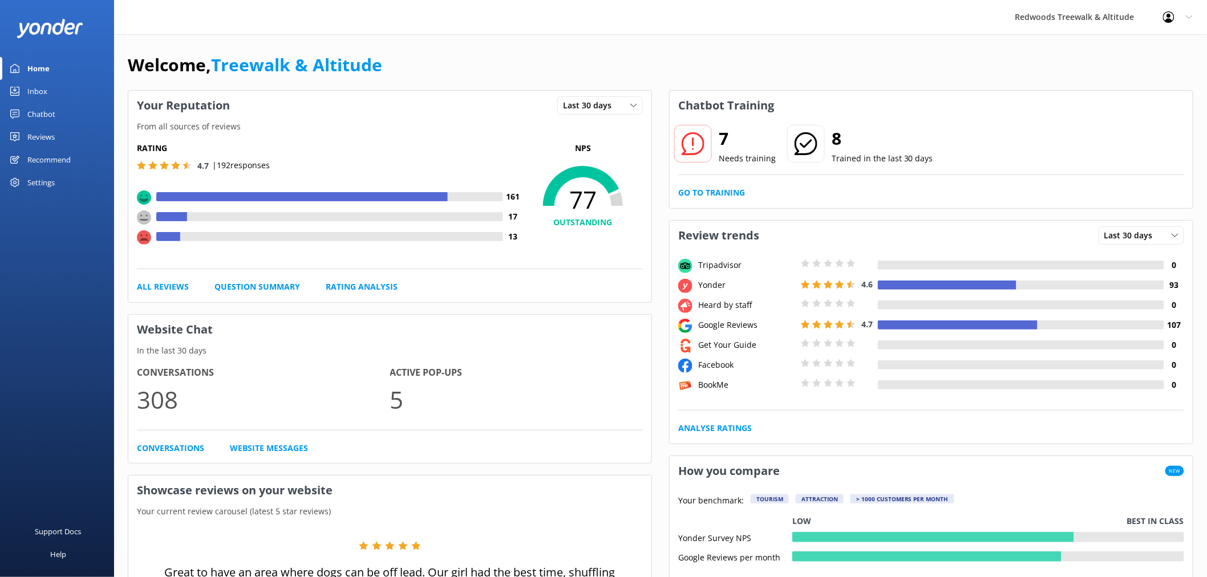
click at [705, 207] on div "7 Needs training 8 Trained in the last 30 days Go to Training" at bounding box center [931, 164] width 523 height 88
click at [702, 195] on link "Go to Training" at bounding box center [711, 193] width 67 height 13
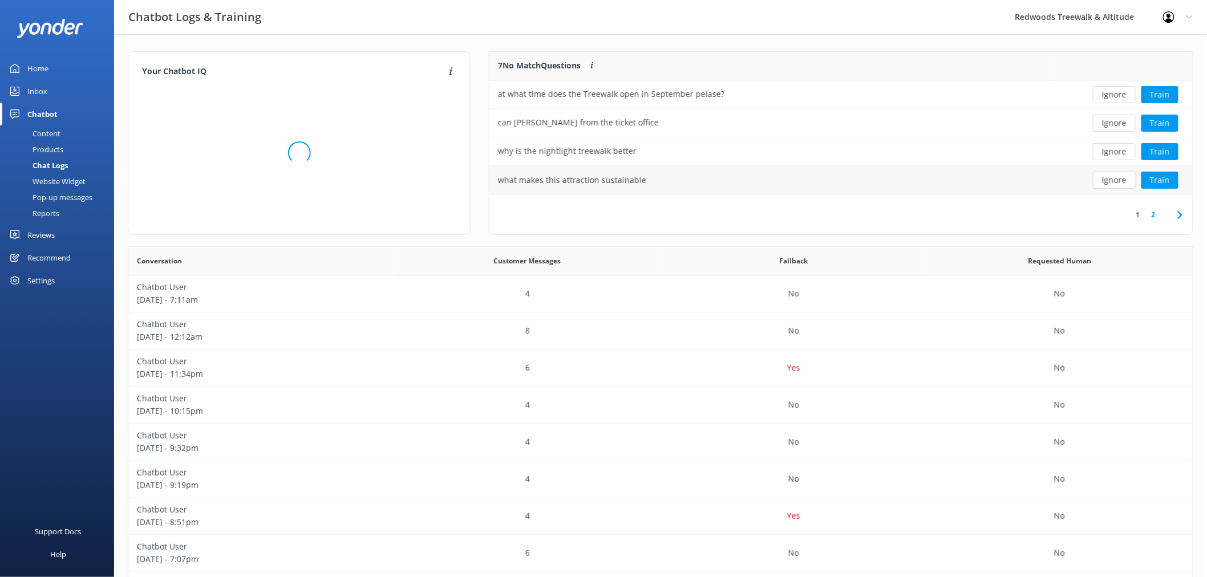
scroll to position [390, 1055]
click at [1117, 94] on button "Ignore" at bounding box center [1114, 94] width 43 height 17
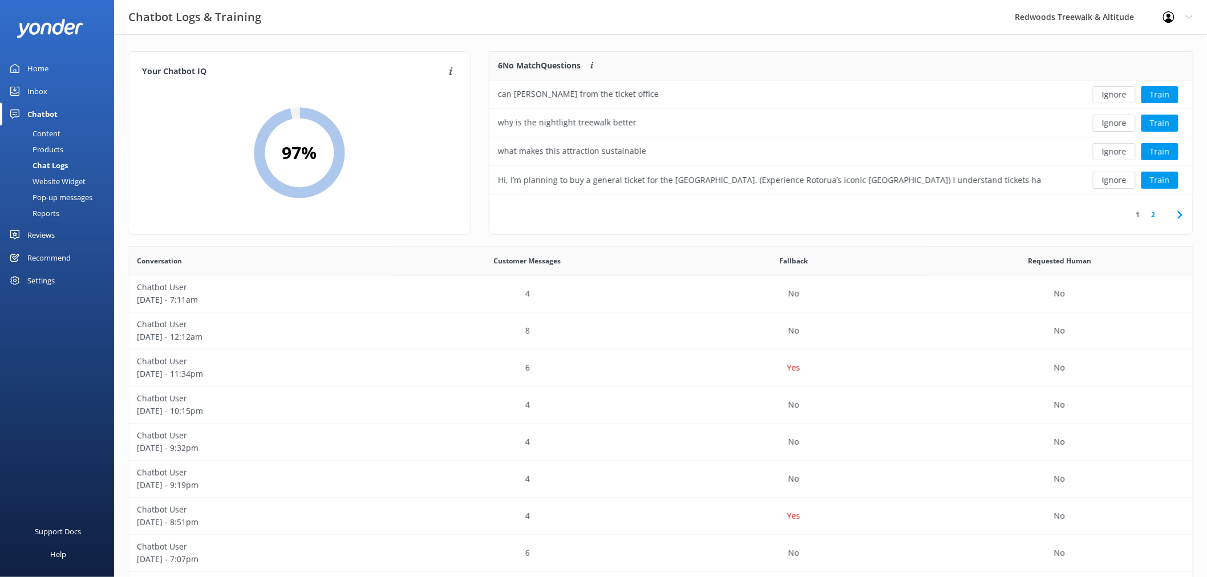
click at [1114, 94] on button "Ignore" at bounding box center [1114, 94] width 43 height 17
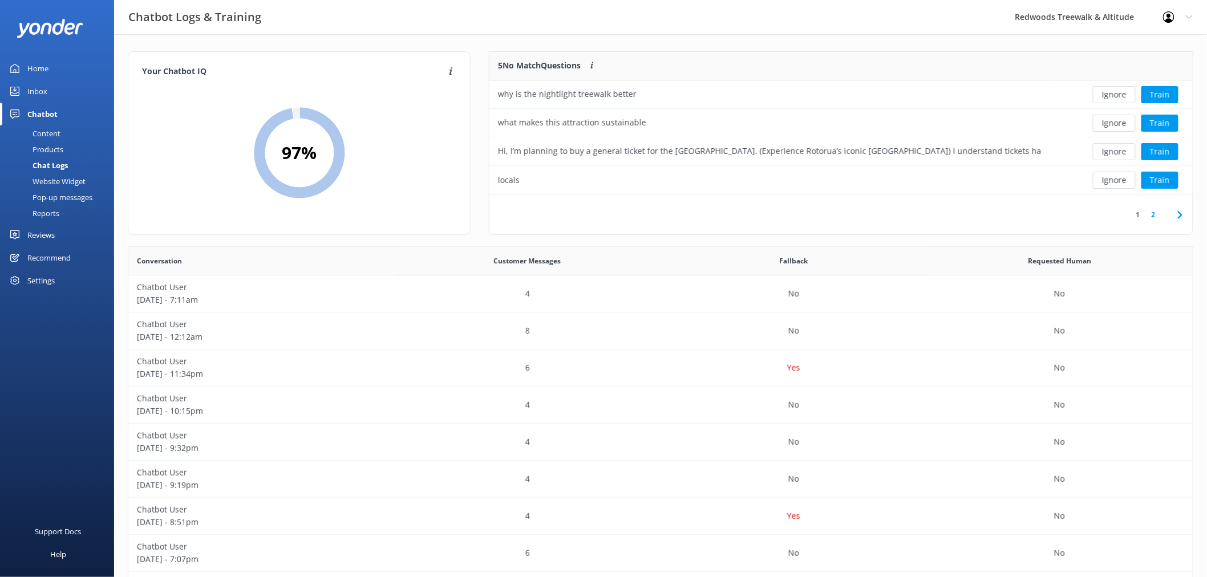
click at [1114, 94] on button "Ignore" at bounding box center [1114, 94] width 43 height 17
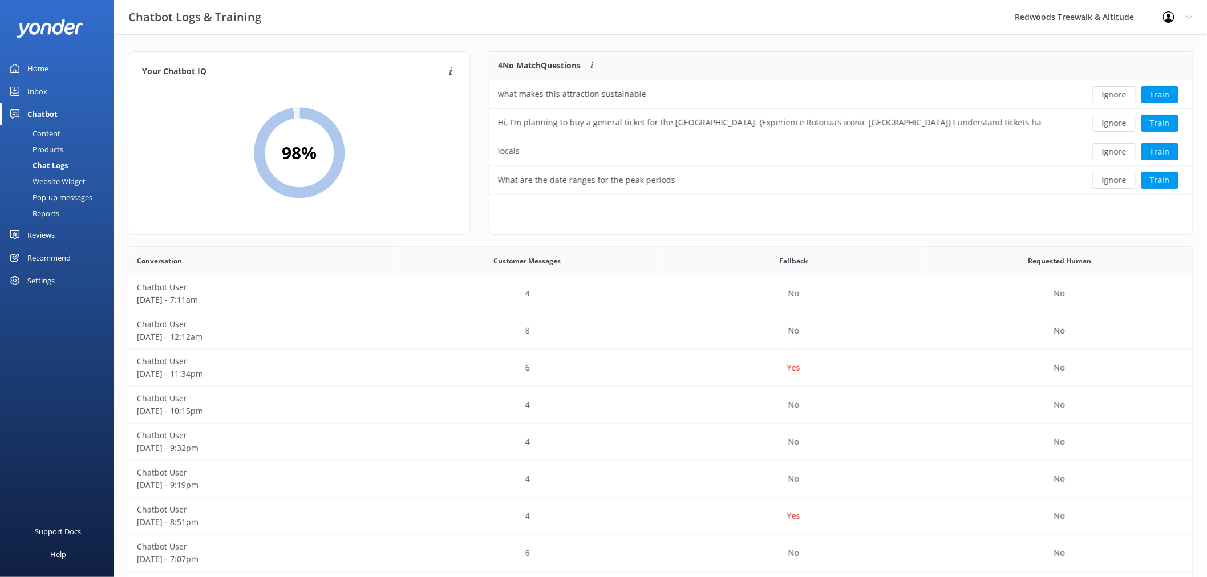
click at [1114, 94] on button "Ignore" at bounding box center [1114, 94] width 43 height 17
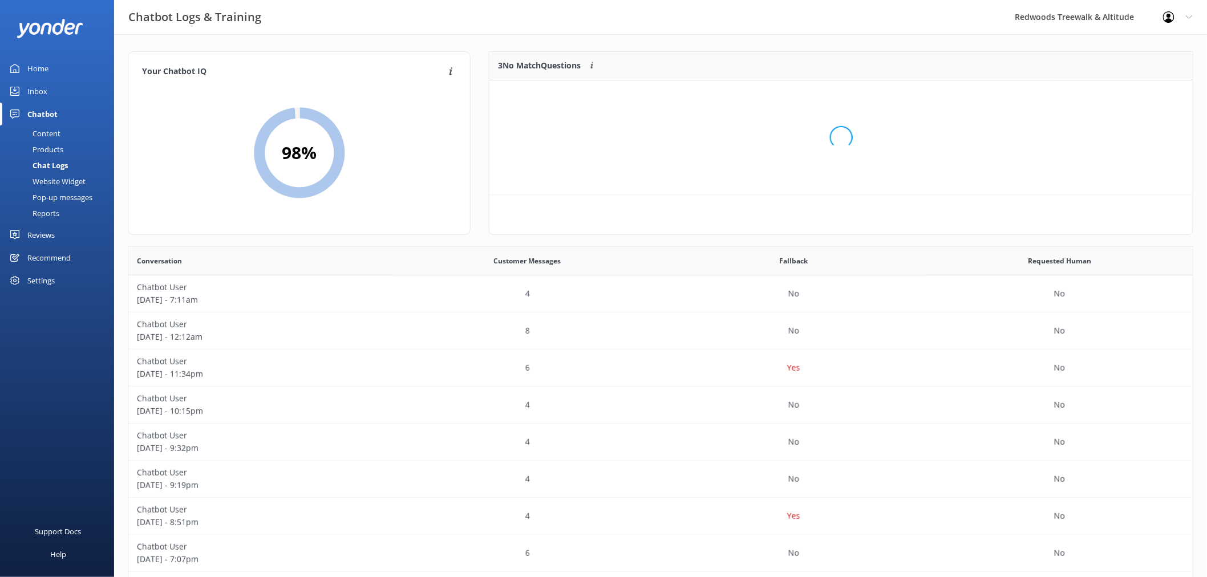
scroll to position [105, 693]
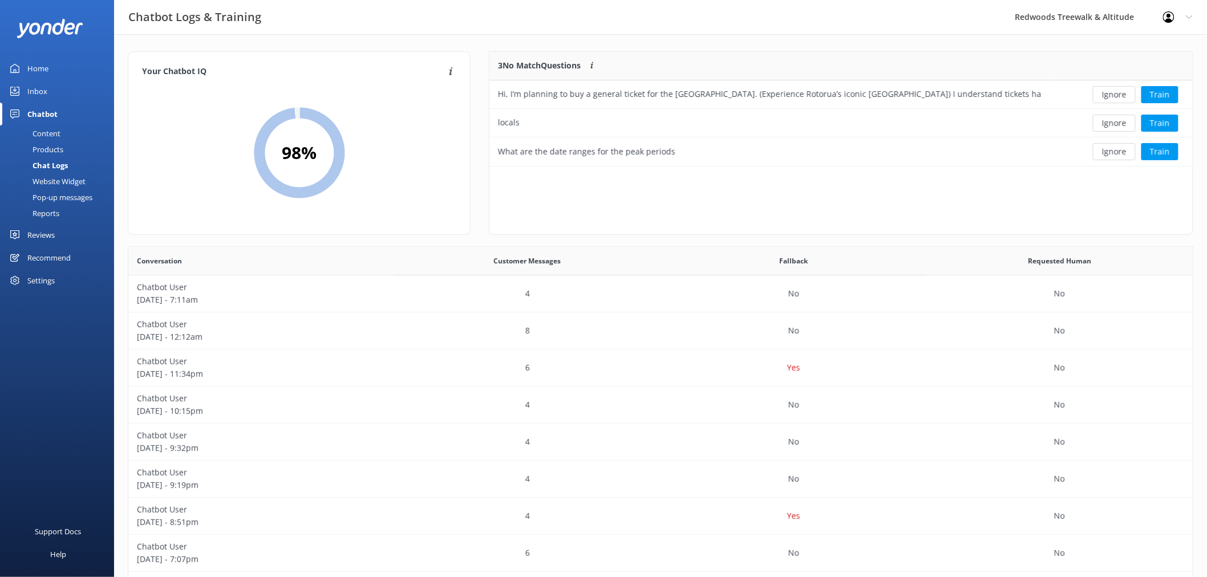
click at [1114, 94] on button "Ignore" at bounding box center [1114, 94] width 43 height 17
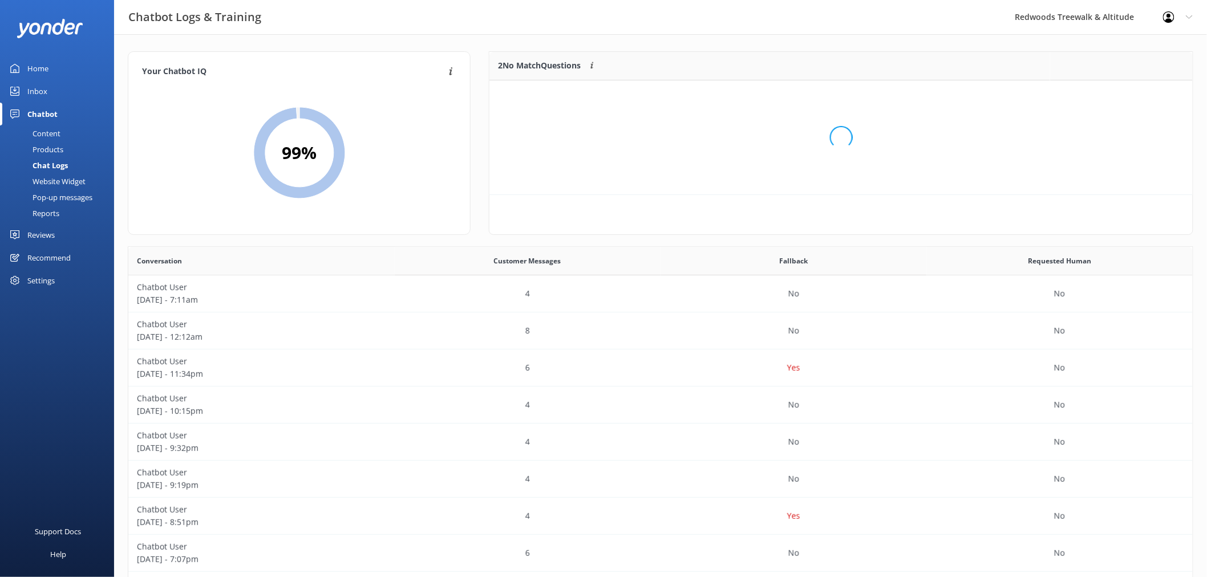
scroll to position [76, 693]
click at [1114, 94] on button "Ignore" at bounding box center [1114, 94] width 43 height 17
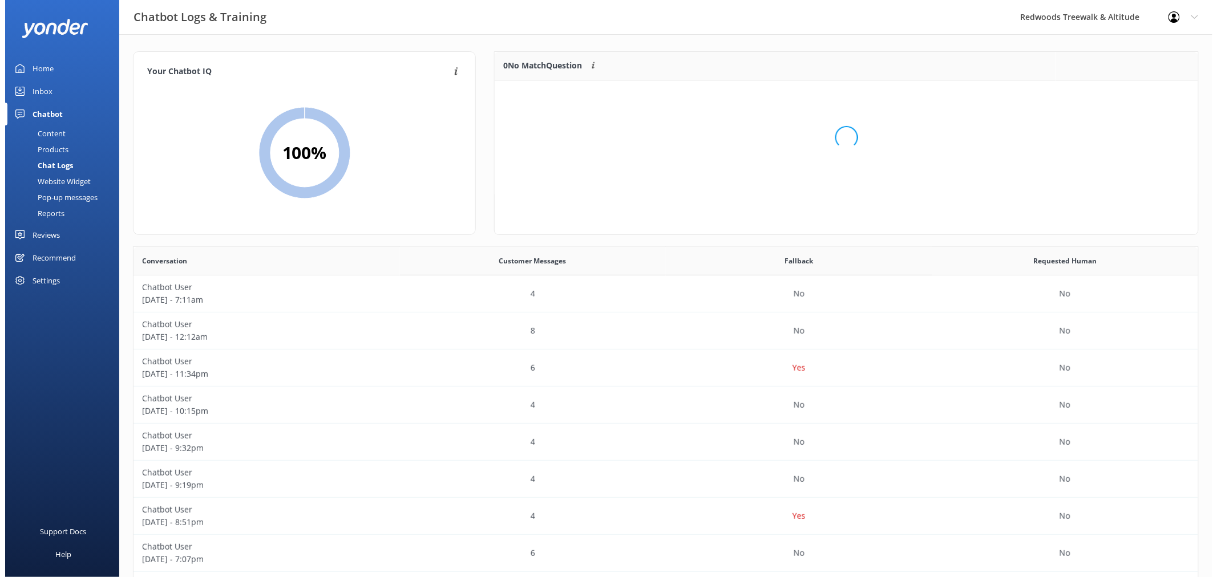
scroll to position [133, 693]
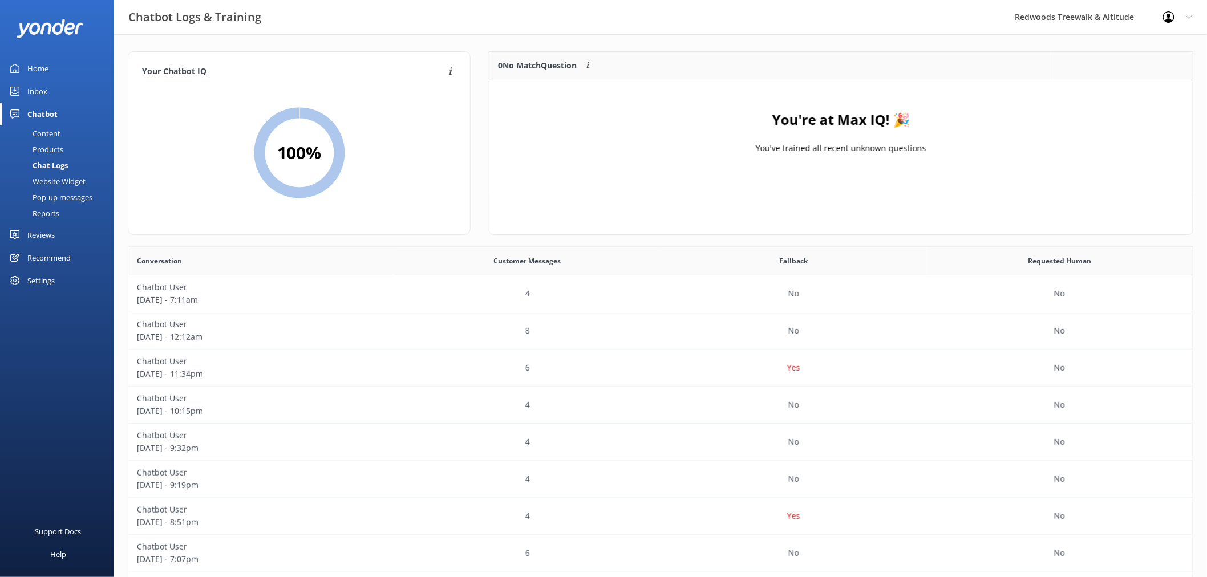
click at [72, 90] on link "Inbox" at bounding box center [57, 91] width 114 height 23
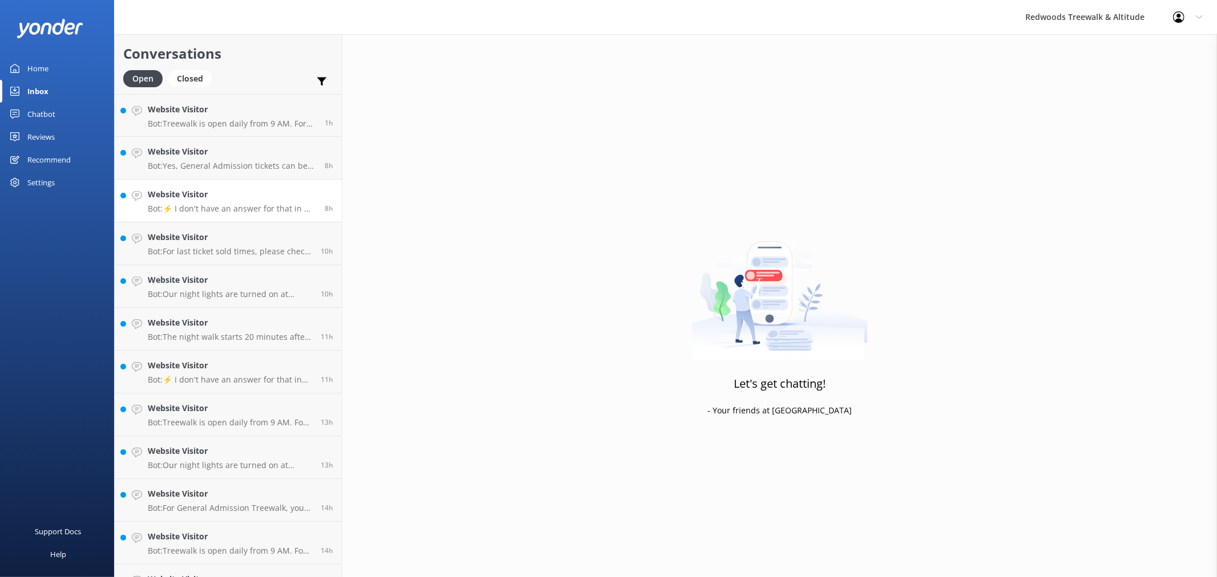
click at [220, 200] on h4 "Website Visitor" at bounding box center [232, 194] width 168 height 13
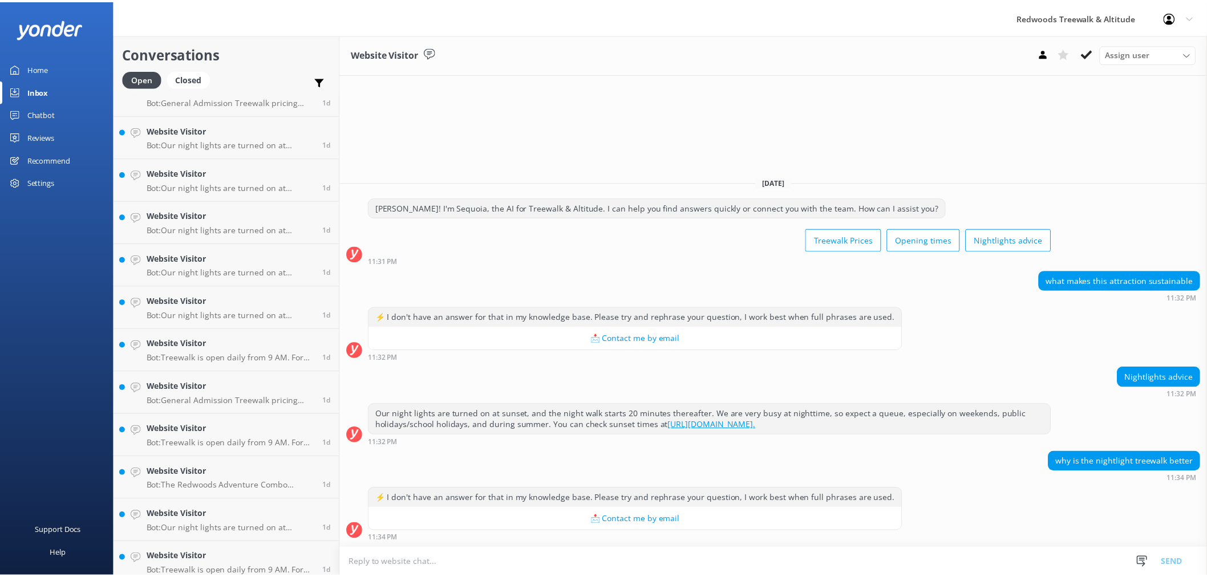
scroll to position [1077, 0]
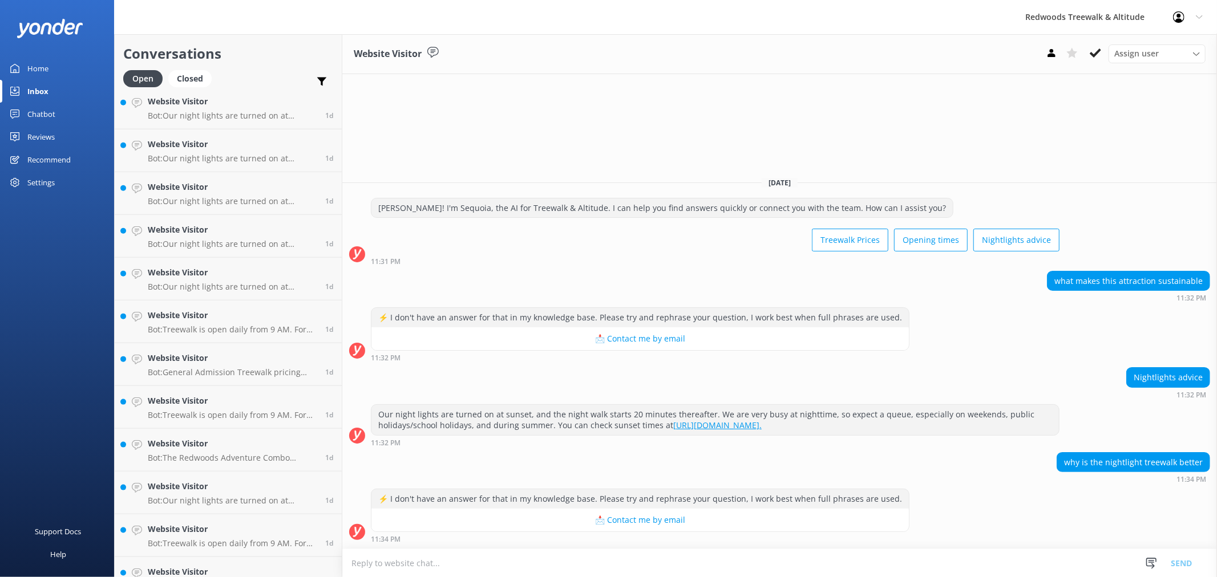
click at [53, 137] on div "Reviews" at bounding box center [40, 137] width 27 height 23
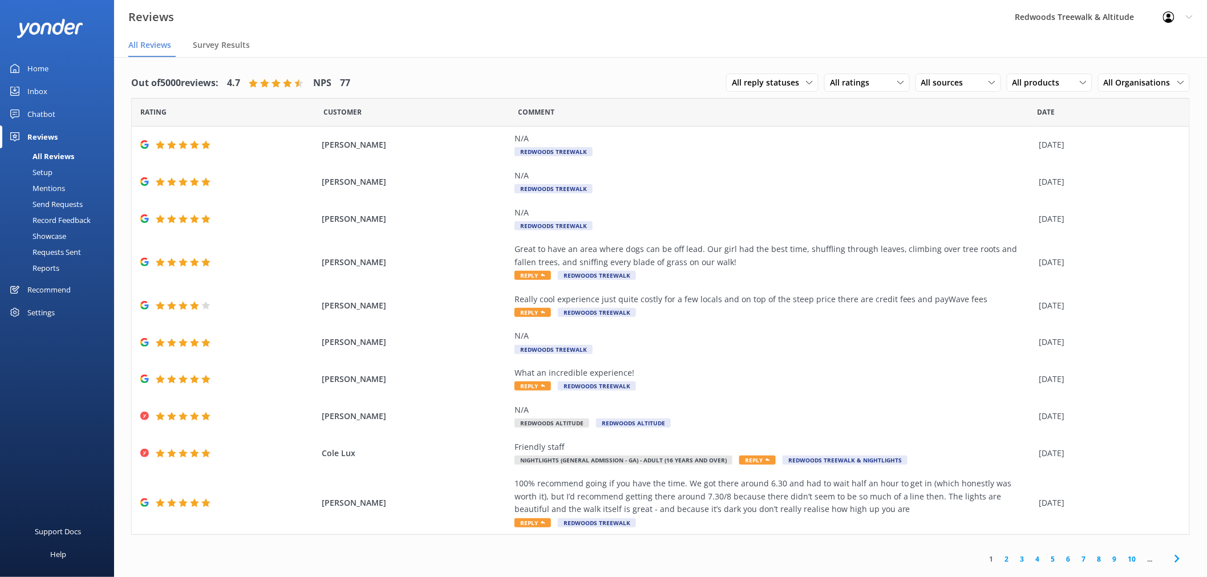
click at [51, 91] on link "Inbox" at bounding box center [57, 91] width 114 height 23
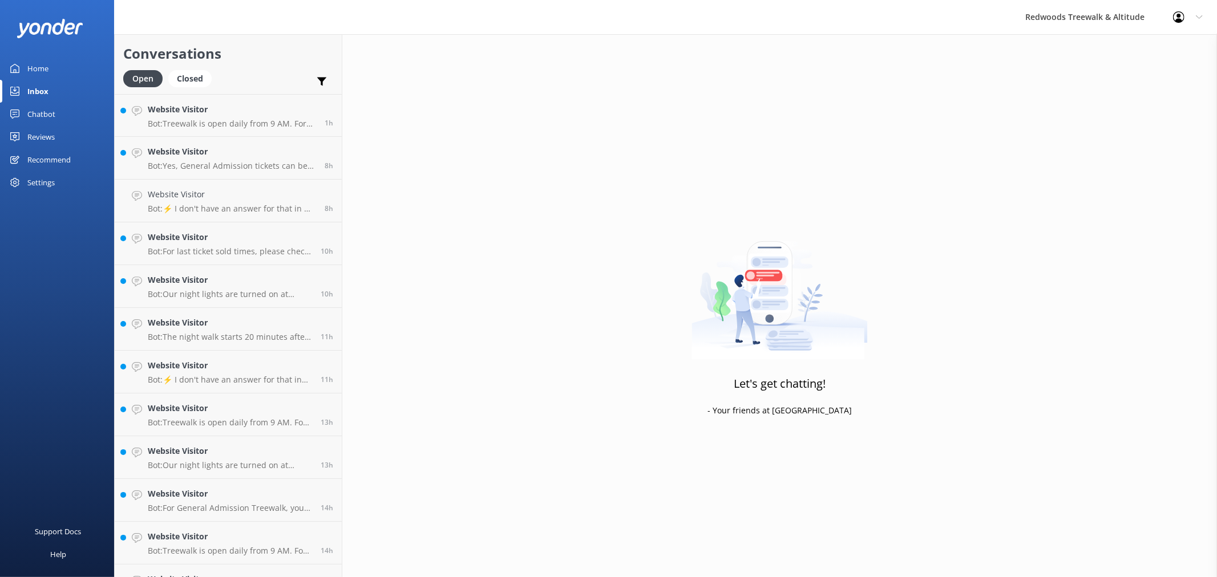
click at [70, 59] on link "Home" at bounding box center [57, 68] width 114 height 23
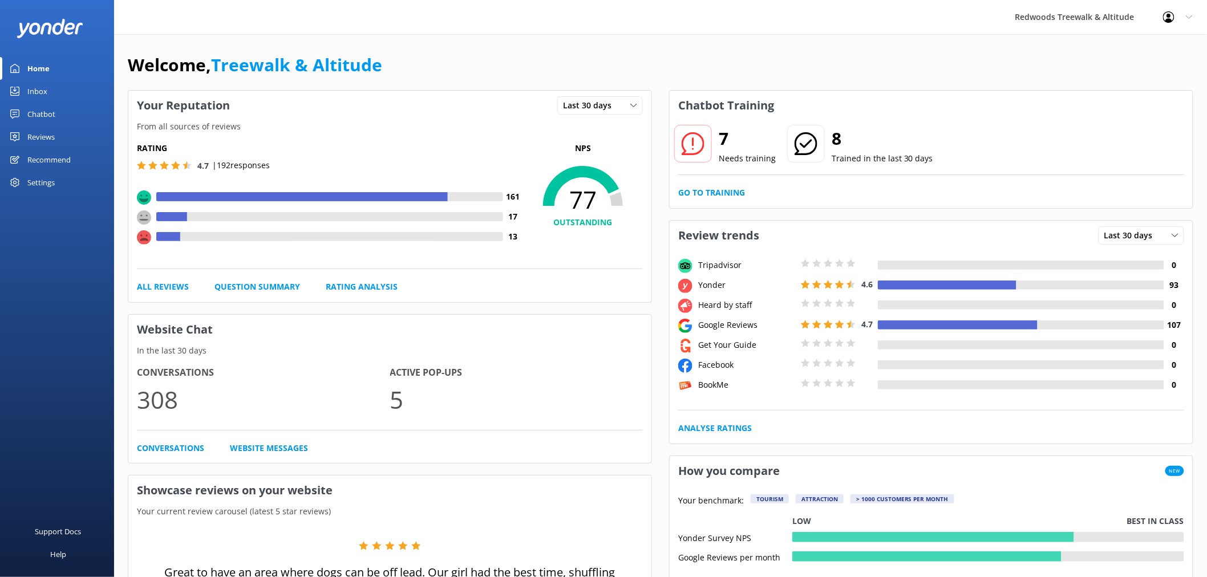
click at [54, 73] on link "Home" at bounding box center [57, 68] width 114 height 23
click at [53, 78] on link "Home" at bounding box center [57, 68] width 114 height 23
click at [33, 132] on div "Reviews" at bounding box center [40, 137] width 27 height 23
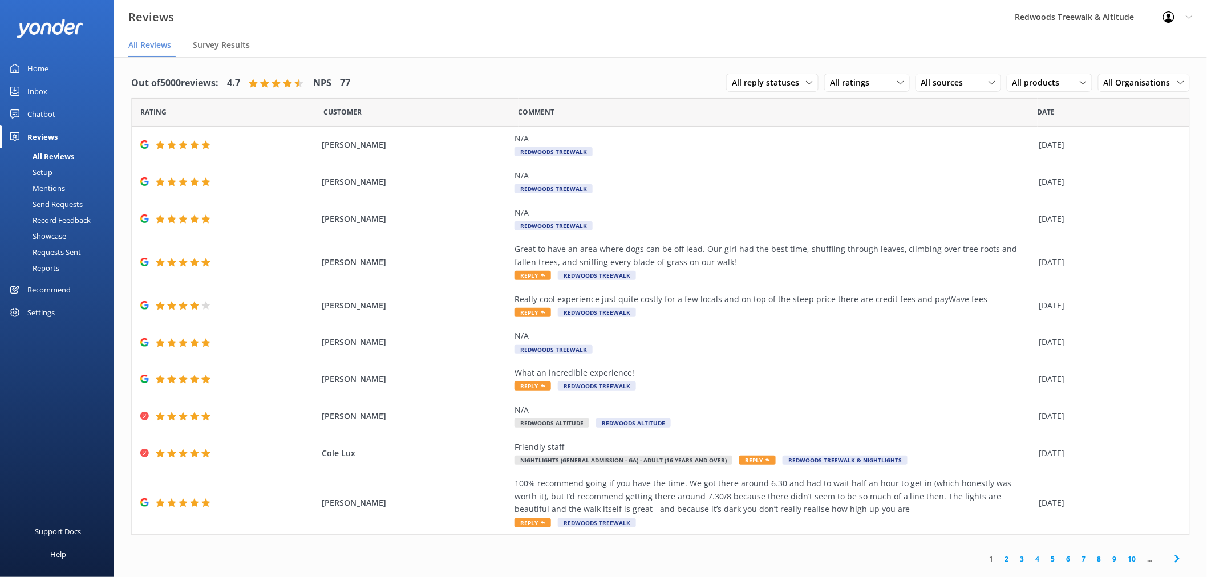
click at [49, 68] on link "Home" at bounding box center [57, 68] width 114 height 23
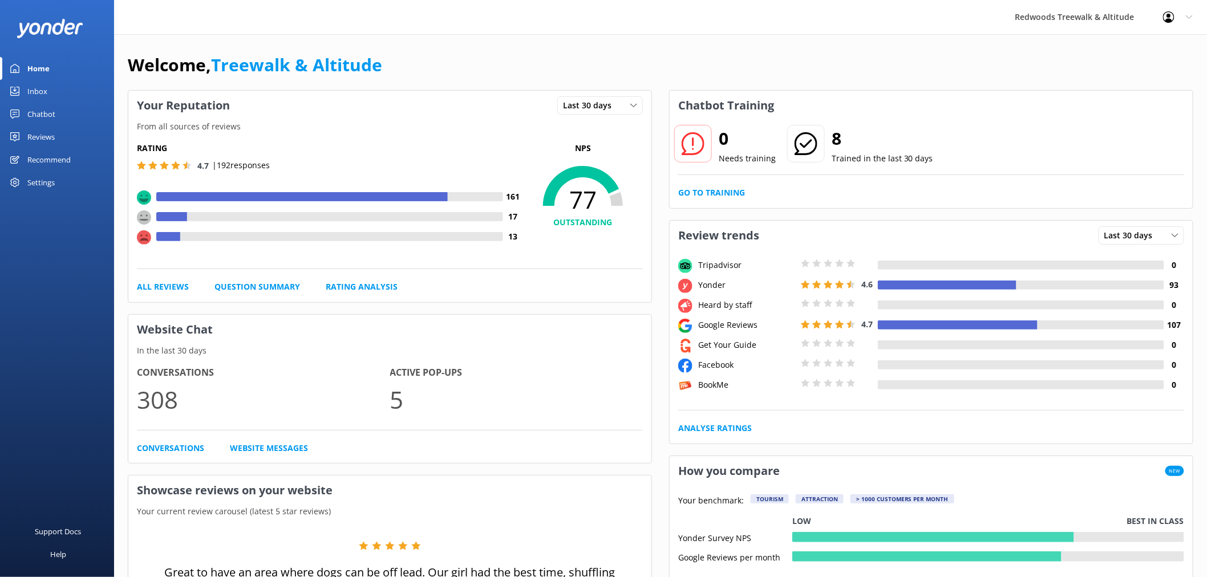
click at [71, 138] on link "Reviews" at bounding box center [57, 137] width 114 height 23
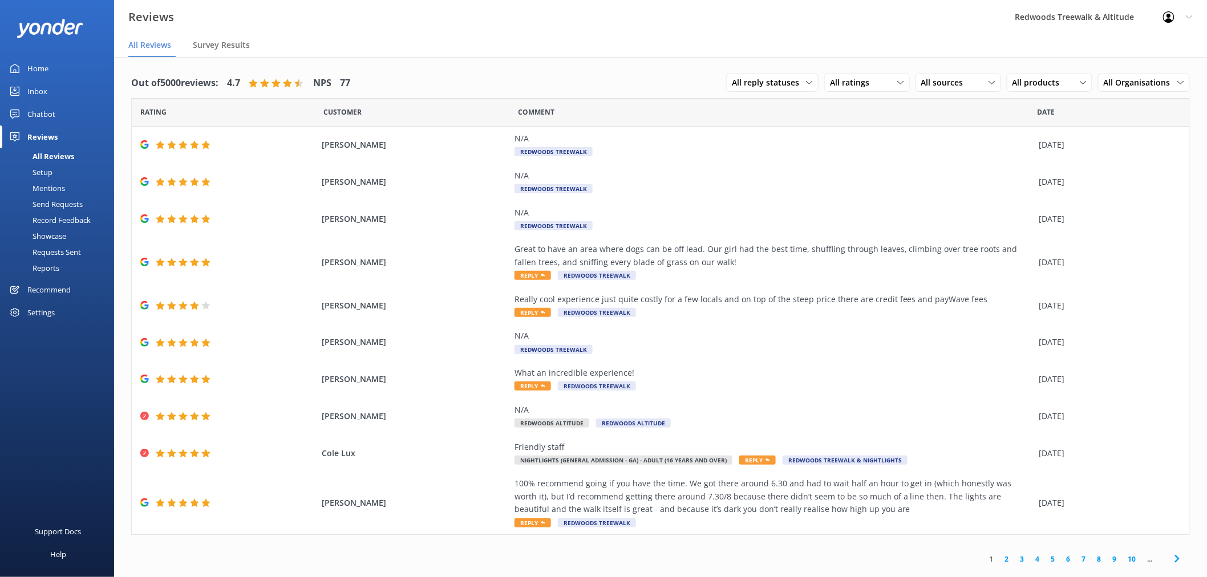
click at [60, 86] on link "Inbox" at bounding box center [57, 91] width 114 height 23
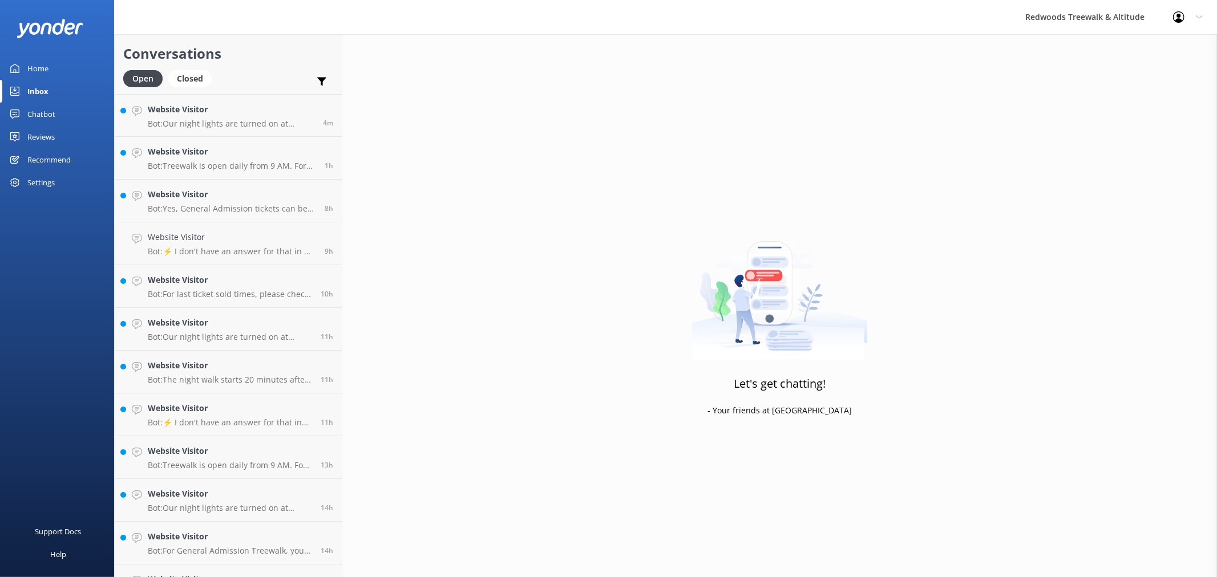
click at [67, 66] on link "Home" at bounding box center [57, 68] width 114 height 23
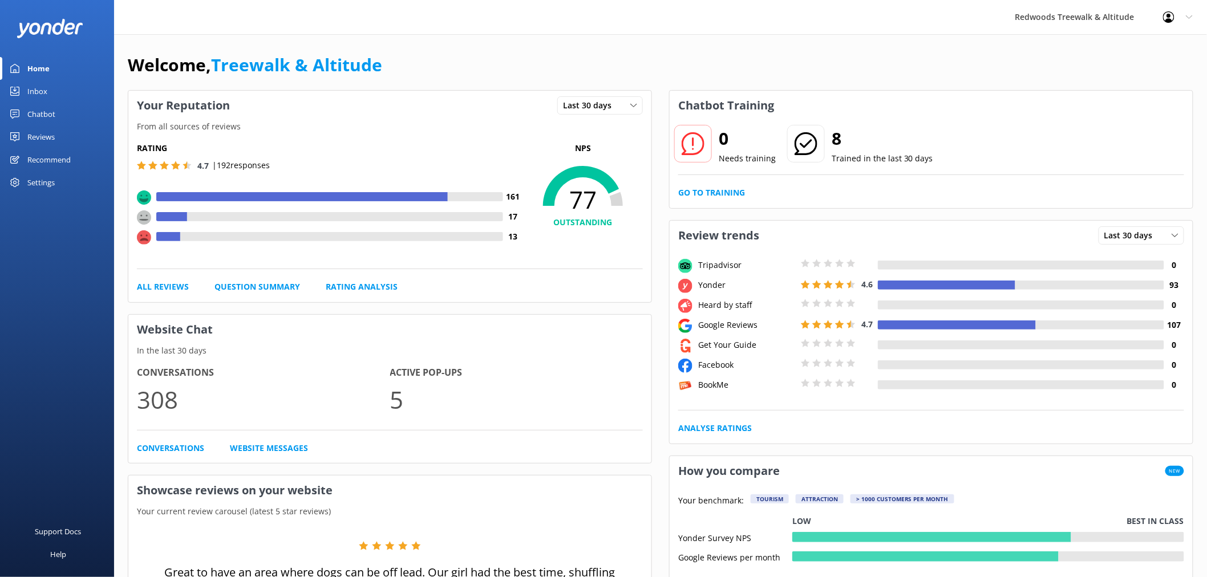
click at [51, 134] on div "Reviews" at bounding box center [40, 137] width 27 height 23
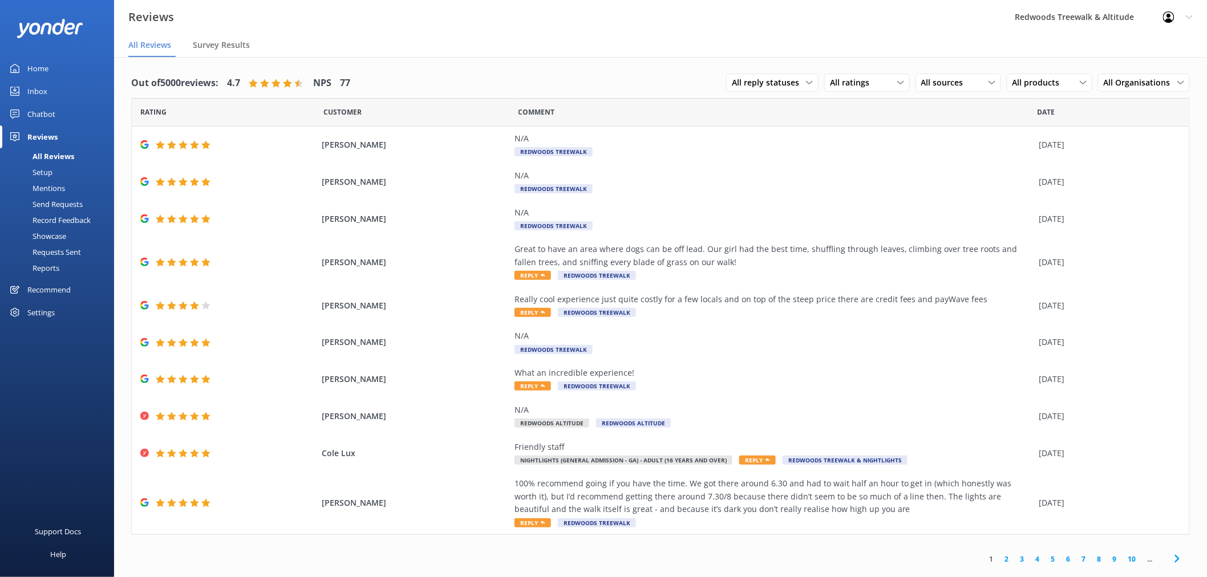
click at [59, 70] on link "Home" at bounding box center [57, 68] width 114 height 23
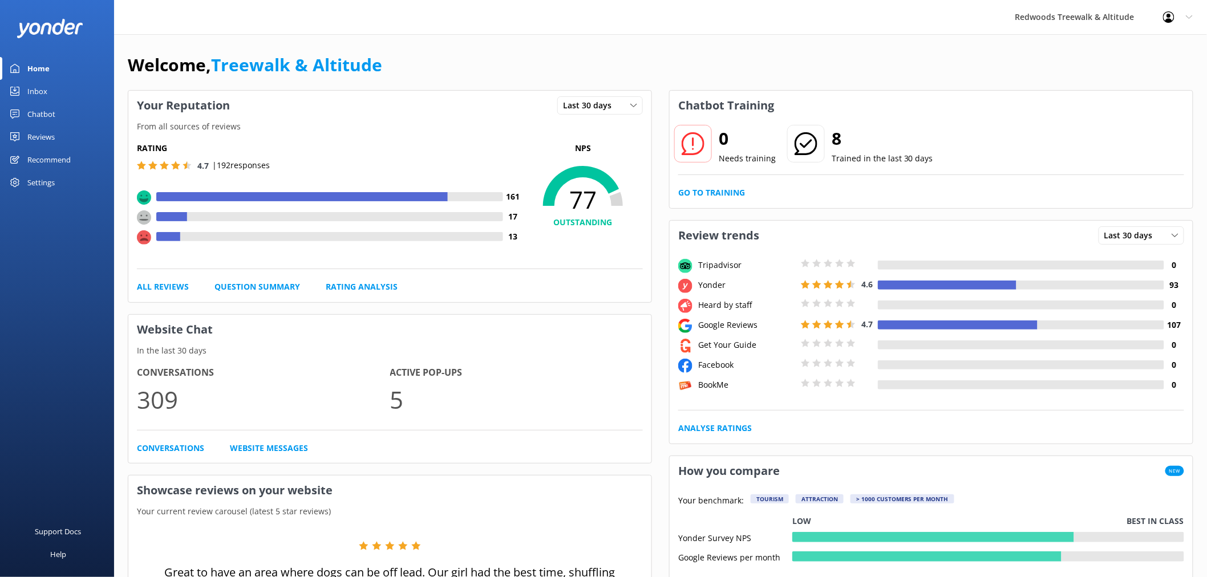
click at [55, 92] on link "Inbox" at bounding box center [57, 91] width 114 height 23
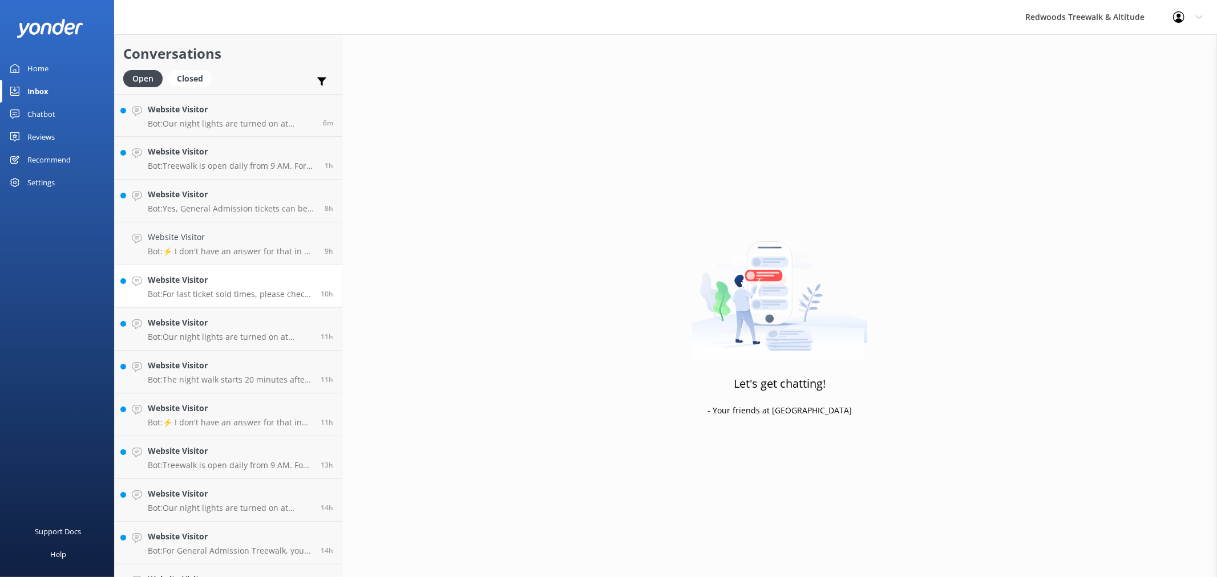
click at [220, 286] on h4 "Website Visitor" at bounding box center [230, 280] width 164 height 13
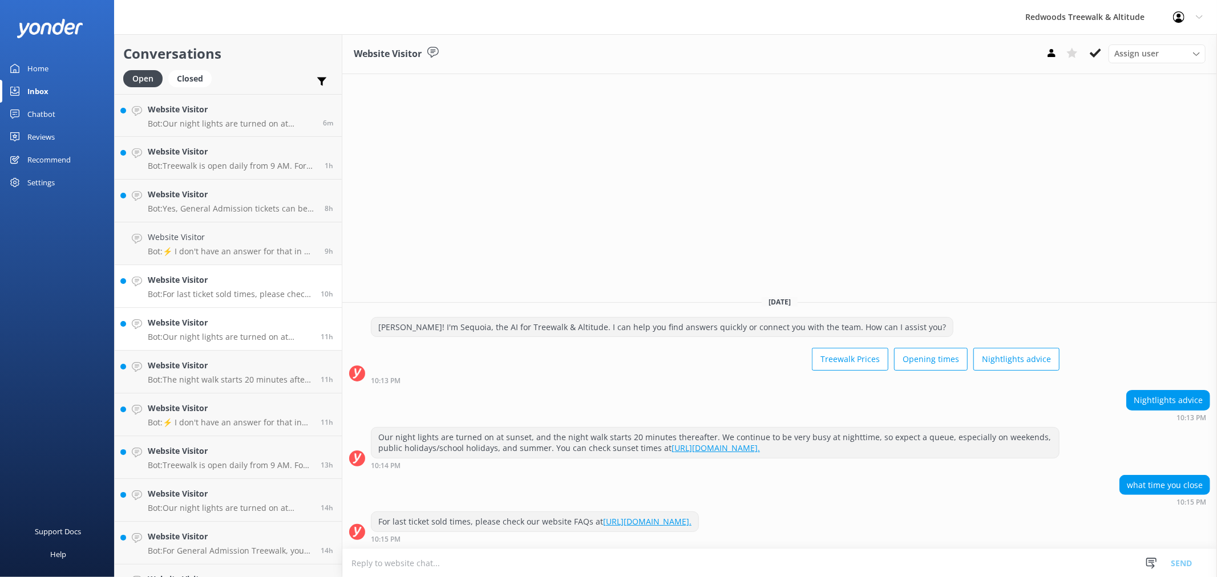
click at [212, 322] on h4 "Website Visitor" at bounding box center [230, 323] width 164 height 13
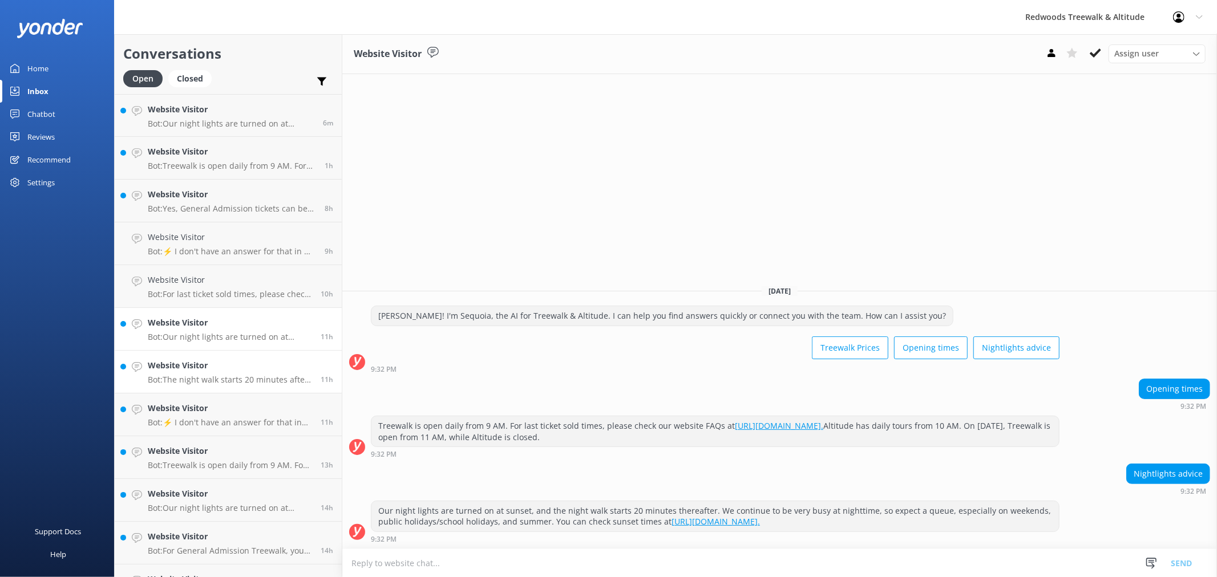
click at [212, 373] on div "Website Visitor Bot: The night walk starts 20 minutes after sunset. For specifi…" at bounding box center [230, 371] width 164 height 25
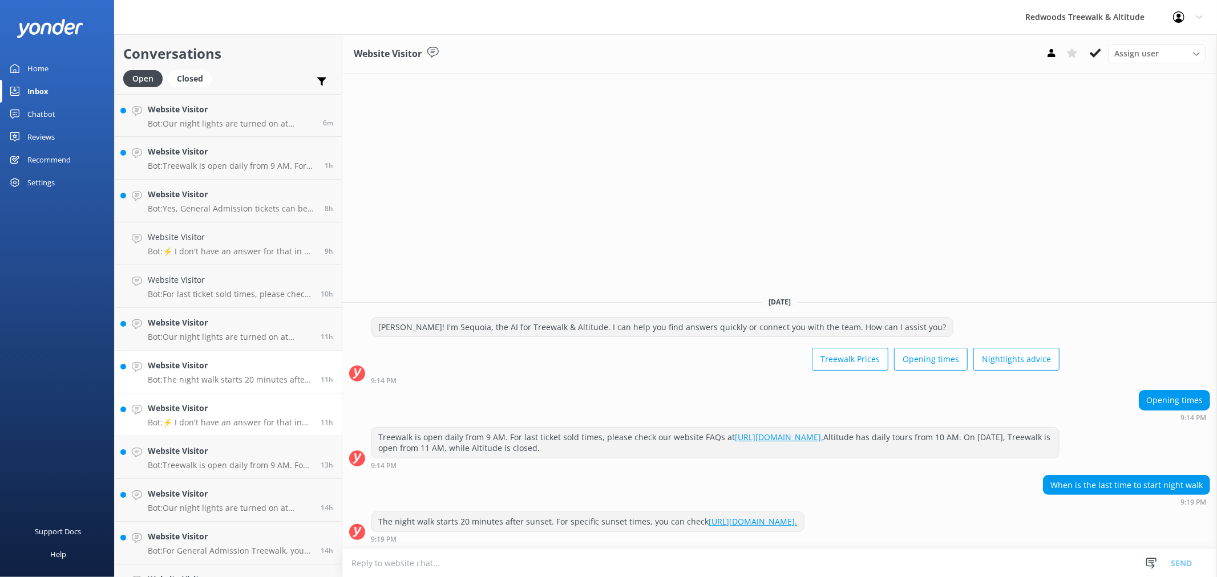
click at [214, 423] on p "Bot: ⚡ I don't have an answer for that in my knowledge base. Please try and rep…" at bounding box center [230, 423] width 164 height 10
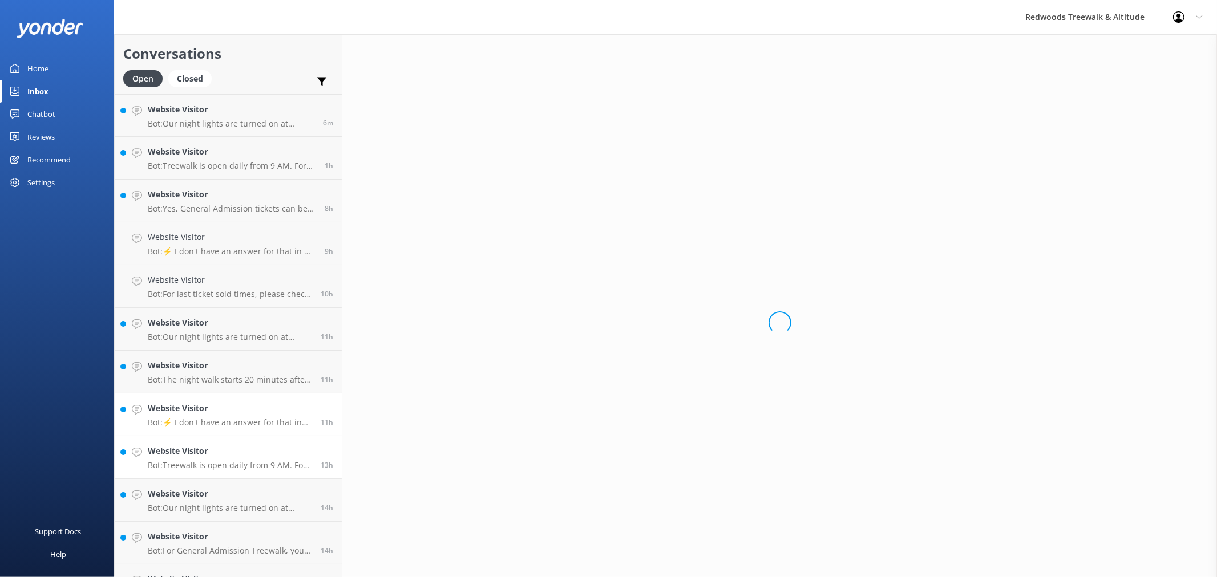
click at [207, 471] on link "Website Visitor Bot: Treewalk is open daily from 9 AM. For last ticket sold tim…" at bounding box center [228, 457] width 227 height 43
click at [187, 520] on link "Website Visitor Bot: Our night lights are turned on at sunset, and the night wa…" at bounding box center [228, 500] width 227 height 43
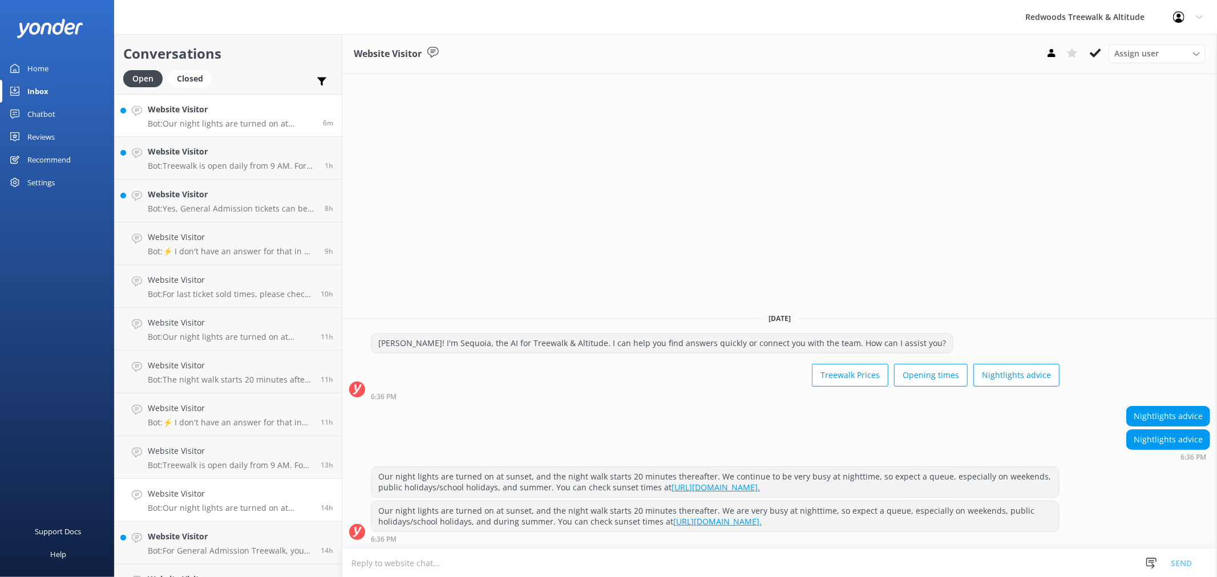
click at [215, 107] on h4 "Website Visitor" at bounding box center [231, 109] width 167 height 13
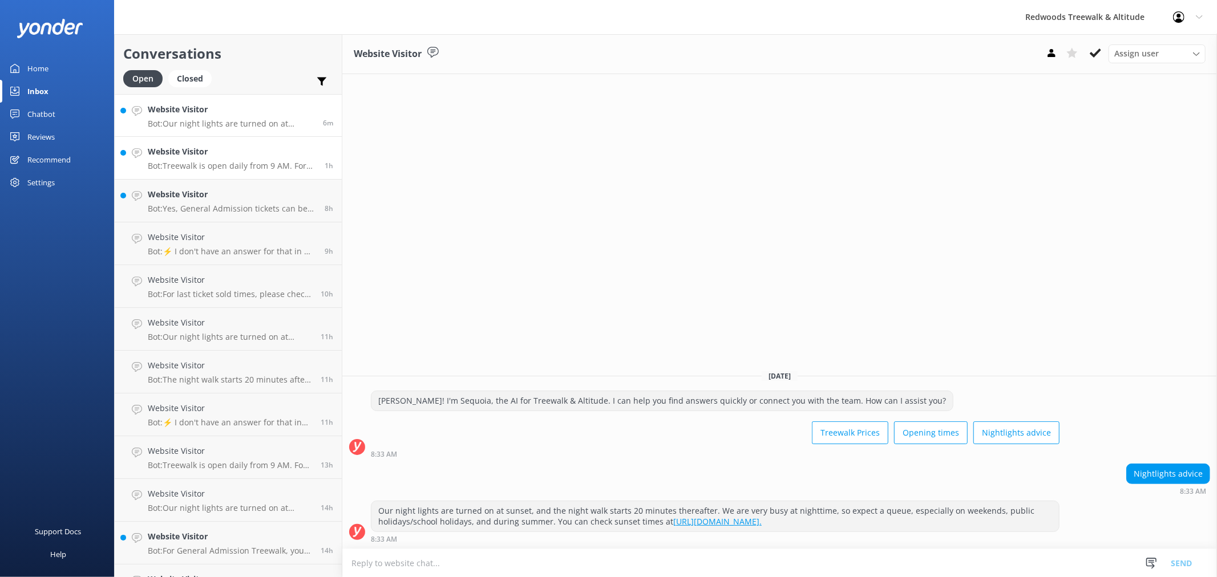
click at [208, 152] on h4 "Website Visitor" at bounding box center [232, 151] width 168 height 13
click at [189, 216] on link "Website Visitor Bot: Yes, General Admission tickets can be purchased onsite at …" at bounding box center [228, 201] width 227 height 43
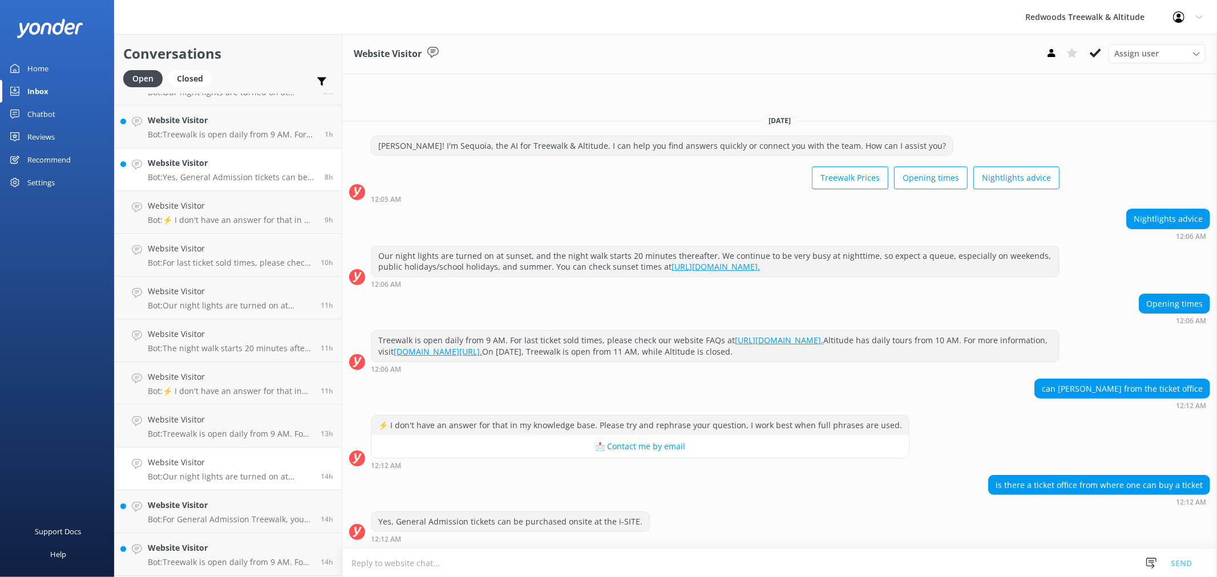
scroll to position [63, 0]
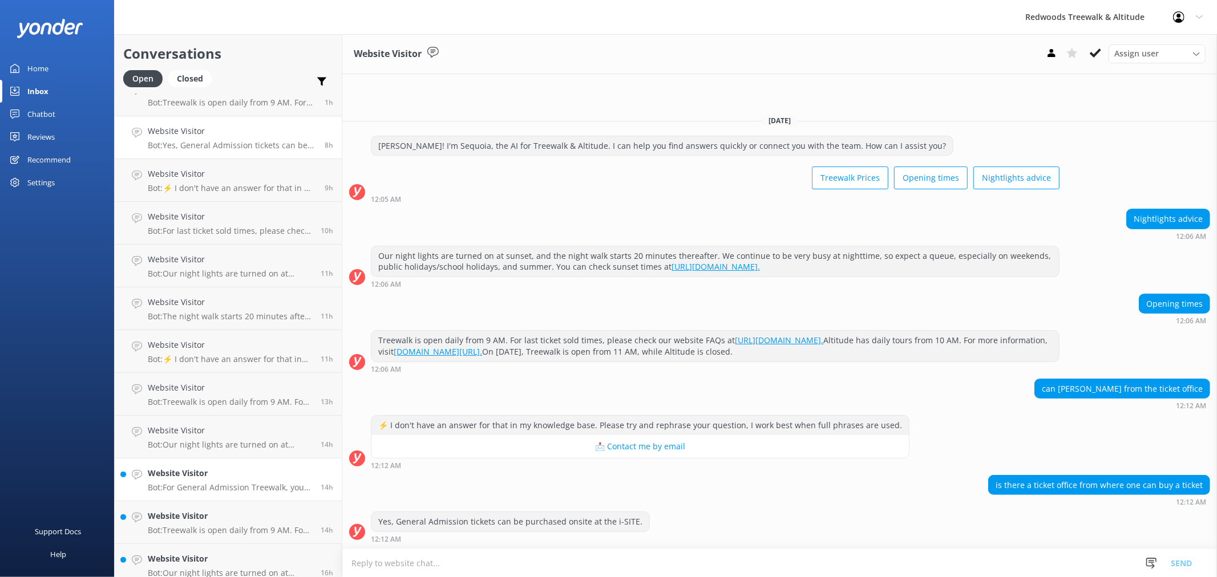
click at [201, 467] on h4 "Website Visitor" at bounding box center [230, 473] width 164 height 13
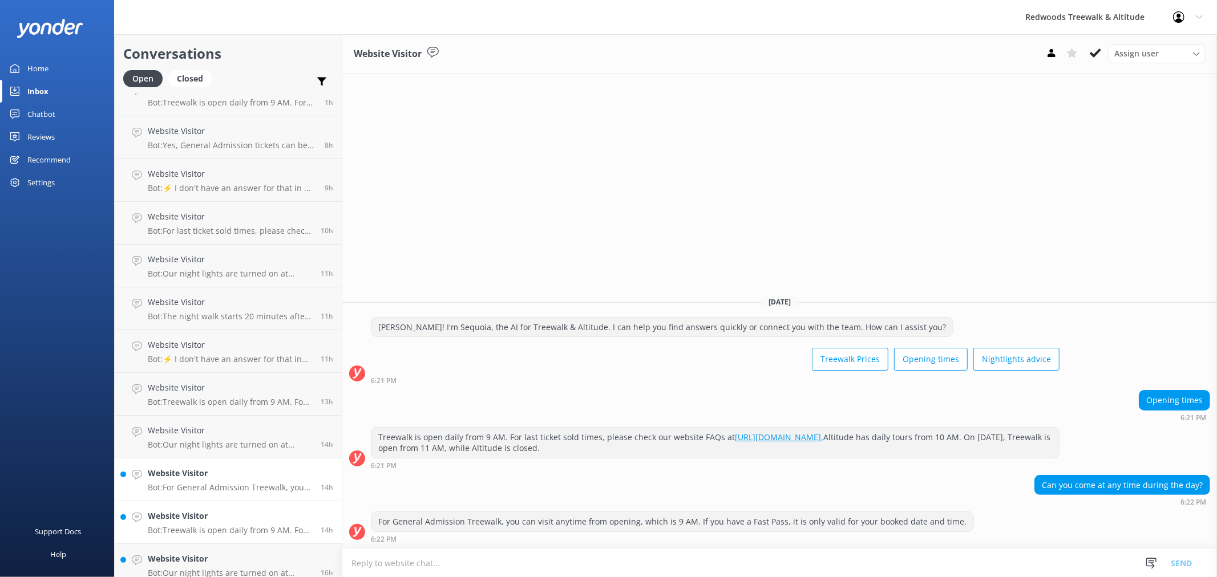
click at [195, 511] on h4 "Website Visitor" at bounding box center [230, 516] width 164 height 13
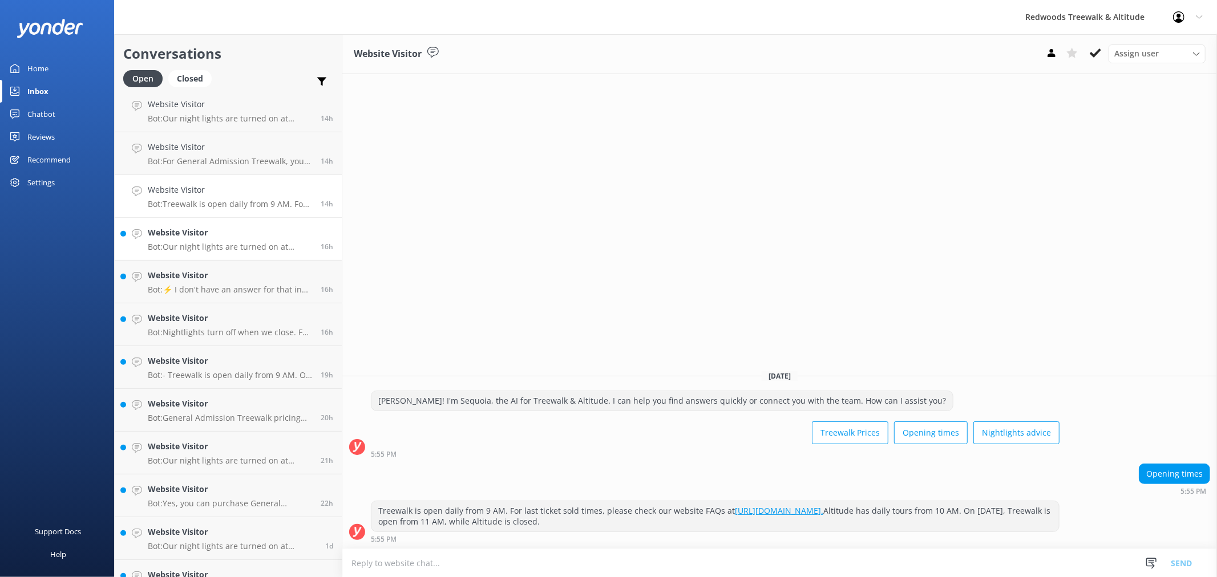
scroll to position [443, 0]
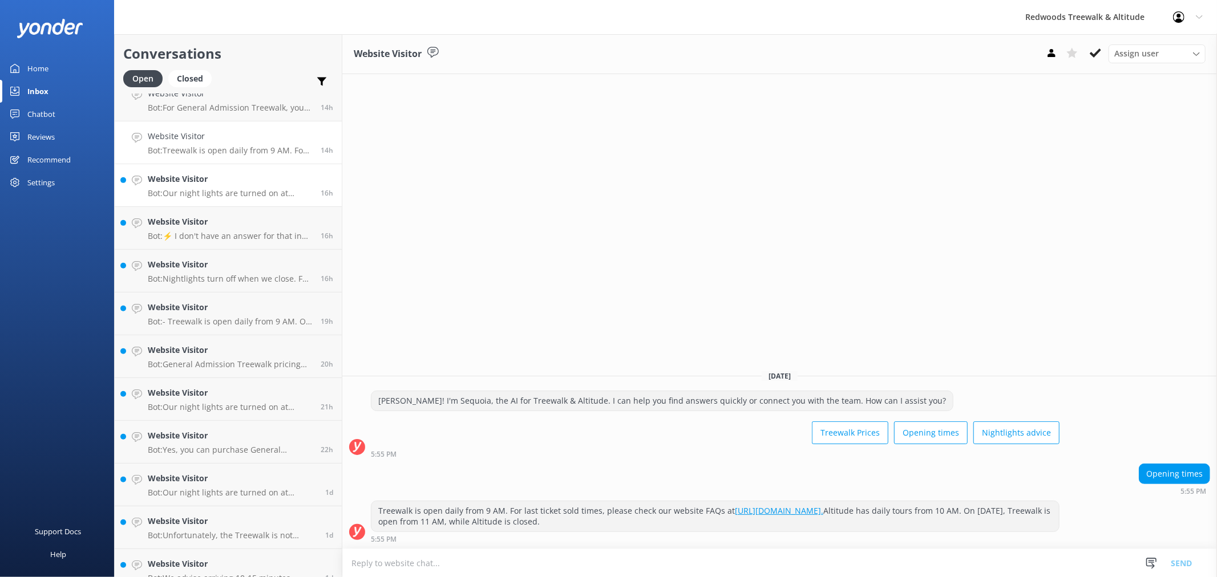
click at [208, 165] on link "Website Visitor Bot: Our night lights are turned on at sunset, and the night wa…" at bounding box center [228, 185] width 227 height 43
click at [203, 235] on p "Bot: ⚡ I don't have an answer for that in my knowledge base. Please try and rep…" at bounding box center [230, 236] width 164 height 10
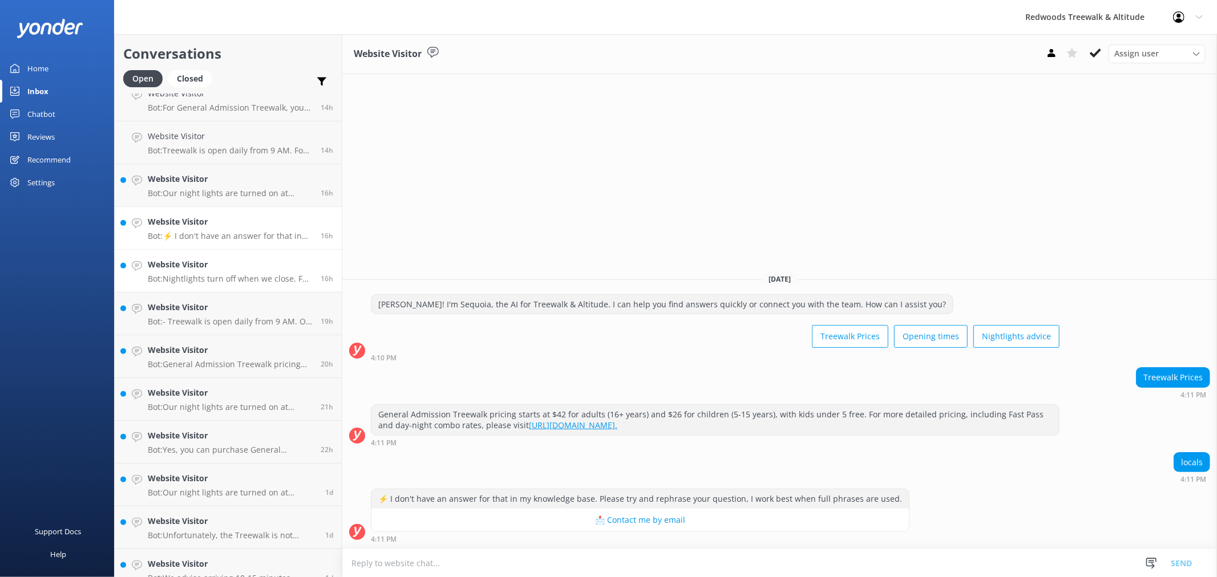
click at [209, 289] on link "Website Visitor Bot: Nightlights turn off when we close. For specific closing t…" at bounding box center [228, 271] width 227 height 43
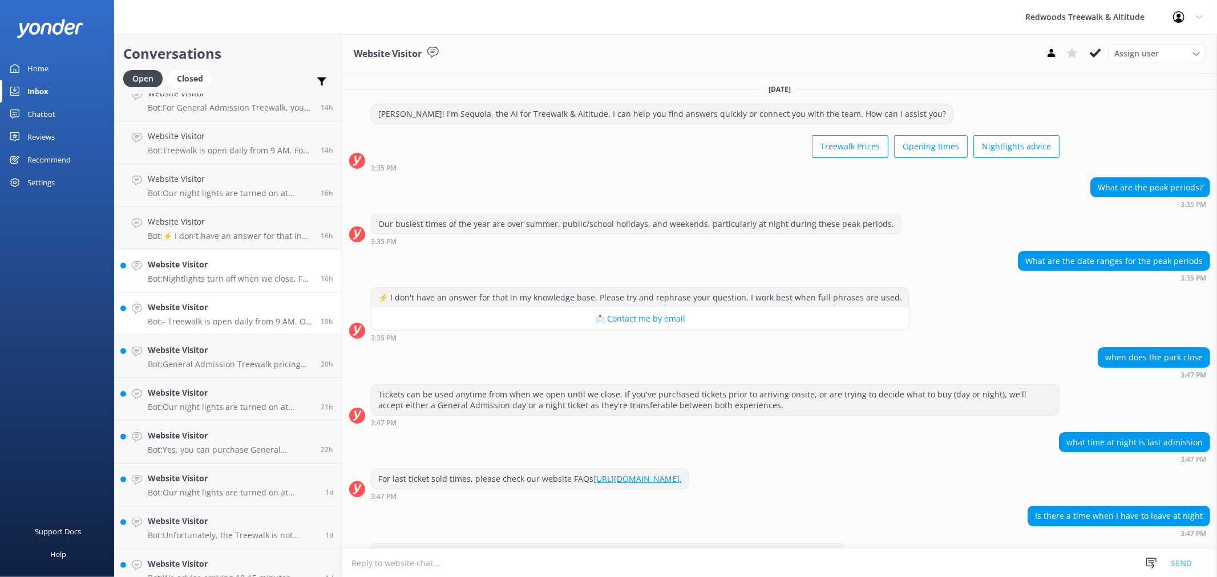
click at [205, 309] on h4 "Website Visitor" at bounding box center [230, 307] width 164 height 13
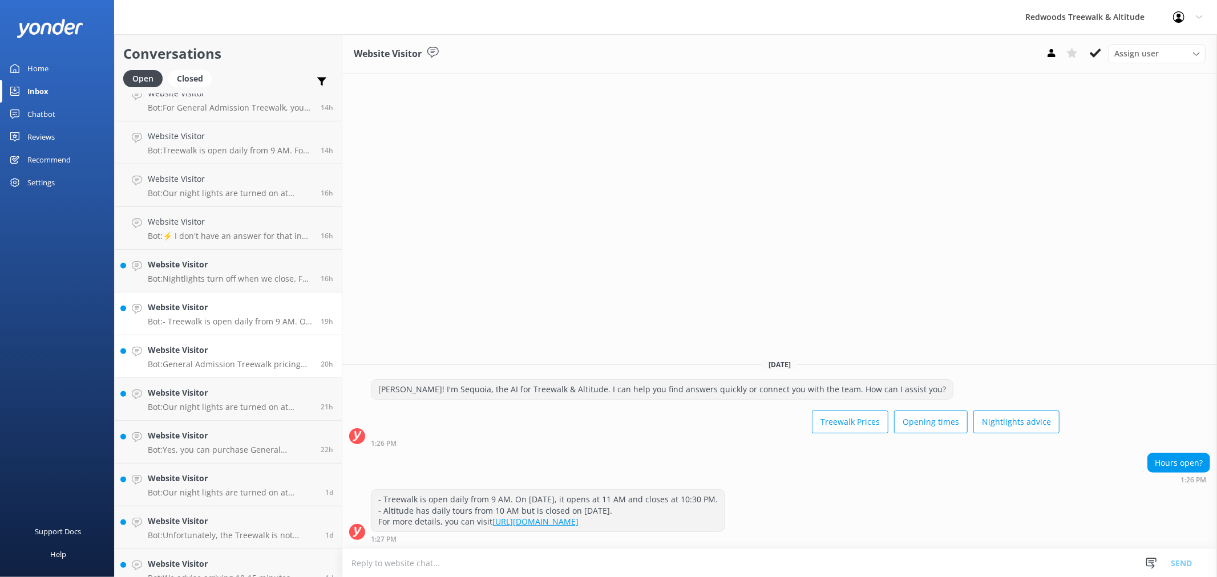
click at [203, 339] on link "Website Visitor Bot: General Admission Treewalk pricing starts at $42 for adult…" at bounding box center [228, 356] width 227 height 43
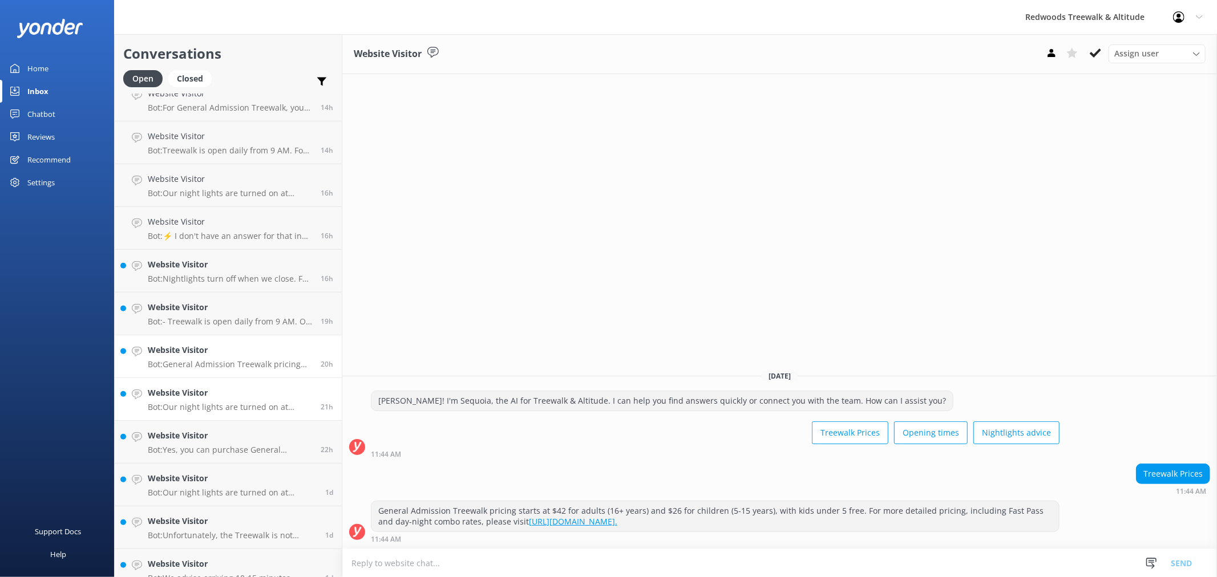
click at [184, 398] on h4 "Website Visitor" at bounding box center [230, 393] width 164 height 13
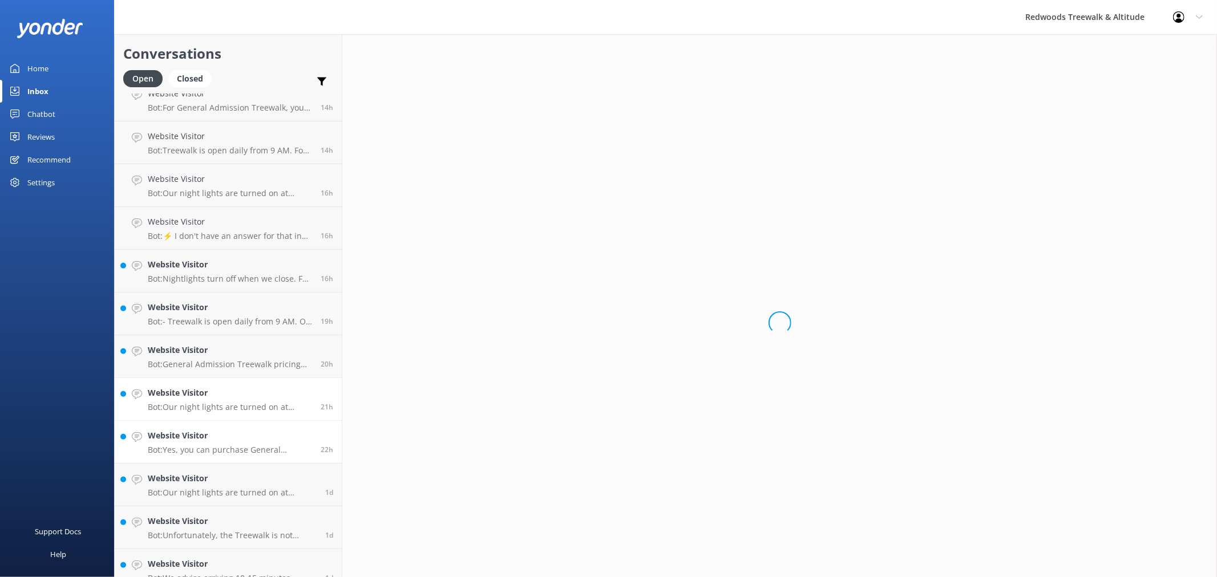
click at [191, 440] on h4 "Website Visitor" at bounding box center [230, 436] width 164 height 13
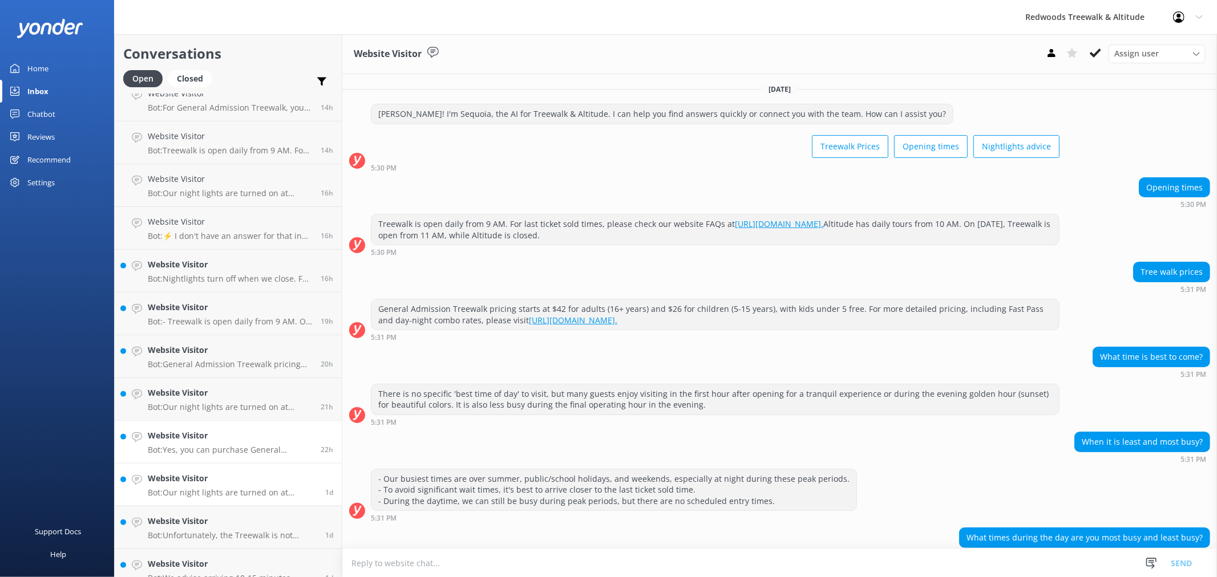
scroll to position [64, 0]
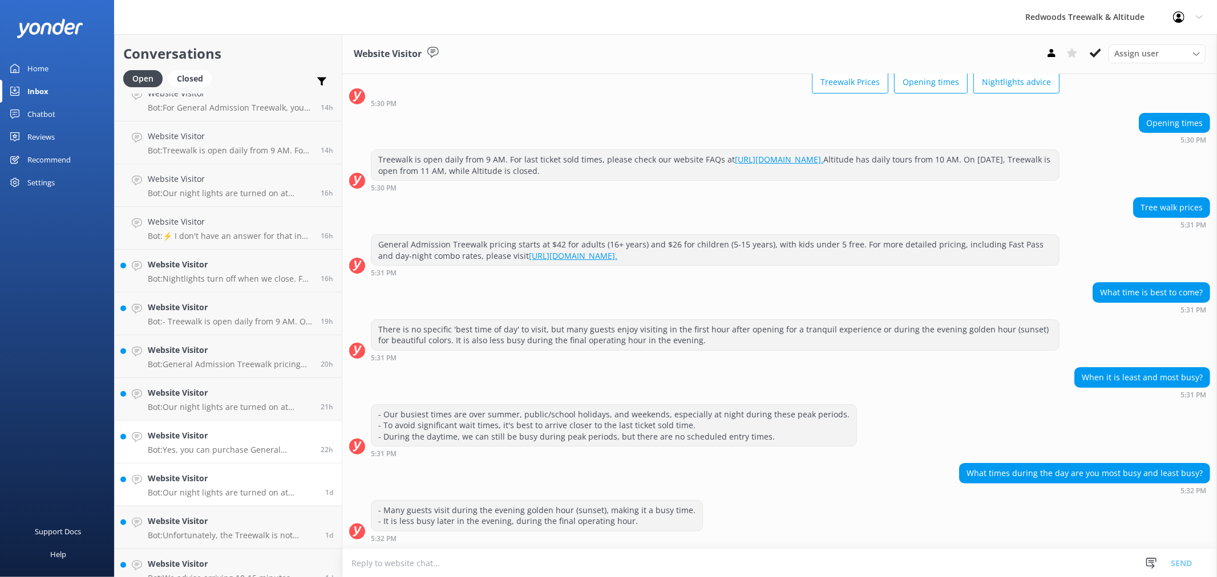
click at [190, 494] on p "Bot: Our night lights are turned on at sunset, and the night walk starts 20 min…" at bounding box center [232, 493] width 169 height 10
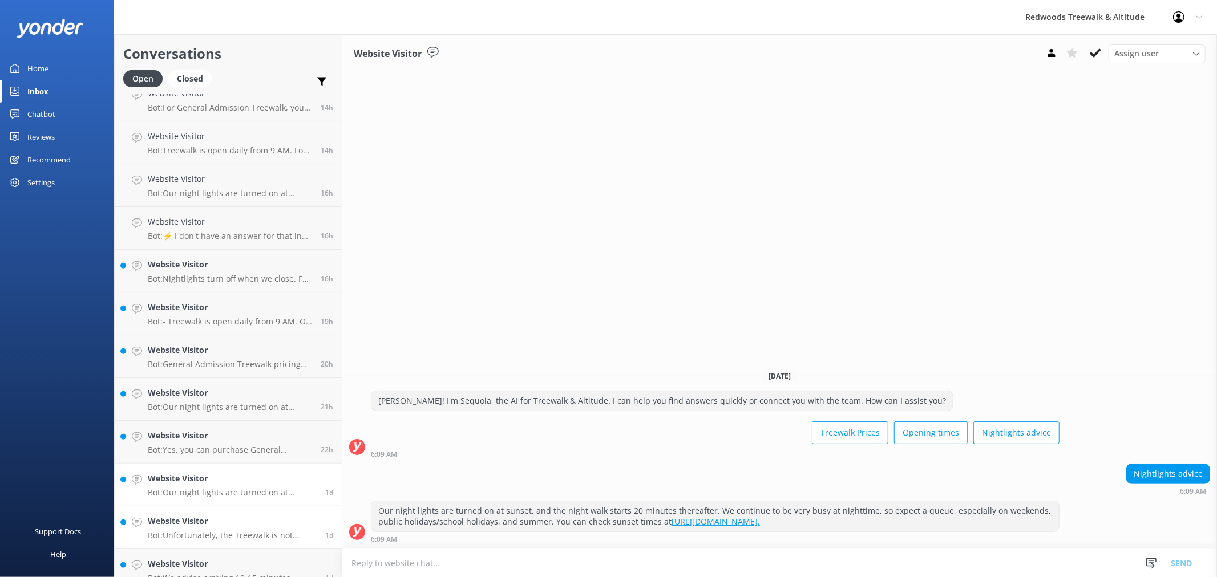
click at [180, 521] on h4 "Website Visitor" at bounding box center [232, 521] width 169 height 13
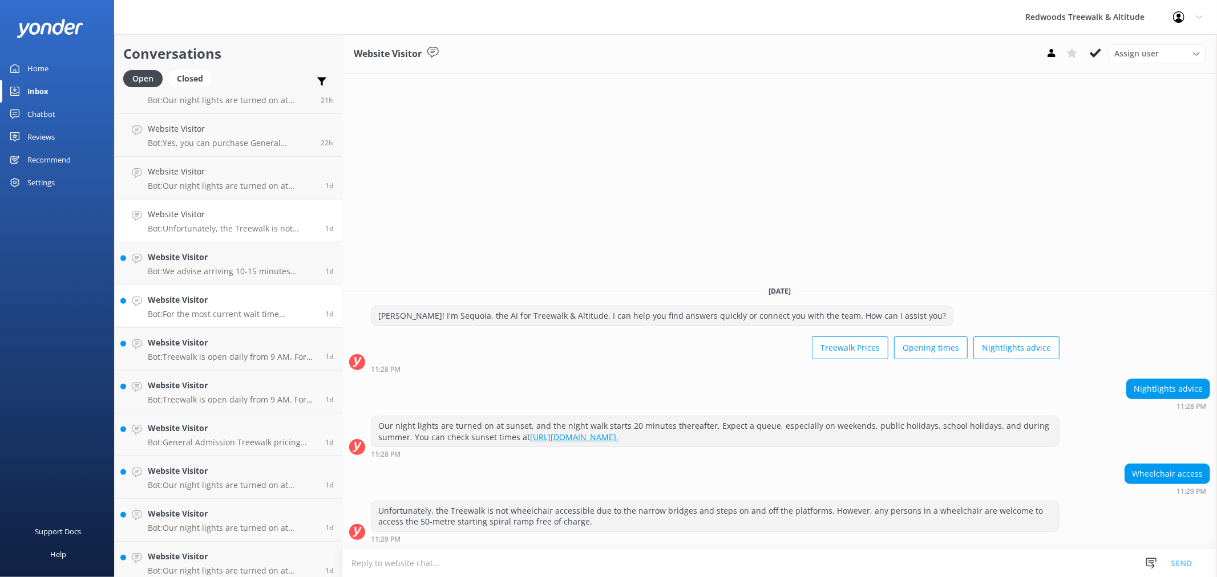
scroll to position [760, 0]
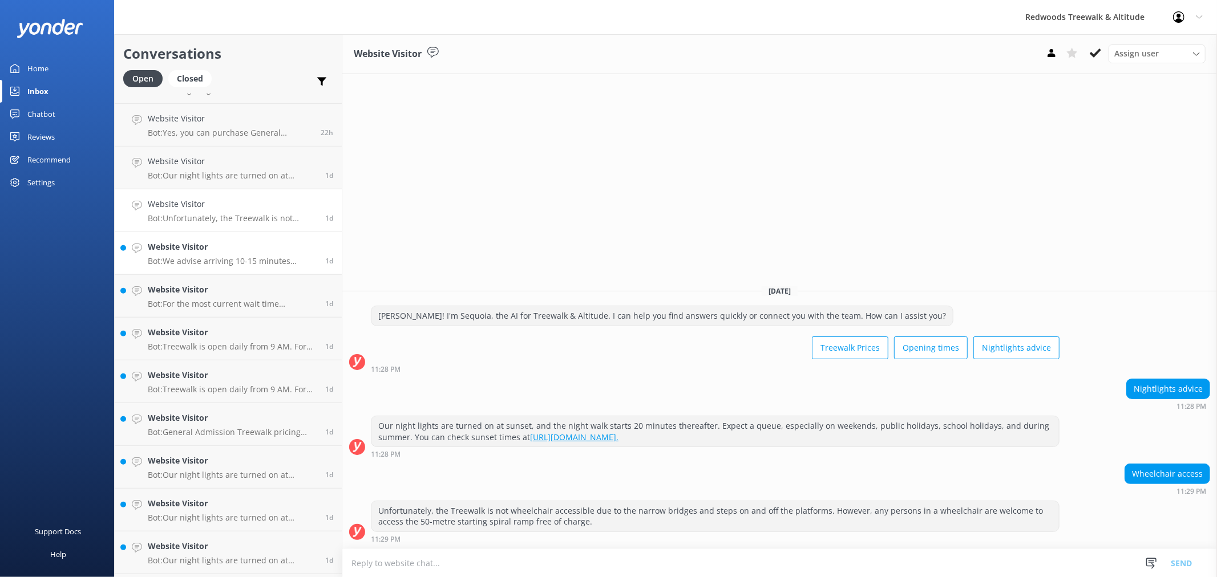
click at [244, 269] on link "Website Visitor Bot: We advise arriving 10-15 minutes before your booked Fast P…" at bounding box center [228, 253] width 227 height 43
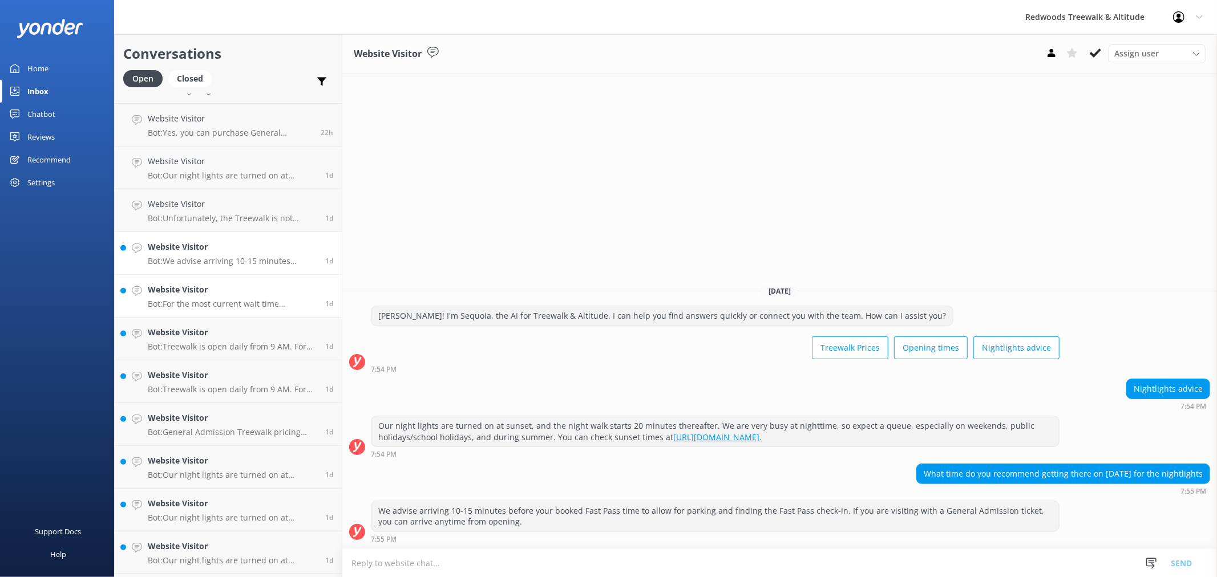
click at [226, 295] on h4 "Website Visitor" at bounding box center [232, 290] width 169 height 13
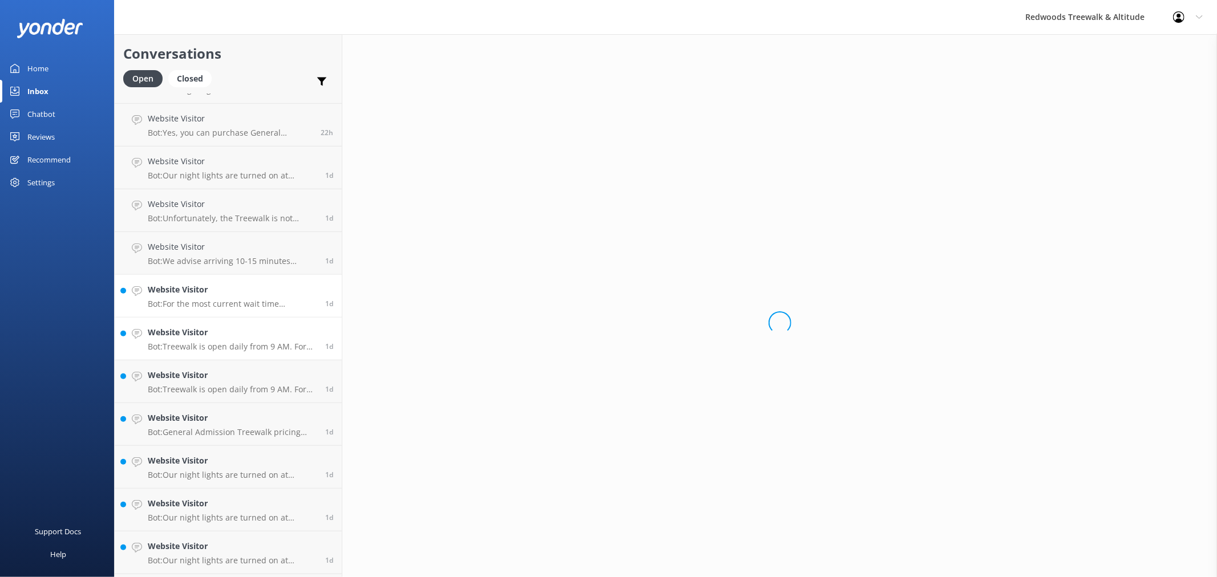
click at [217, 333] on h4 "Website Visitor" at bounding box center [232, 332] width 169 height 13
click at [203, 396] on link "Website Visitor Bot: Treewalk is open daily from 9 AM. For last ticket sold tim…" at bounding box center [228, 382] width 227 height 43
click at [204, 454] on link "Website Visitor Bot: Our night lights are turned on at sunset, and the night wa…" at bounding box center [228, 467] width 227 height 43
click at [202, 504] on h4 "Website Visitor" at bounding box center [232, 503] width 169 height 13
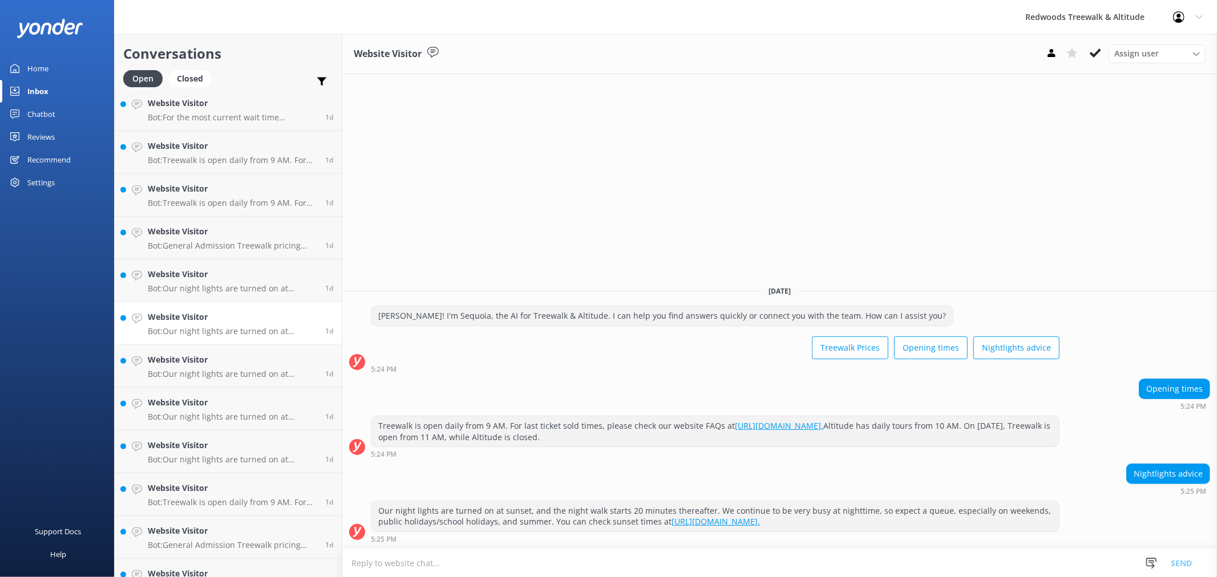
scroll to position [950, 0]
click at [217, 357] on h4 "Website Visitor" at bounding box center [232, 356] width 169 height 13
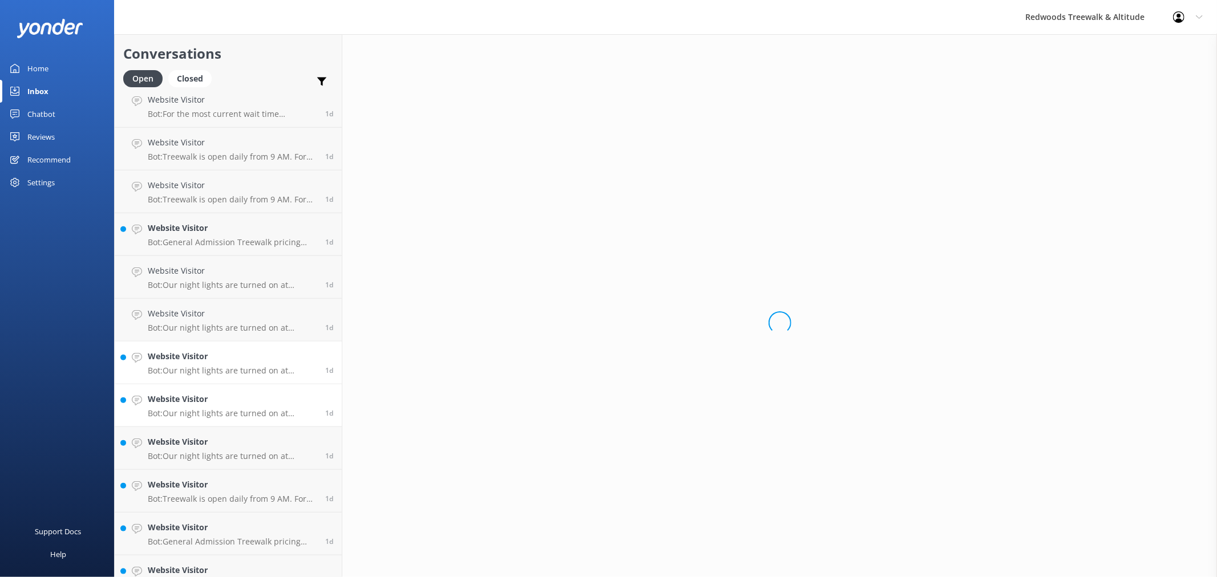
click at [205, 415] on p "Bot: Our night lights are turned on at sunset, and the night walk starts 20 min…" at bounding box center [232, 413] width 169 height 10
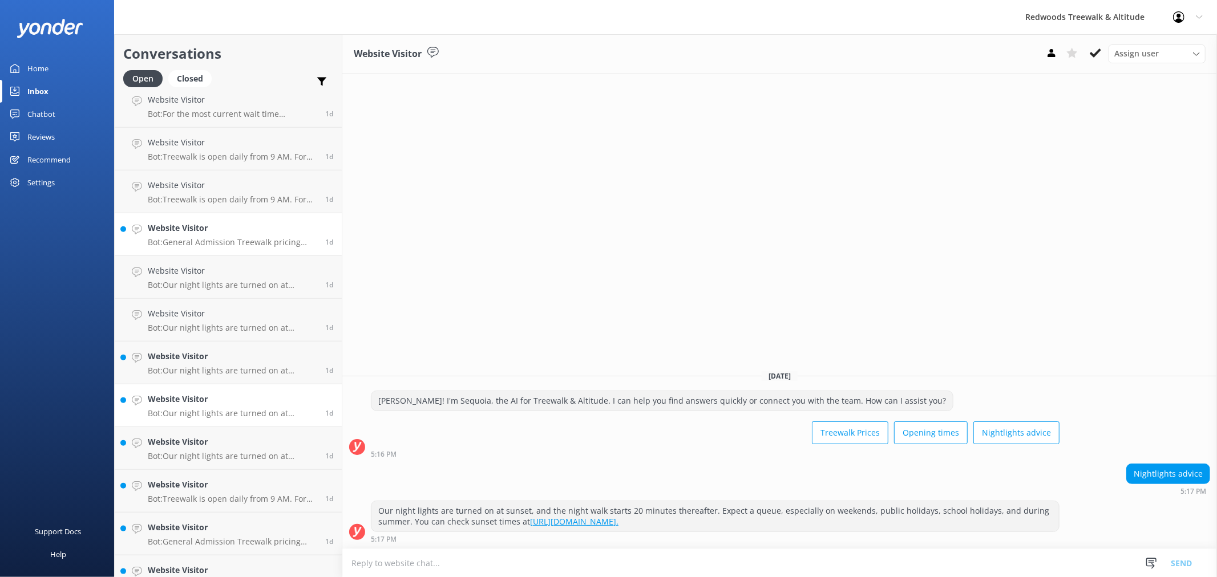
click at [212, 228] on h4 "Website Visitor" at bounding box center [232, 228] width 169 height 13
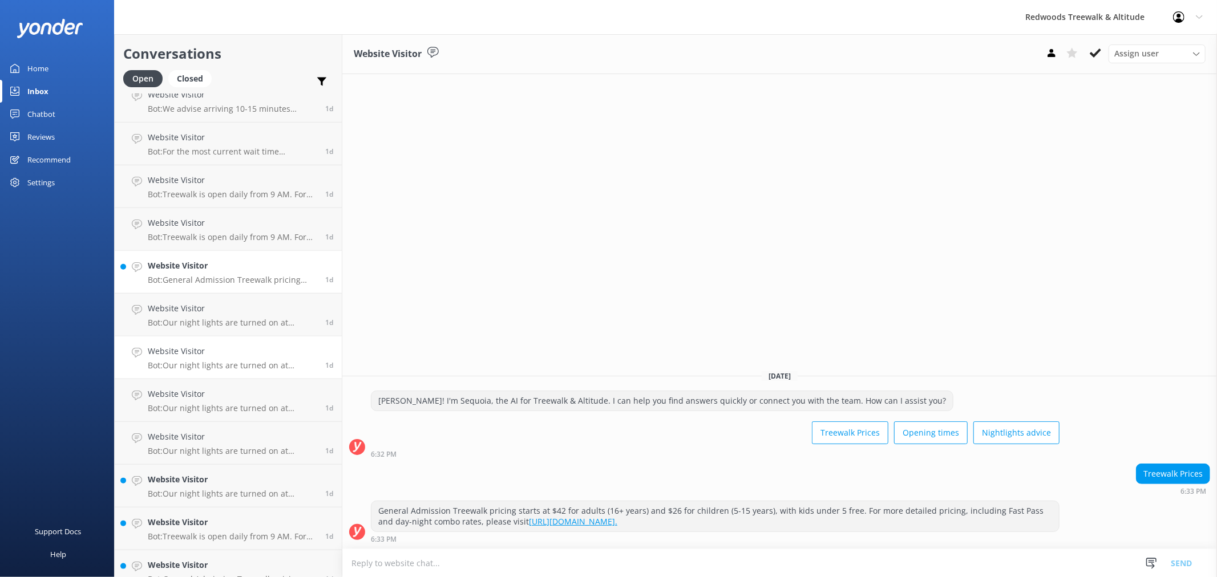
scroll to position [950, 0]
click at [189, 465] on link "Website Visitor Bot: Our night lights are turned on at sunset, and the night wa…" at bounding box center [228, 448] width 227 height 43
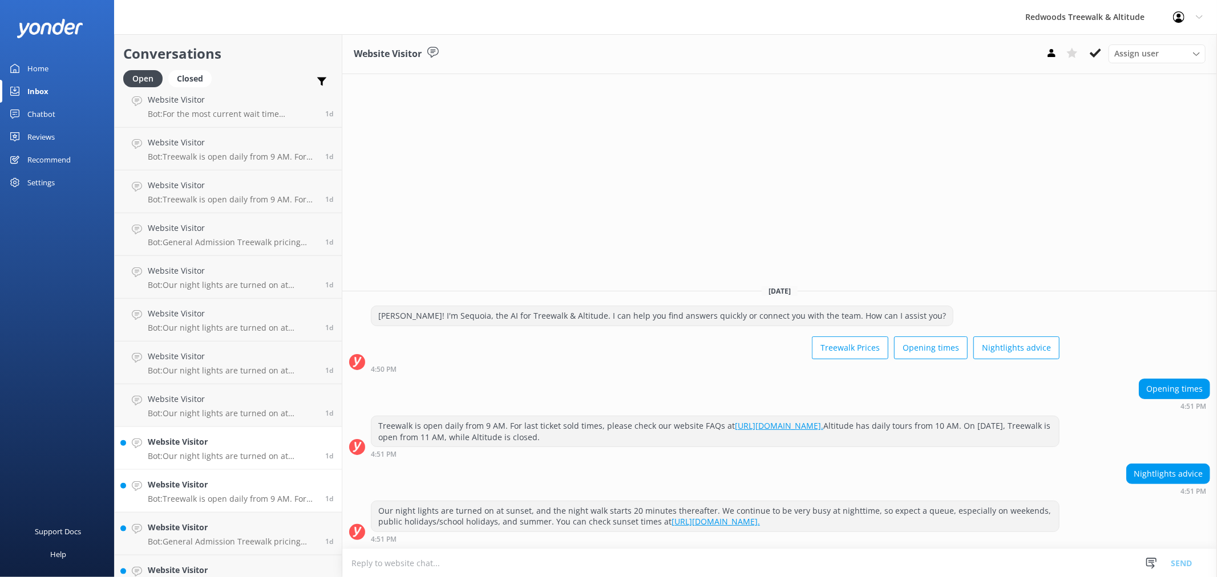
click at [184, 496] on p "Bot: Treewalk is open daily from 9 AM. For last ticket sold times, please check…" at bounding box center [232, 499] width 169 height 10
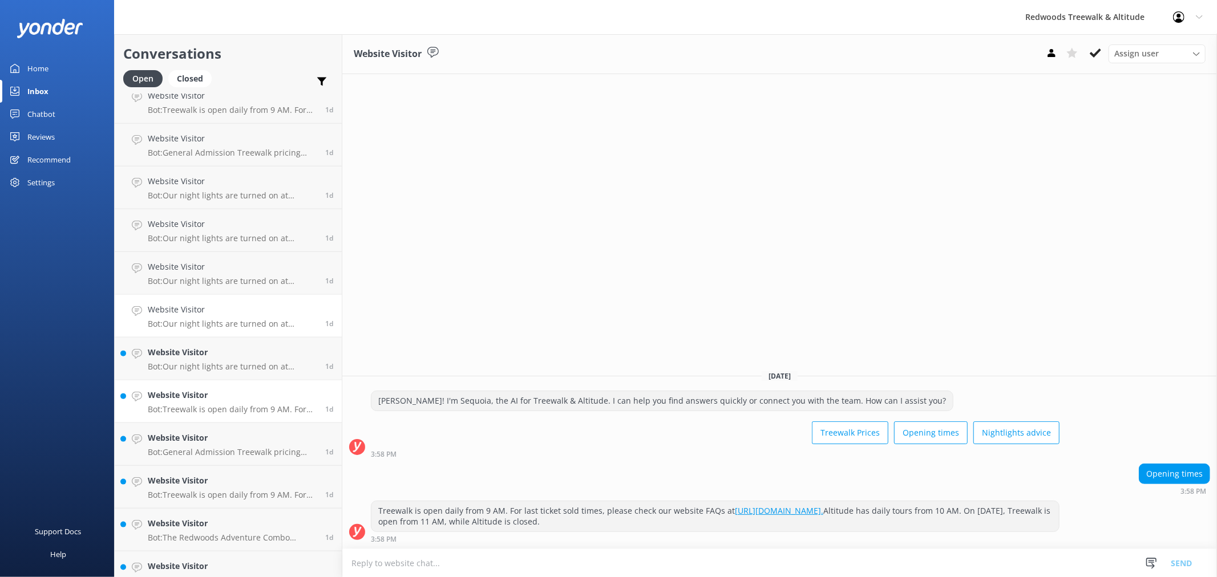
scroll to position [1077, 0]
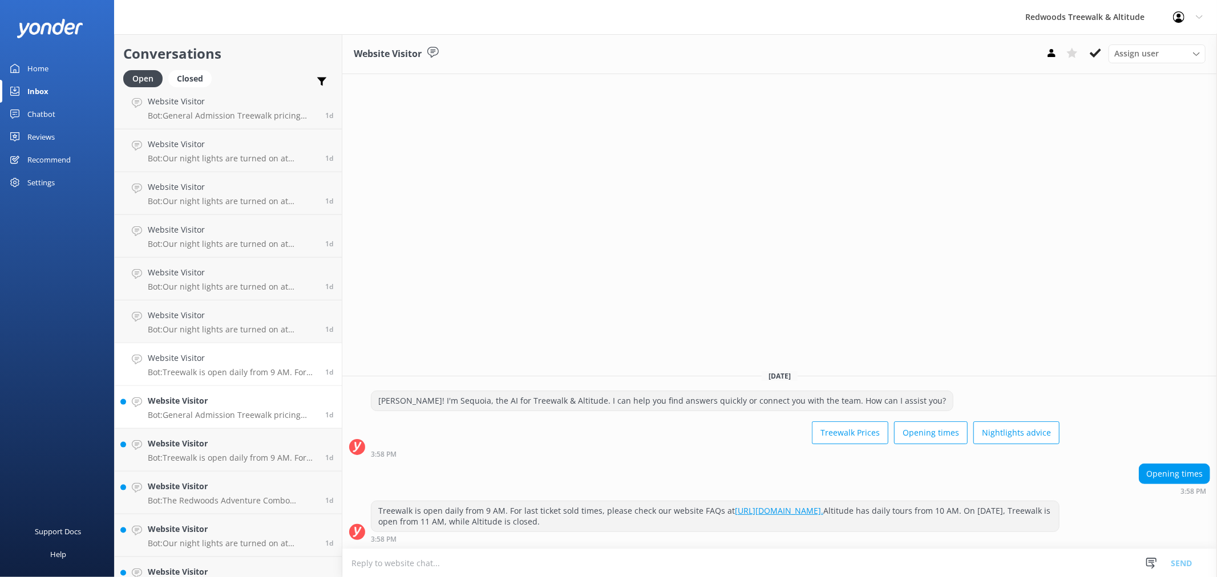
click at [203, 419] on p "Bot: General Admission Treewalk pricing starts at $42 for adults (16+ years) an…" at bounding box center [232, 415] width 169 height 10
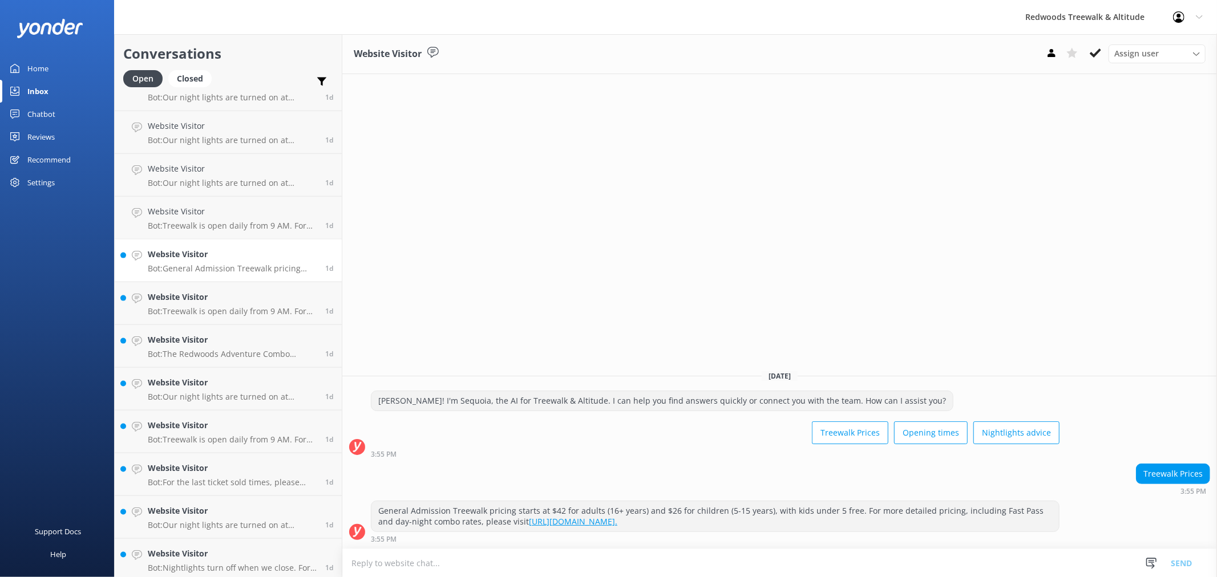
scroll to position [1268, 0]
click at [221, 261] on div "Website Visitor Bot: Treewalk is open daily from 9 AM. For last ticket sold tim…" at bounding box center [232, 259] width 169 height 25
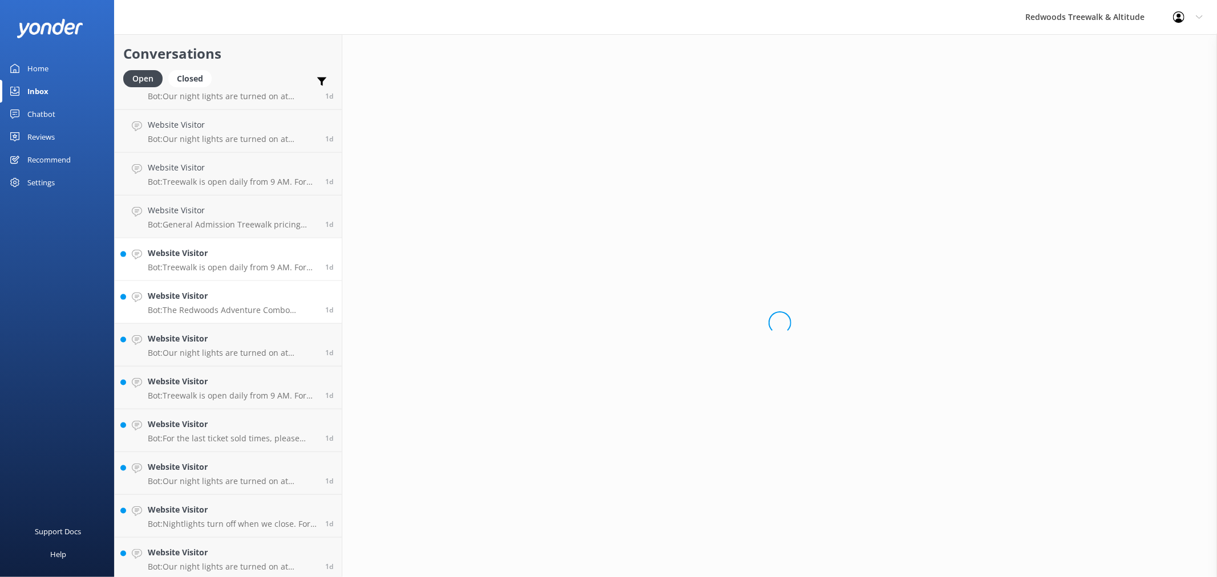
click at [215, 293] on h4 "Website Visitor" at bounding box center [232, 296] width 169 height 13
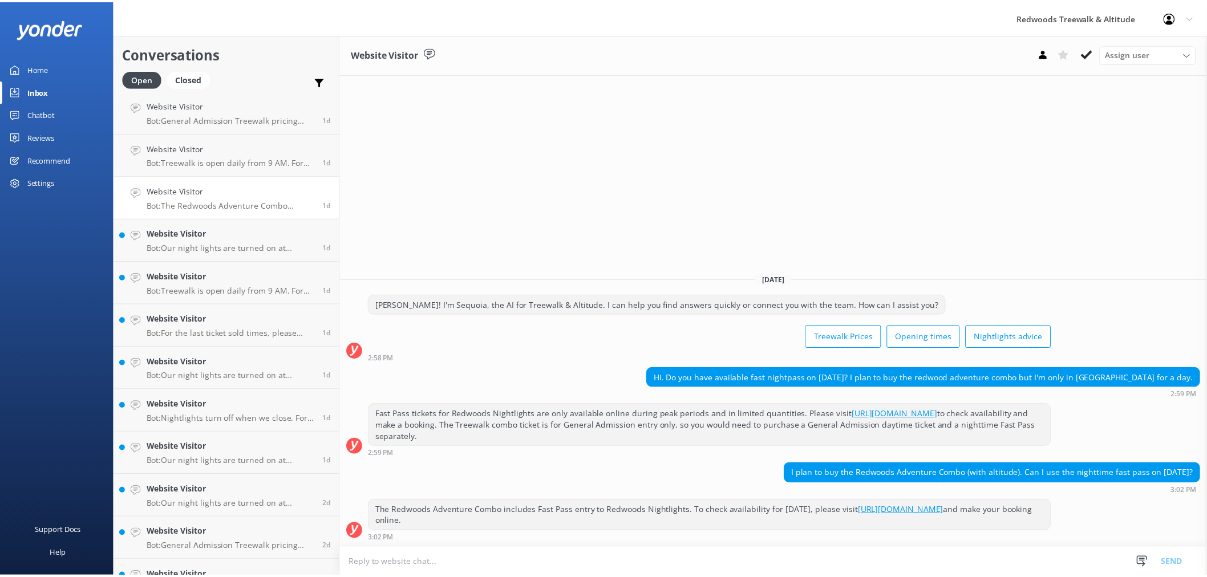
scroll to position [1394, 0]
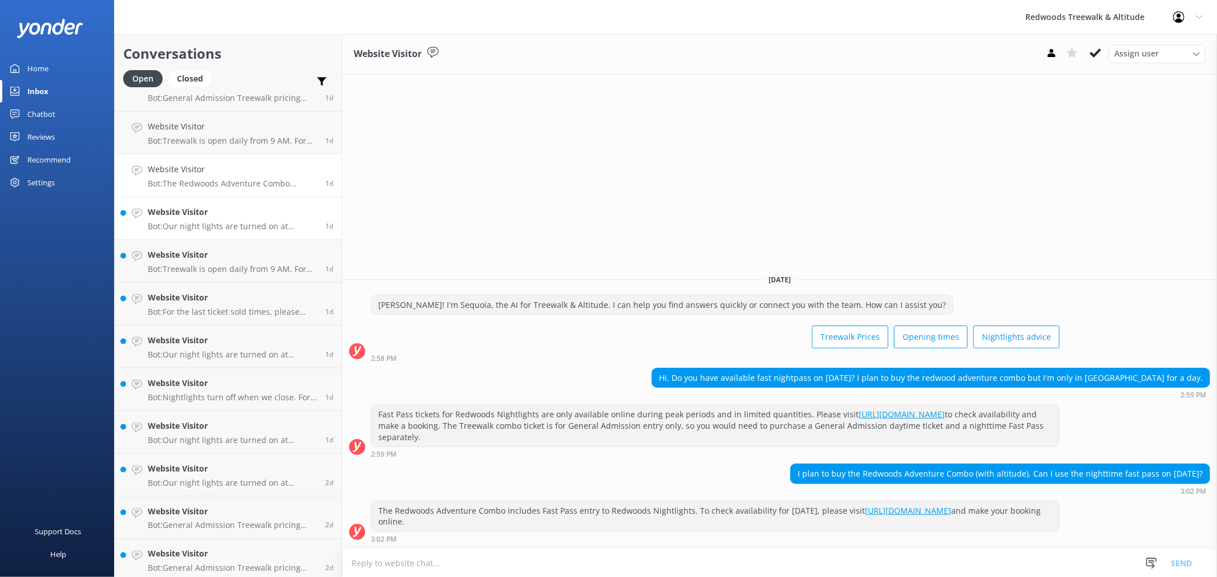
click at [225, 217] on h4 "Website Visitor" at bounding box center [232, 212] width 169 height 13
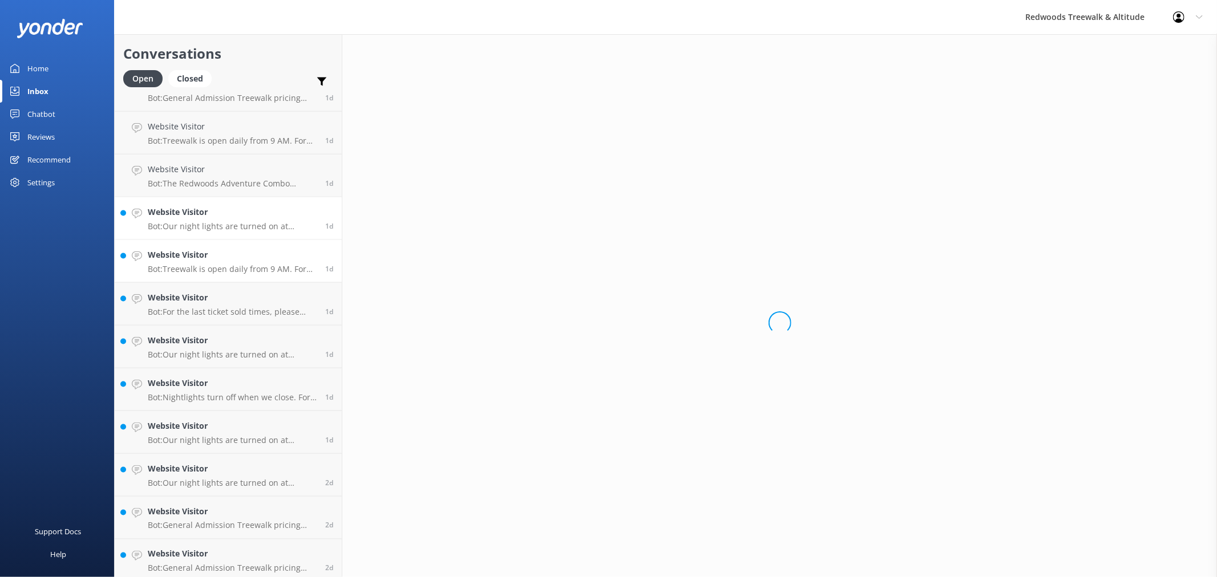
click at [214, 273] on p "Bot: Treewalk is open daily from 9 AM. For last ticket sold times, please check…" at bounding box center [232, 269] width 169 height 10
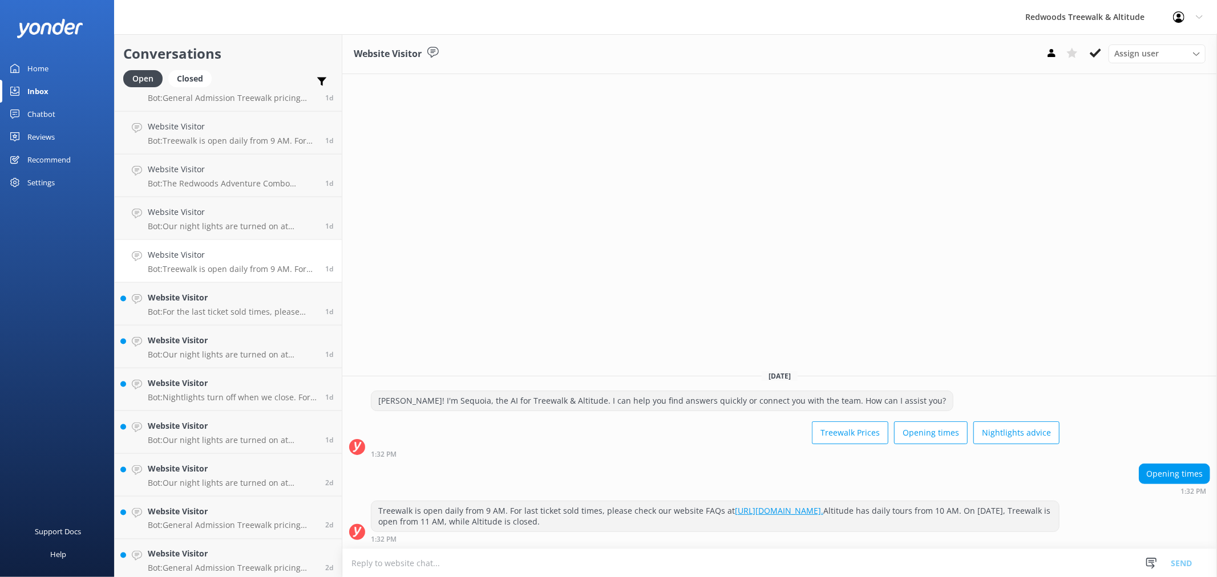
click at [71, 59] on link "Home" at bounding box center [57, 68] width 114 height 23
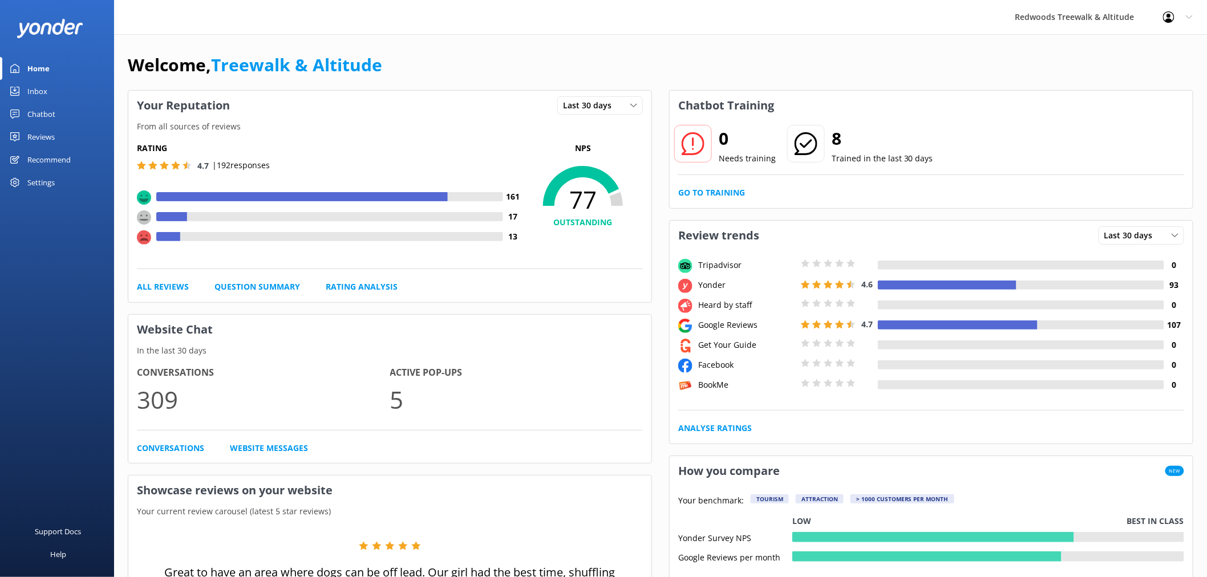
click at [67, 132] on link "Reviews" at bounding box center [57, 137] width 114 height 23
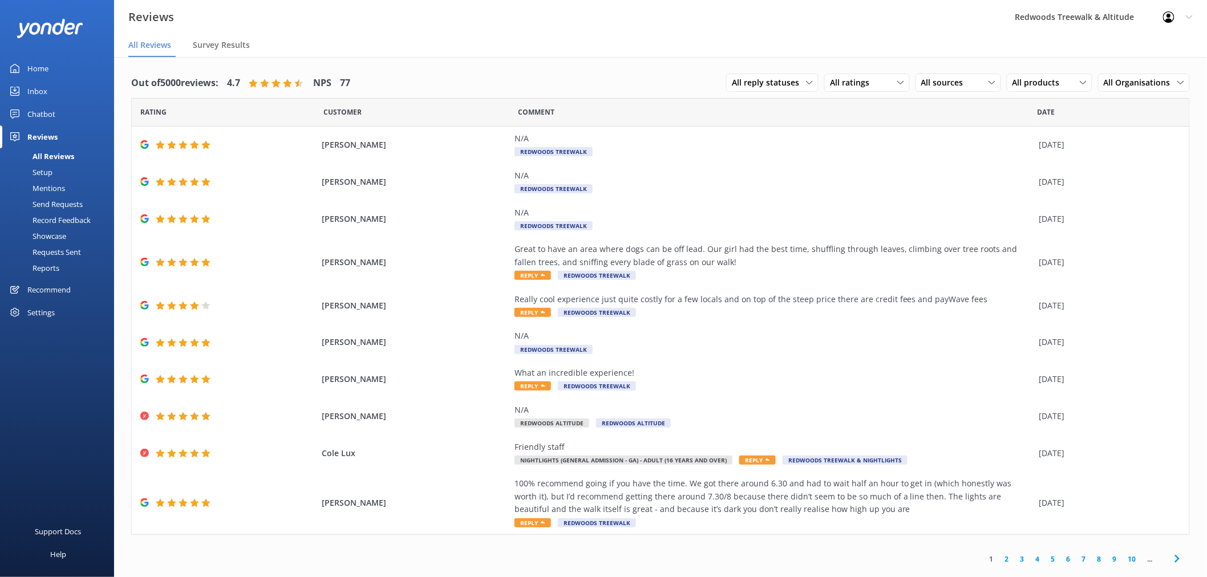
click at [1008, 562] on link "2" at bounding box center [1007, 559] width 15 height 11
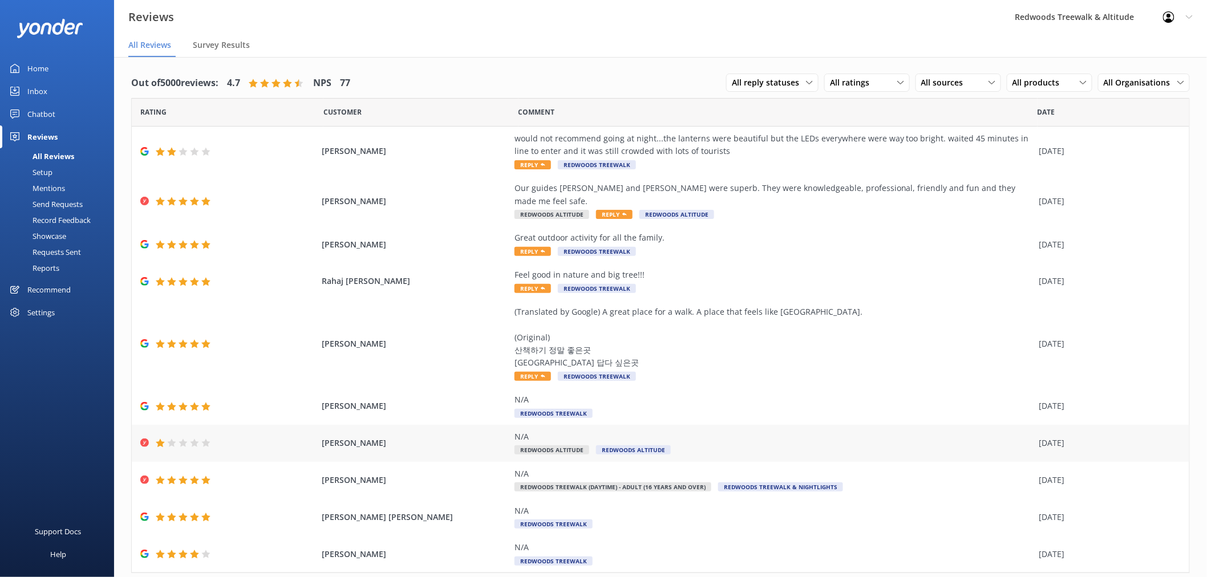
click at [402, 437] on span "[PERSON_NAME]" at bounding box center [415, 443] width 187 height 13
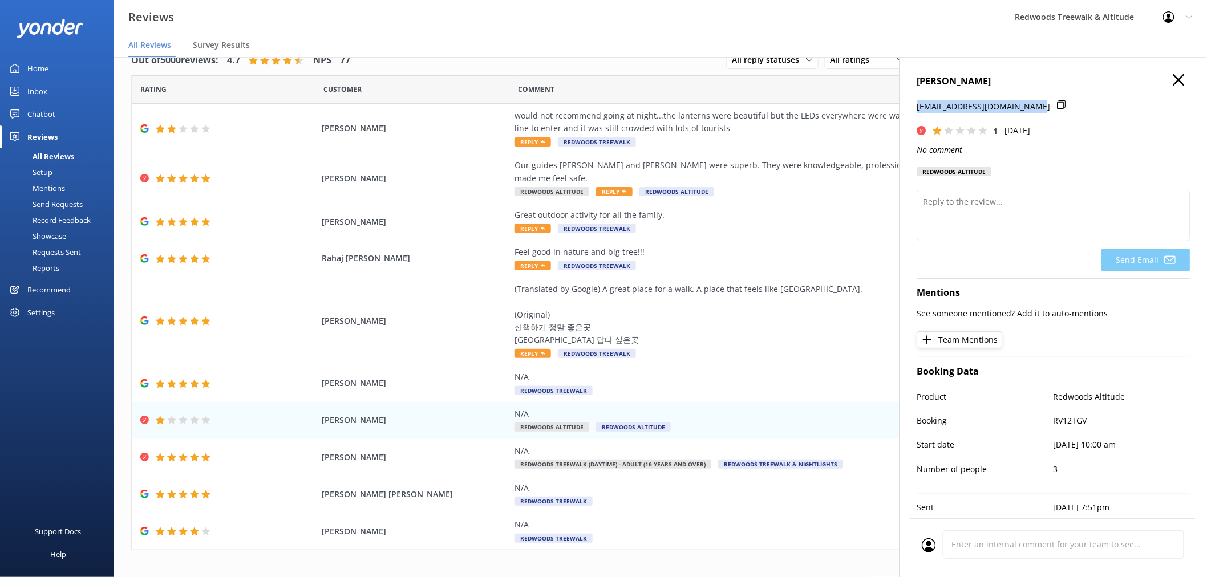
drag, startPoint x: 918, startPoint y: 107, endPoint x: 1029, endPoint y: 101, distance: 110.3
click at [1029, 101] on p "[EMAIL_ADDRESS][DOMAIN_NAME]" at bounding box center [983, 106] width 133 height 13
copy p "[EMAIL_ADDRESS][DOMAIN_NAME]"
click at [1173, 82] on icon at bounding box center [1178, 79] width 11 height 11
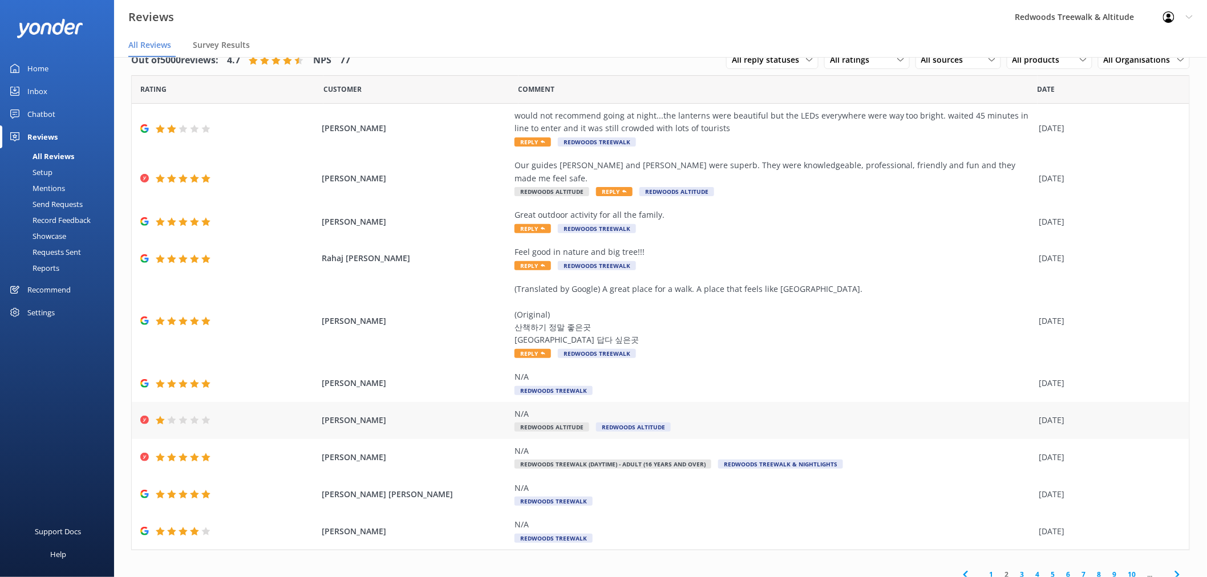
click at [715, 408] on div "N/A" at bounding box center [774, 414] width 519 height 13
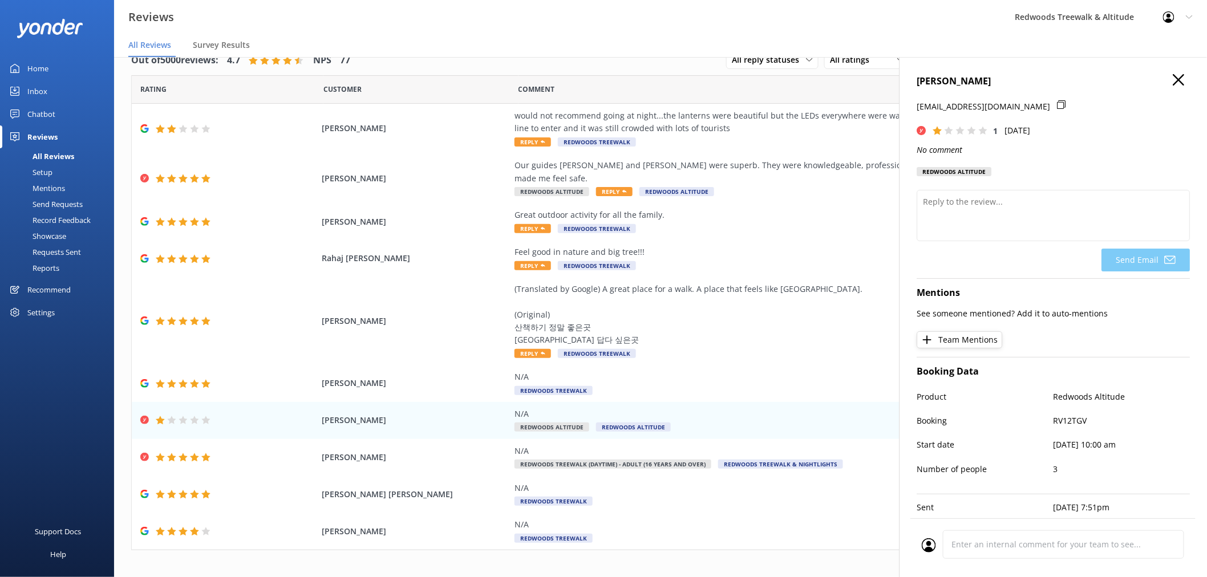
click at [1173, 76] on icon at bounding box center [1178, 79] width 11 height 11
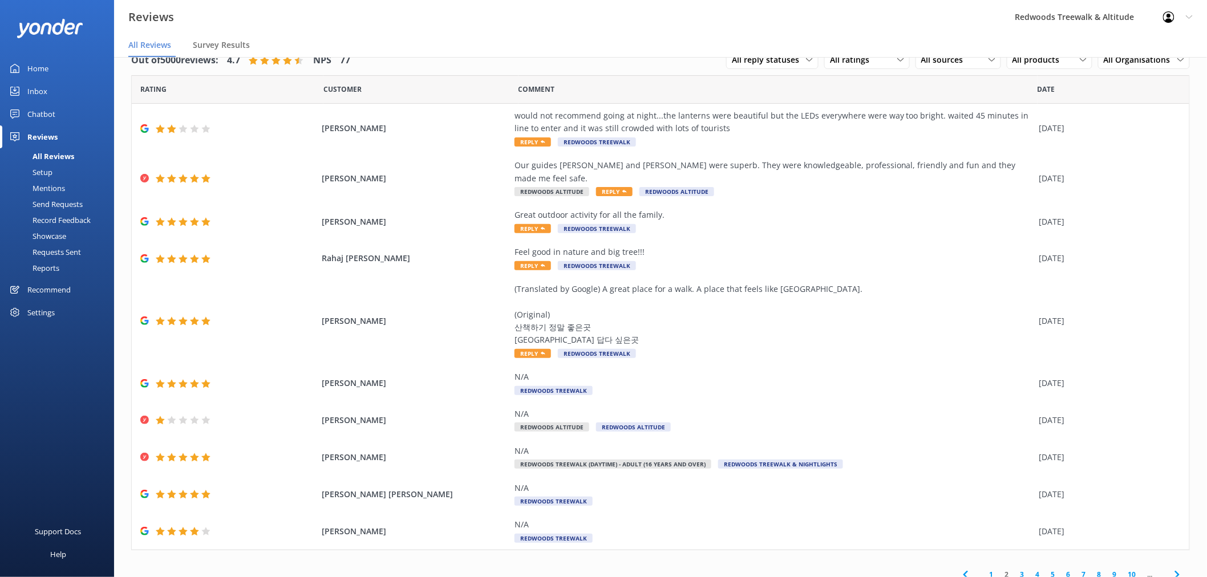
click at [60, 60] on link "Home" at bounding box center [57, 68] width 114 height 23
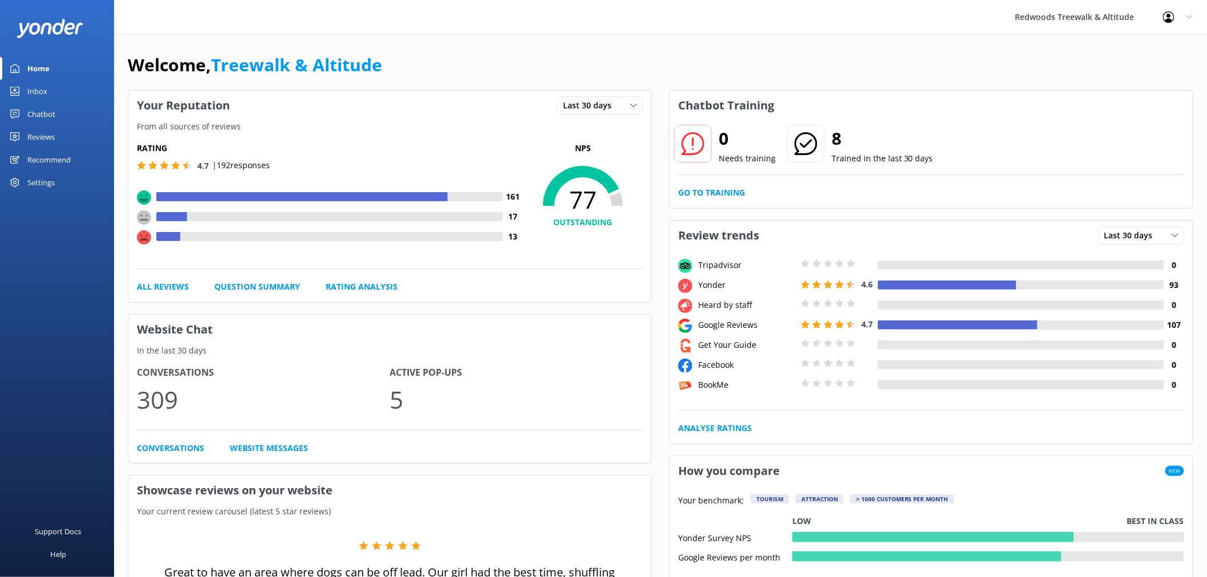
click at [63, 135] on link "Reviews" at bounding box center [57, 137] width 114 height 23
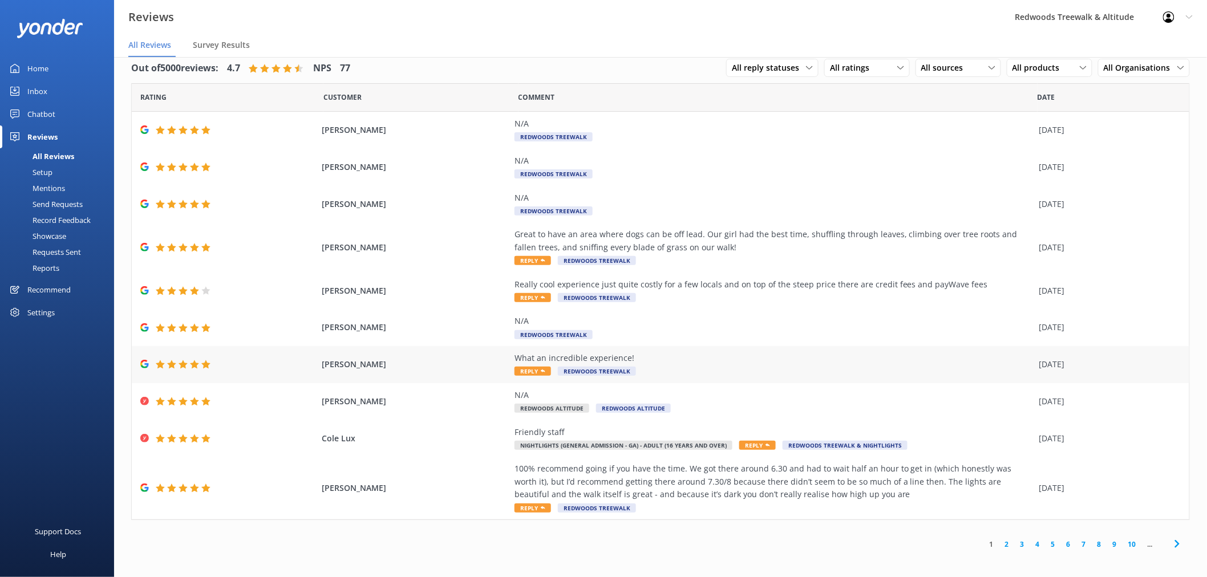
scroll to position [23, 0]
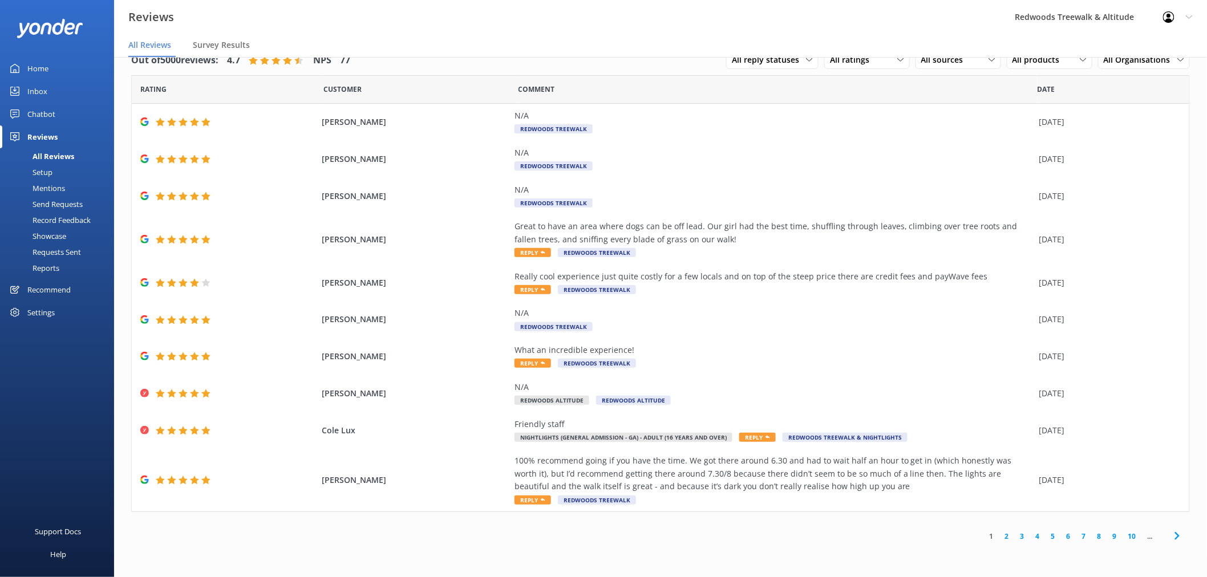
drag, startPoint x: 1007, startPoint y: 535, endPoint x: 971, endPoint y: 511, distance: 44.0
click at [1007, 535] on link "2" at bounding box center [1007, 536] width 15 height 11
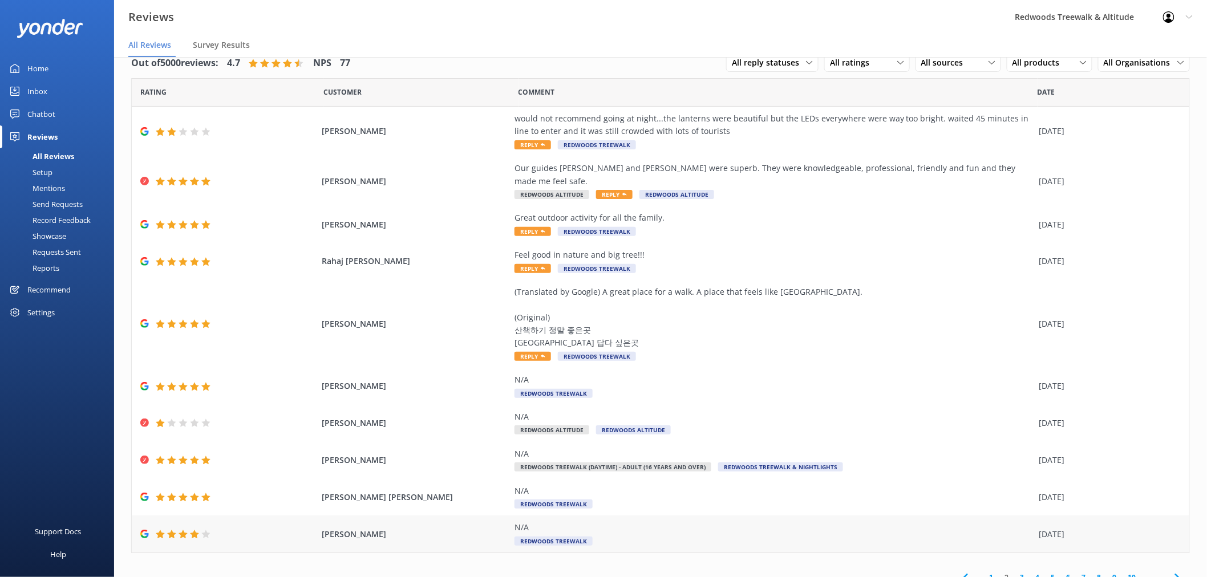
scroll to position [23, 0]
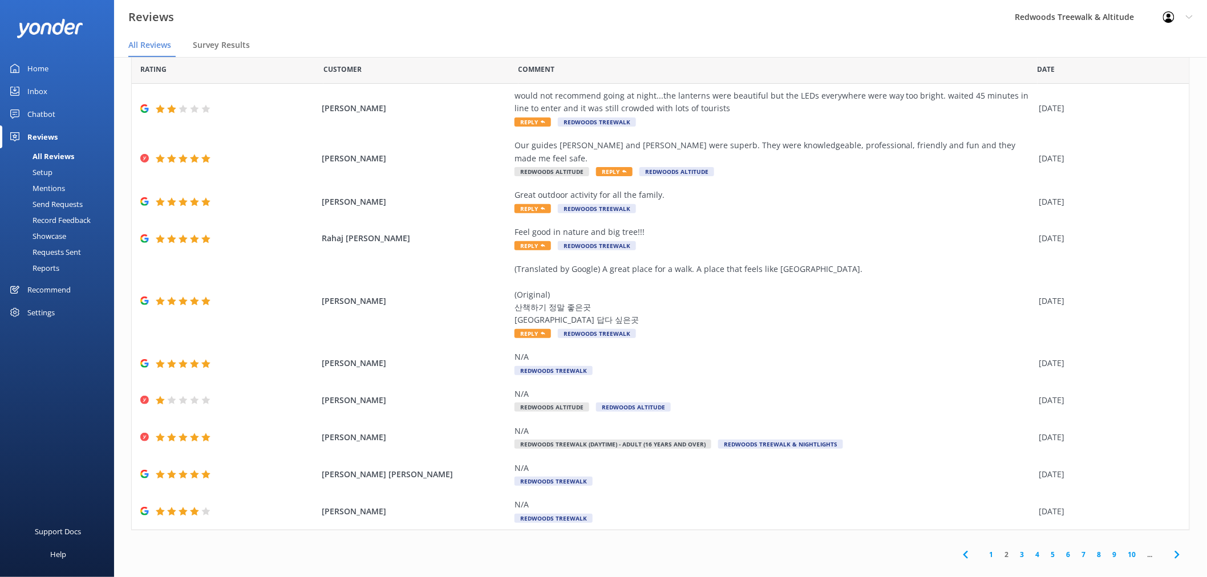
click at [984, 549] on link "1" at bounding box center [991, 554] width 15 height 11
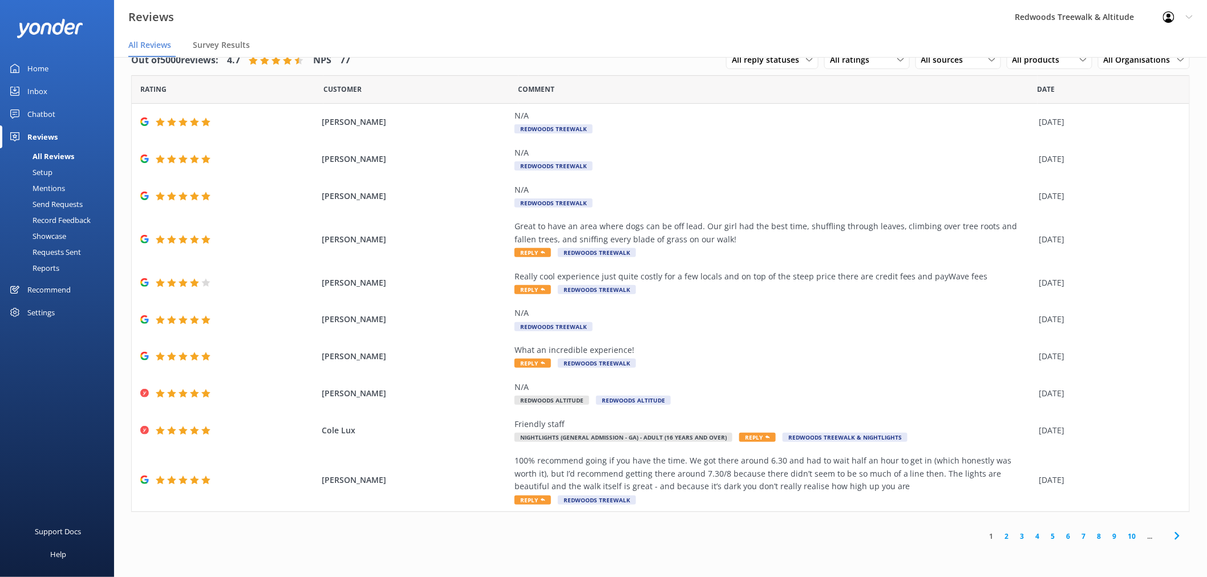
click at [1007, 533] on link "2" at bounding box center [1007, 536] width 15 height 11
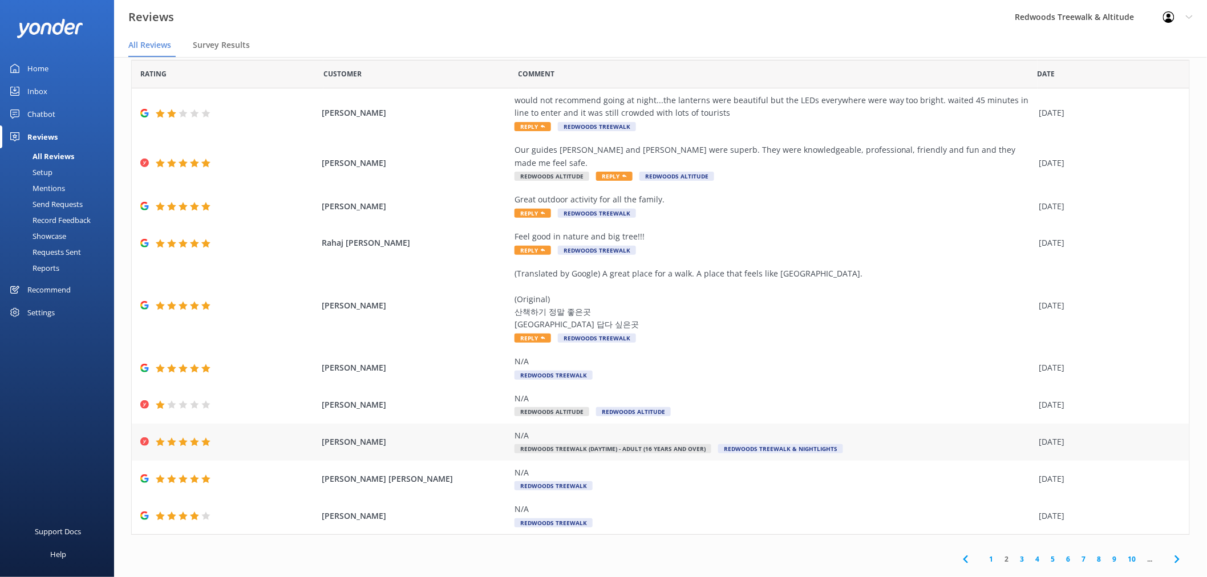
scroll to position [20, 0]
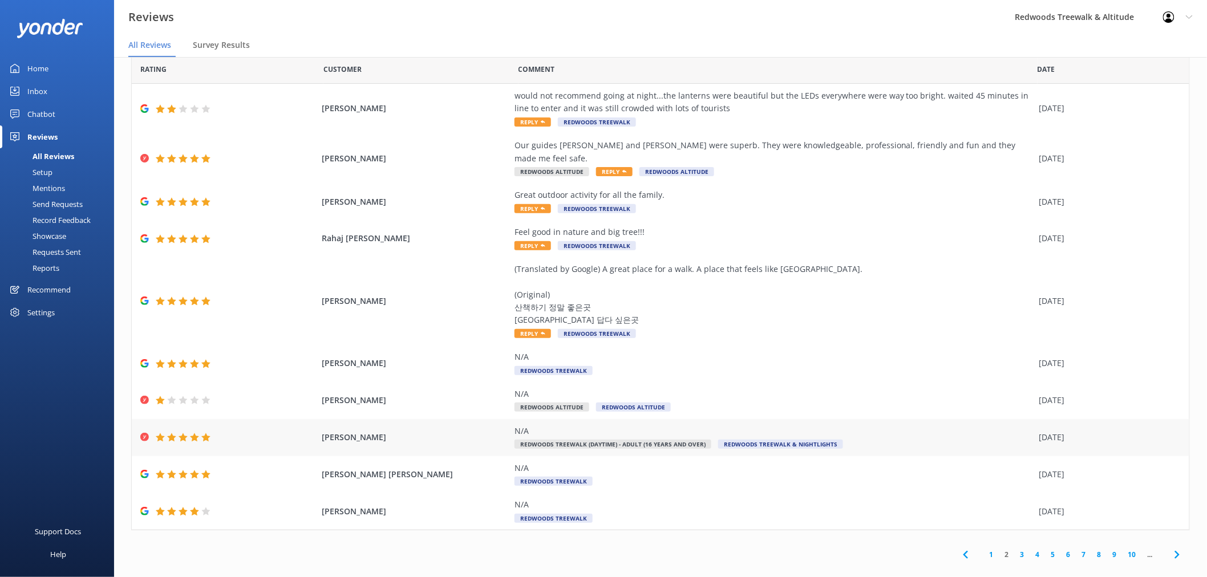
click at [292, 419] on div "[PERSON_NAME] N/A Redwoods Treewalk (Daytime) - Adult (16 years and over) Redwo…" at bounding box center [661, 437] width 1058 height 37
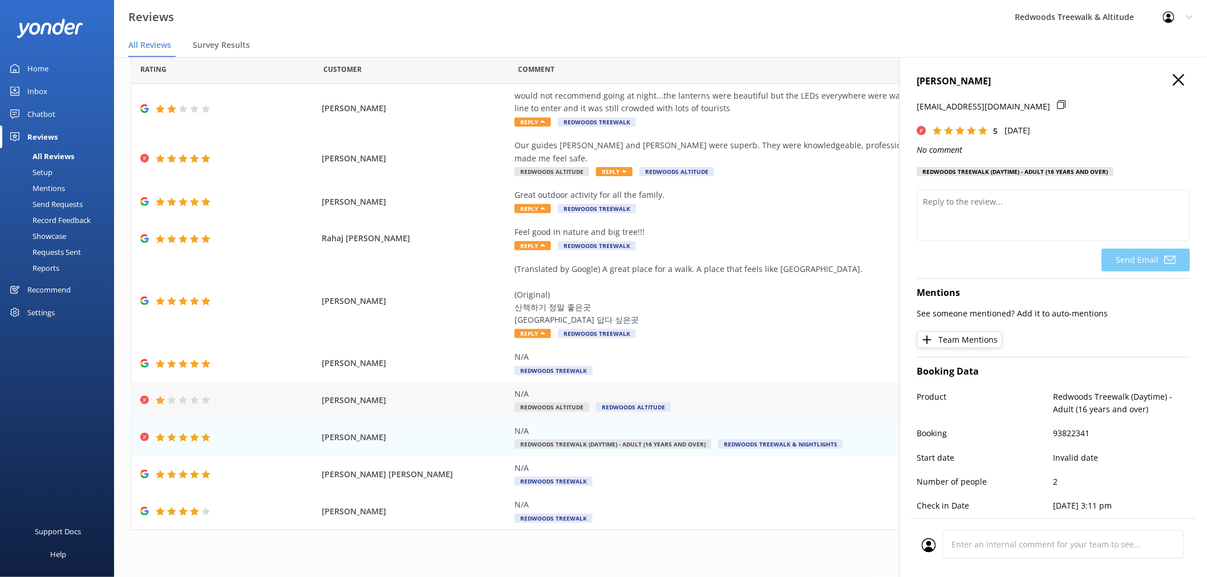
click at [258, 396] on div at bounding box center [228, 400] width 176 height 9
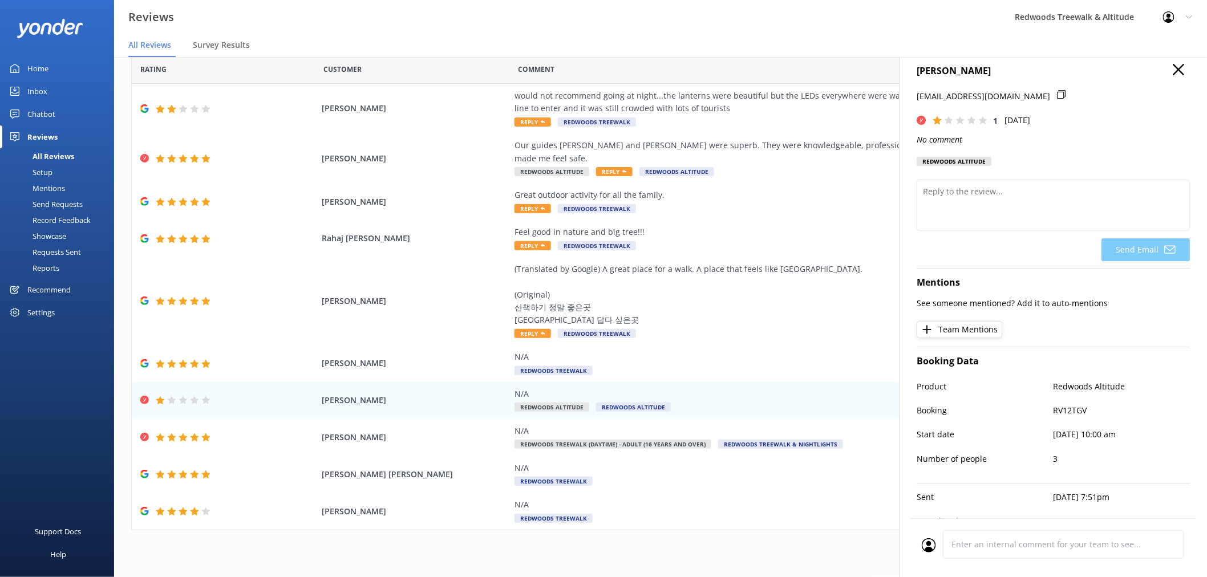
scroll to position [0, 0]
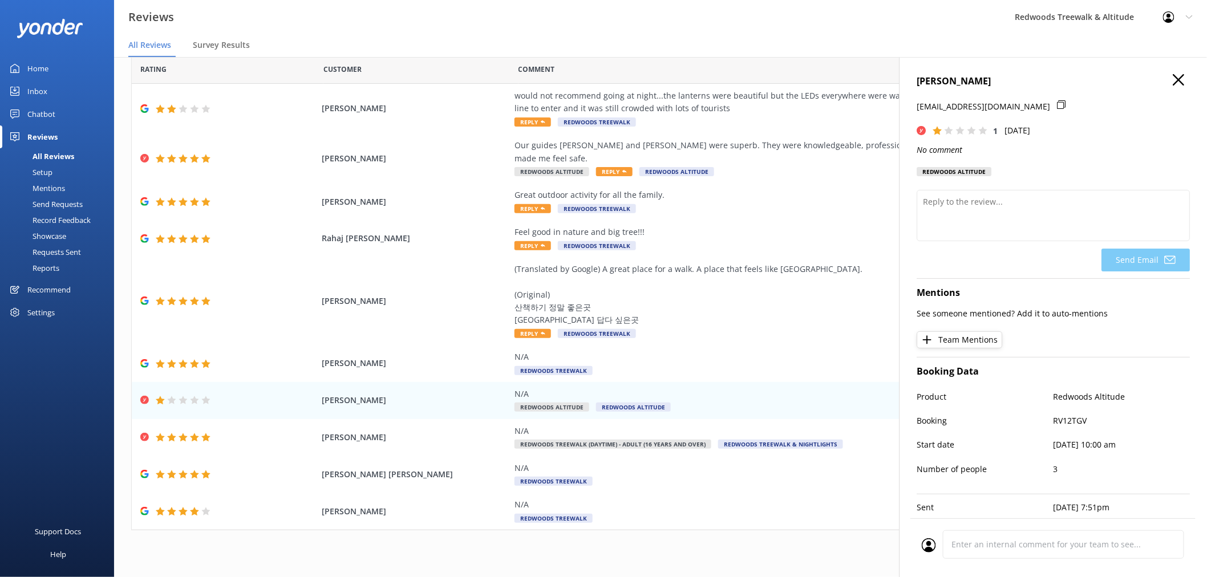
click at [1175, 83] on h4 "[PERSON_NAME]" at bounding box center [1053, 81] width 273 height 15
click at [1173, 80] on use at bounding box center [1178, 79] width 11 height 11
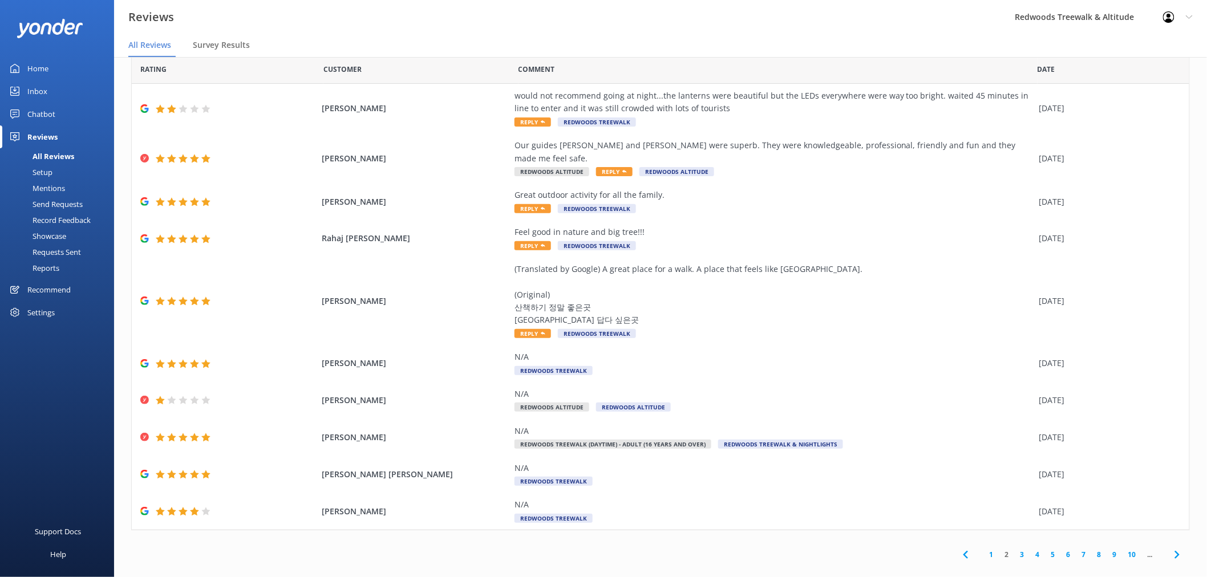
click at [31, 75] on div "Home" at bounding box center [37, 68] width 21 height 23
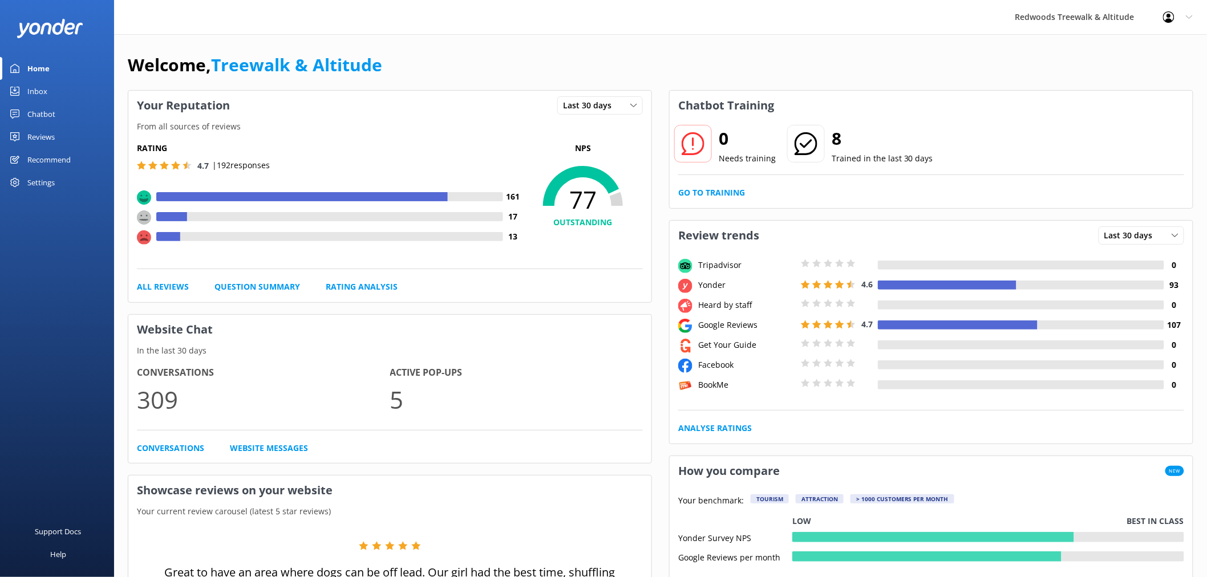
click at [50, 132] on div "Reviews" at bounding box center [40, 137] width 27 height 23
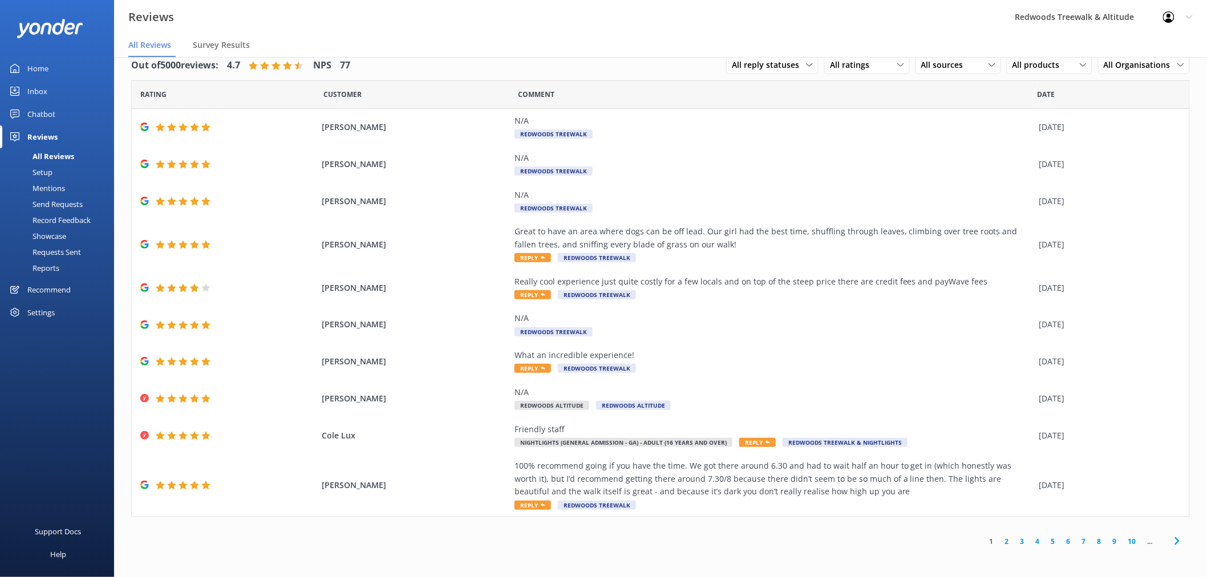
scroll to position [23, 0]
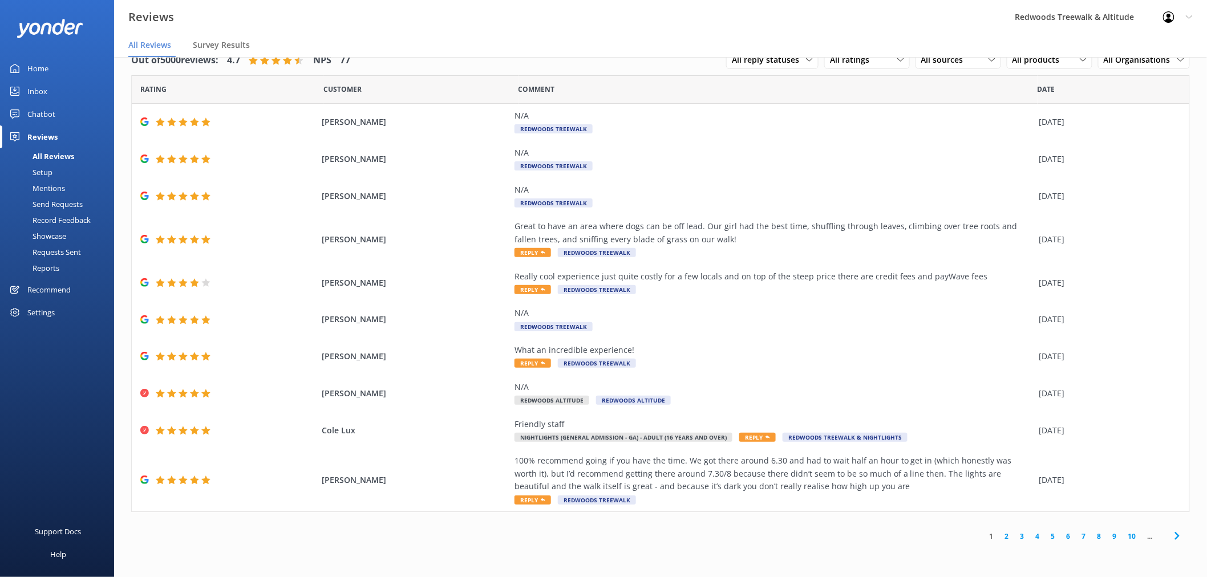
click at [1007, 535] on link "2" at bounding box center [1007, 536] width 15 height 11
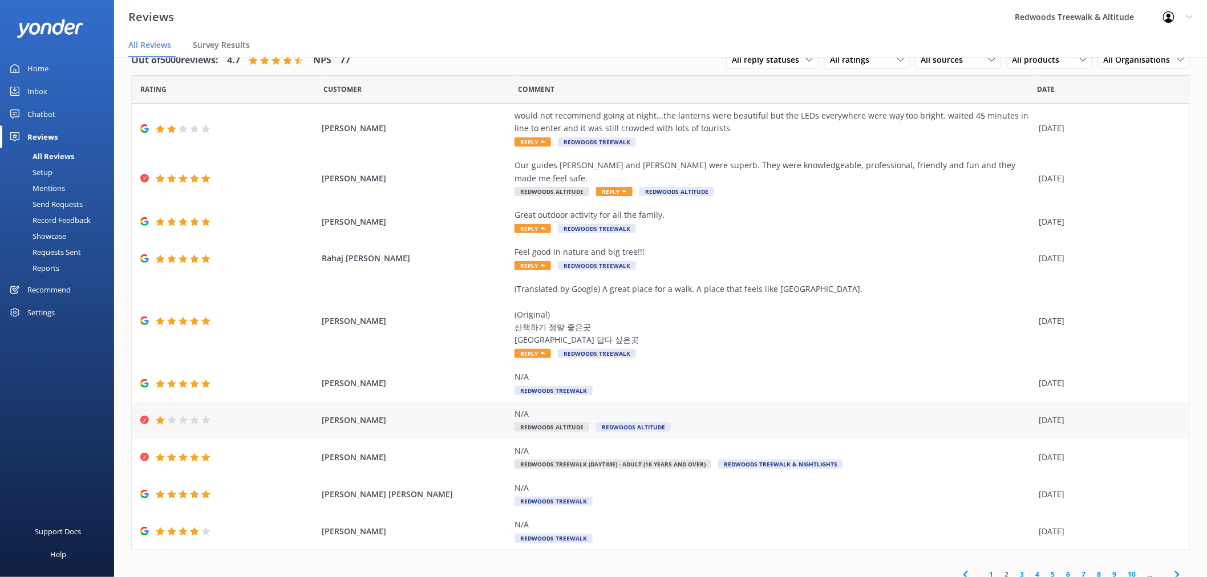
click at [448, 414] on span "[PERSON_NAME]" at bounding box center [415, 420] width 187 height 13
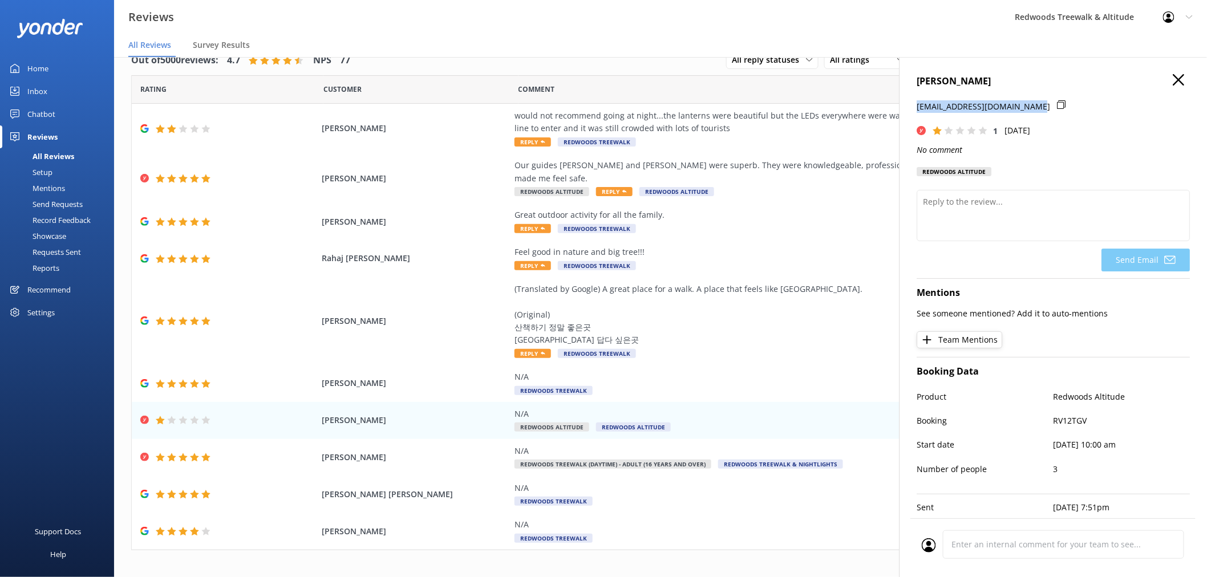
drag, startPoint x: 1015, startPoint y: 106, endPoint x: 919, endPoint y: 103, distance: 96.4
click at [919, 103] on p "[EMAIL_ADDRESS][DOMAIN_NAME]" at bounding box center [983, 106] width 133 height 13
copy p "[EMAIL_ADDRESS][DOMAIN_NAME]"
click at [1173, 75] on icon at bounding box center [1178, 79] width 11 height 11
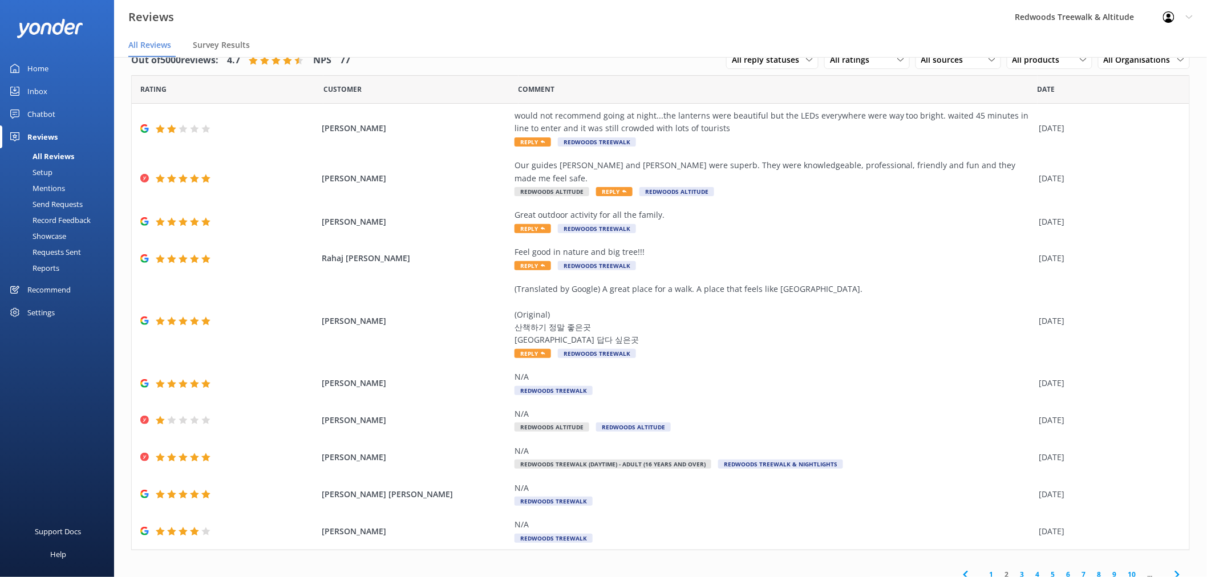
click at [63, 93] on link "Inbox" at bounding box center [57, 91] width 114 height 23
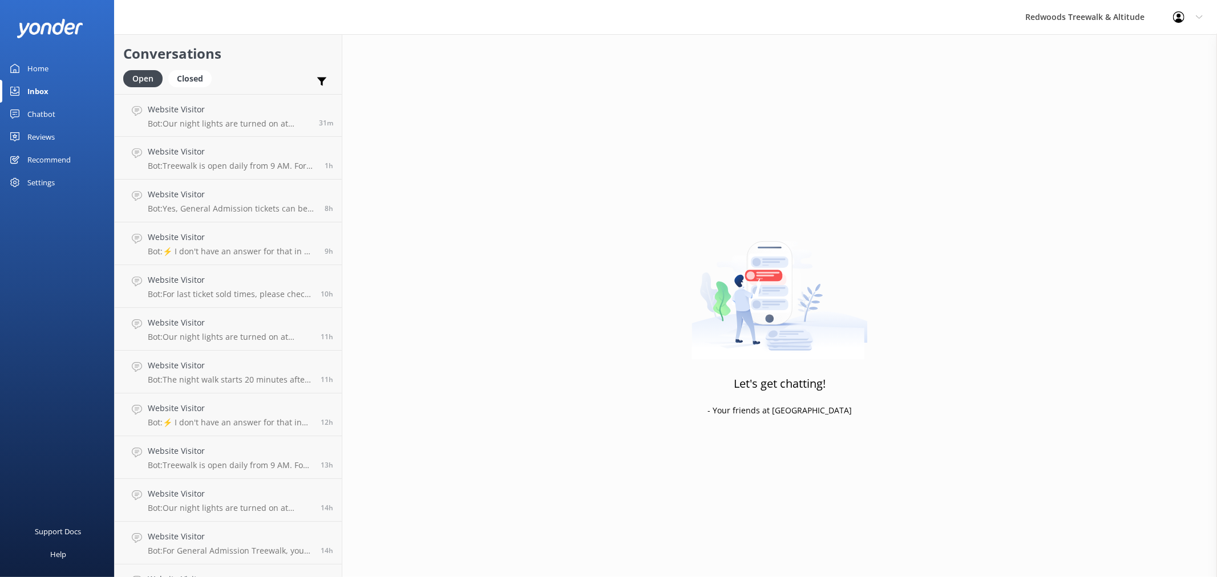
click at [50, 65] on link "Home" at bounding box center [57, 68] width 114 height 23
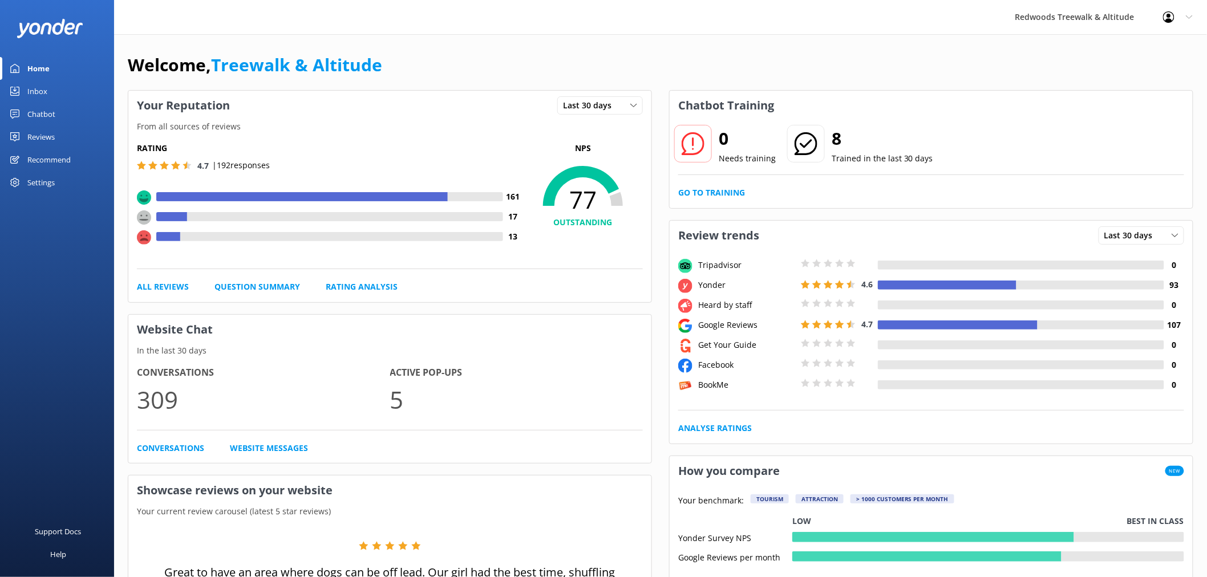
click at [43, 139] on div "Reviews" at bounding box center [40, 137] width 27 height 23
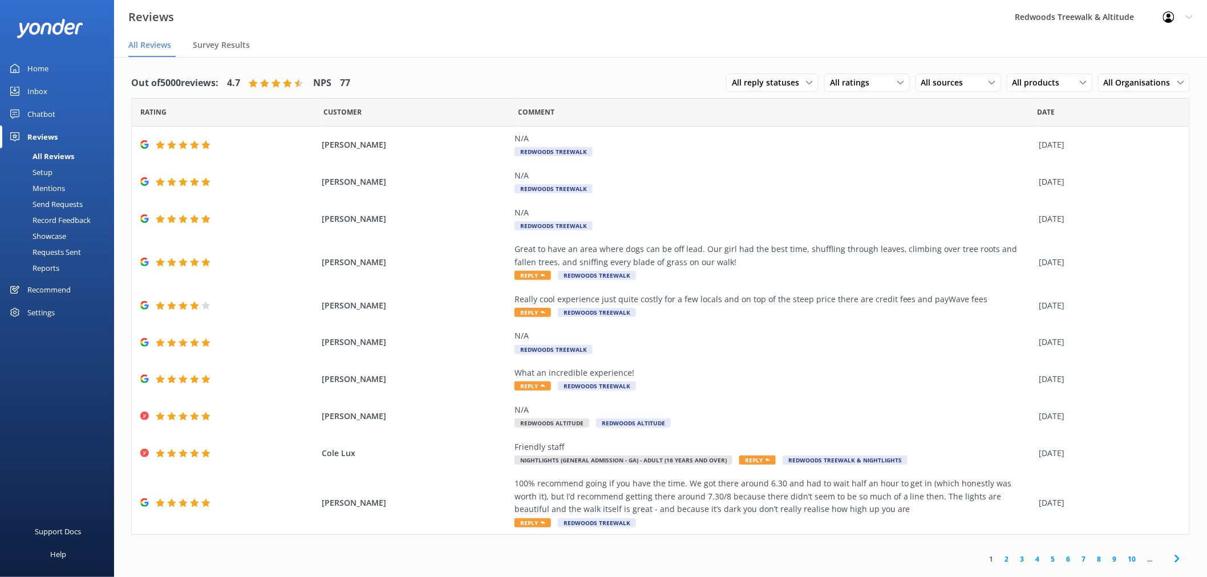
drag, startPoint x: 50, startPoint y: 66, endPoint x: 50, endPoint y: 51, distance: 14.3
click at [50, 65] on link "Home" at bounding box center [57, 68] width 114 height 23
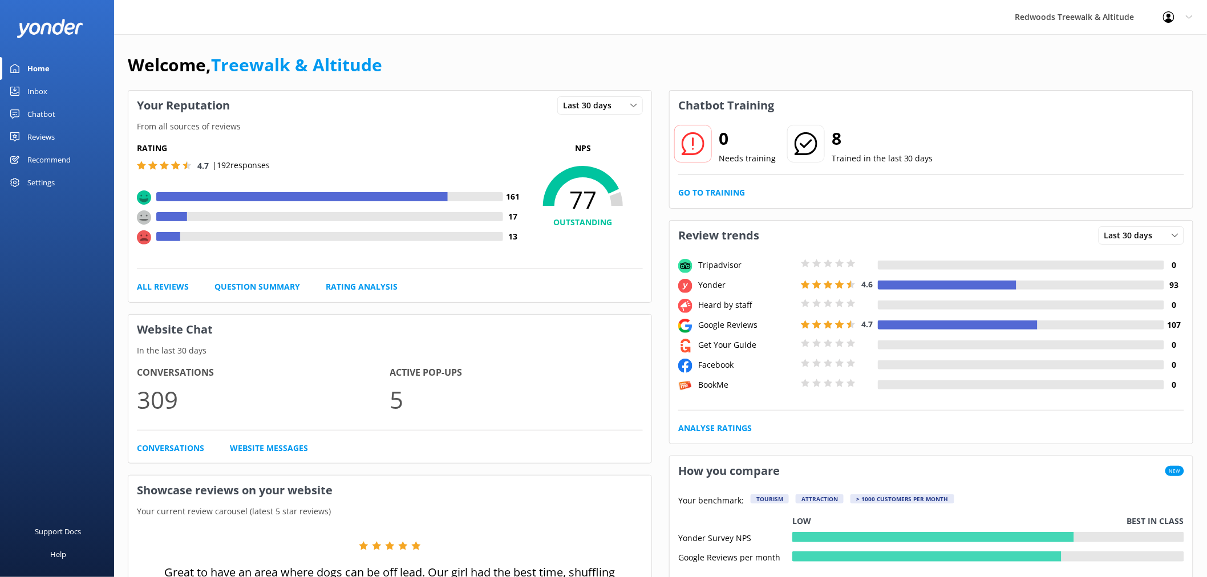
click at [50, 141] on div "Reviews" at bounding box center [40, 137] width 27 height 23
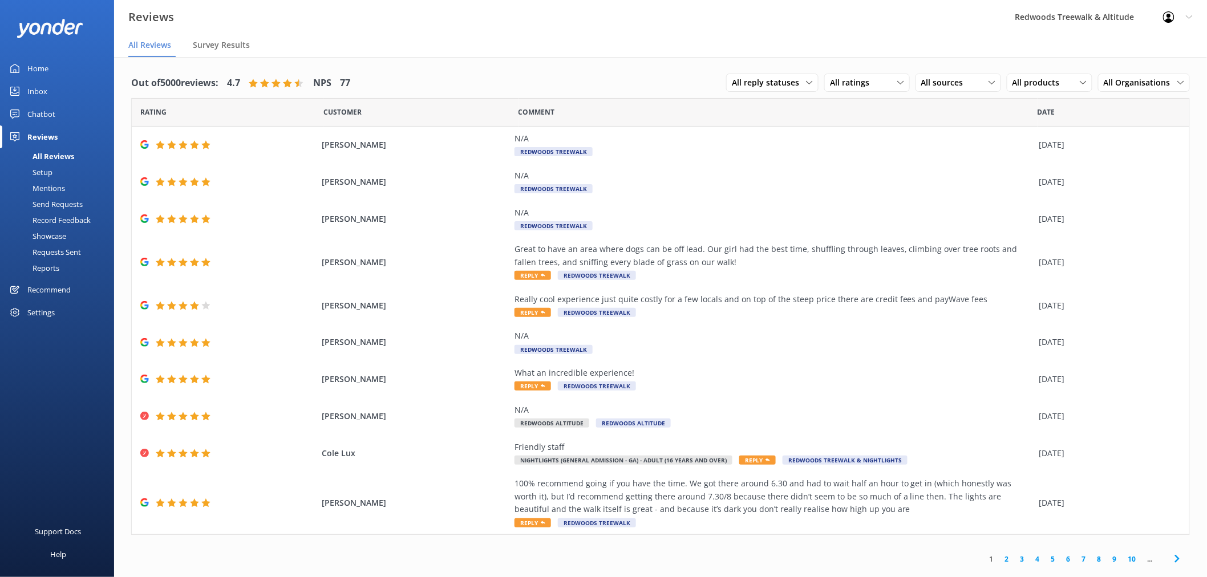
click at [82, 65] on link "Home" at bounding box center [57, 68] width 114 height 23
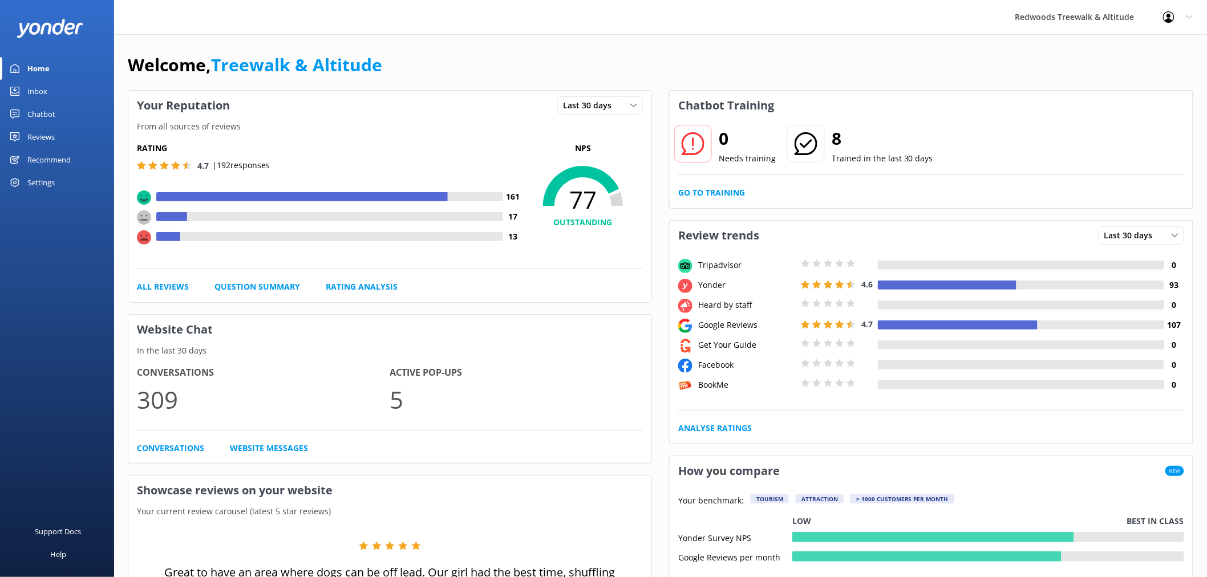
click at [76, 129] on link "Reviews" at bounding box center [57, 137] width 114 height 23
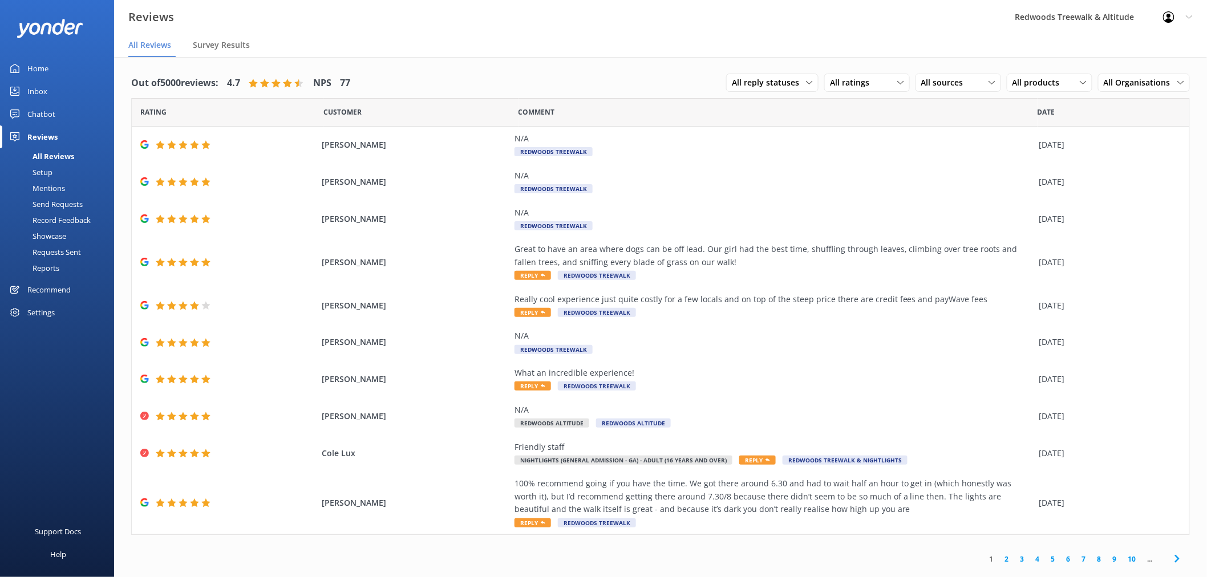
click at [71, 66] on link "Home" at bounding box center [57, 68] width 114 height 23
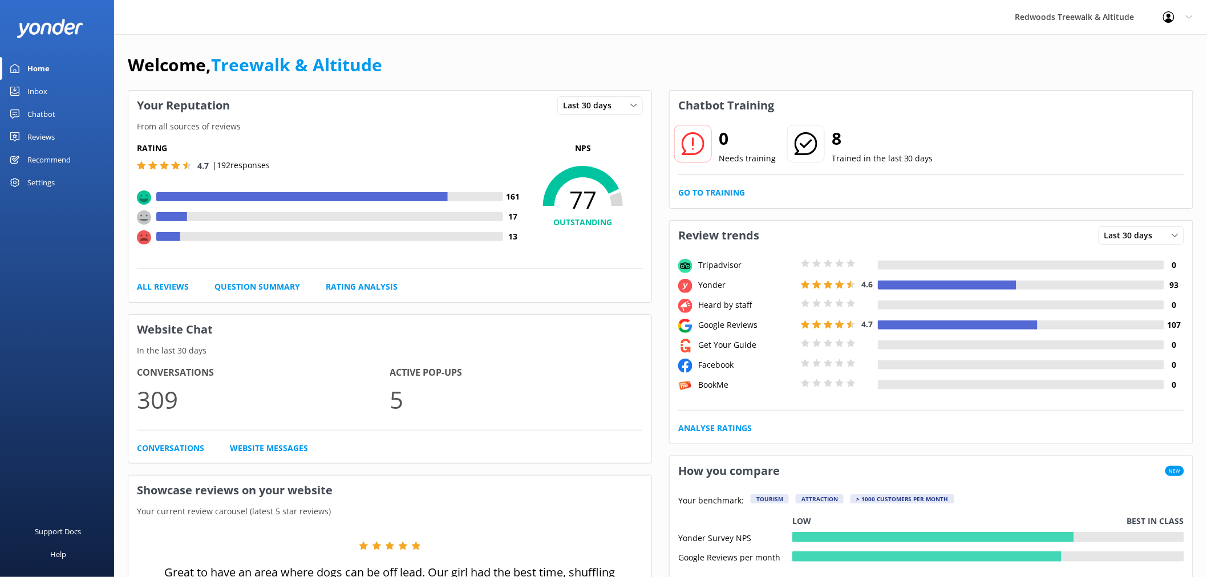
click at [42, 139] on div "Reviews" at bounding box center [40, 137] width 27 height 23
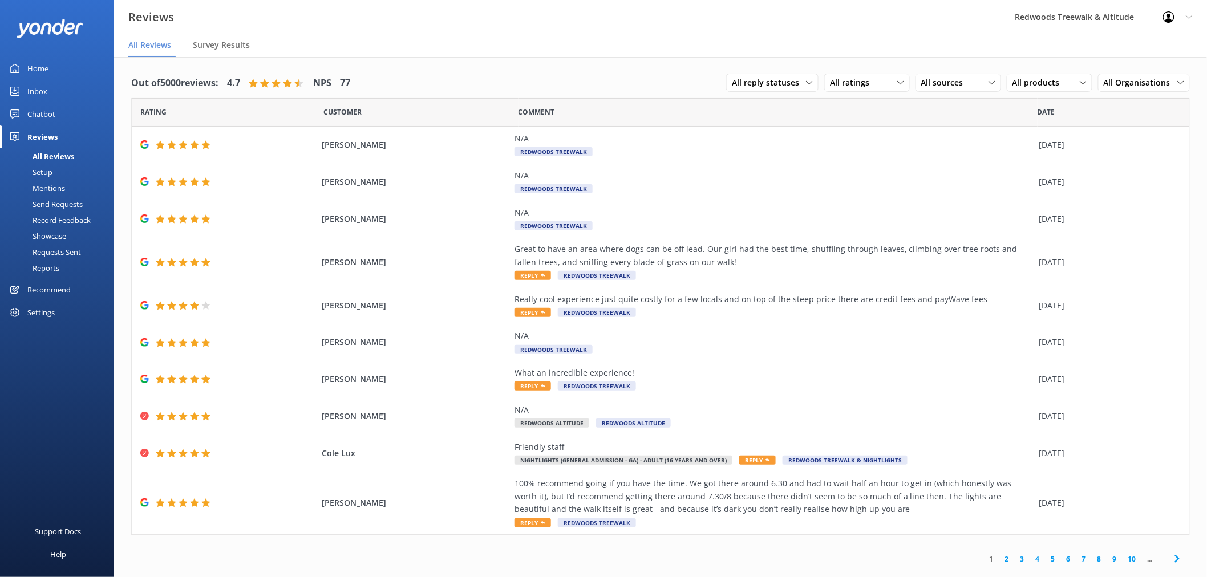
click at [52, 91] on link "Inbox" at bounding box center [57, 91] width 114 height 23
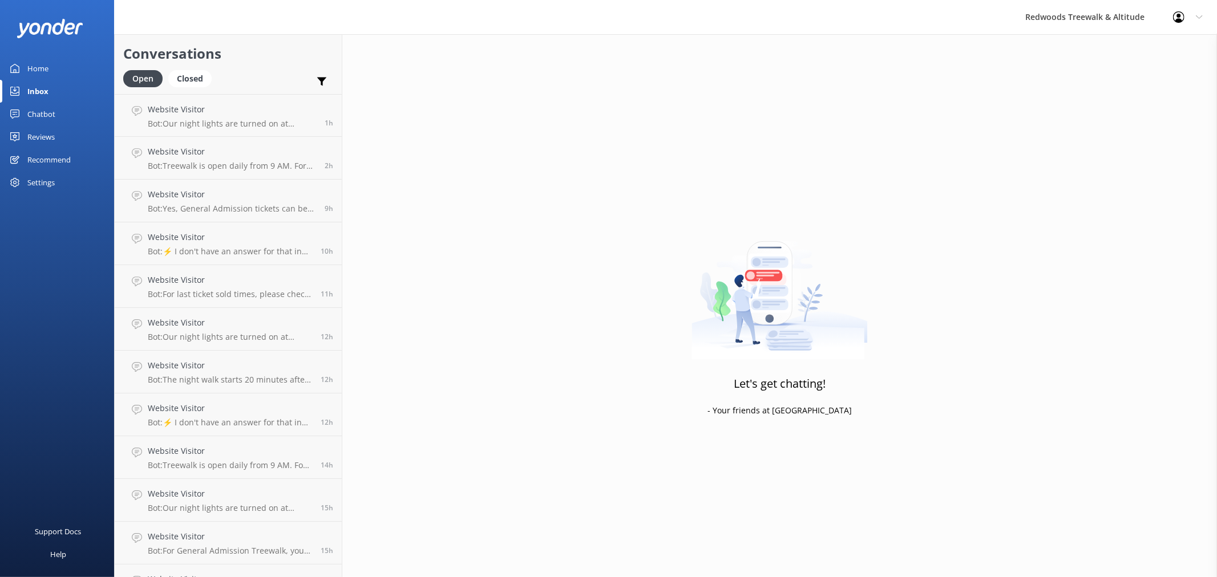
click at [55, 61] on link "Home" at bounding box center [57, 68] width 114 height 23
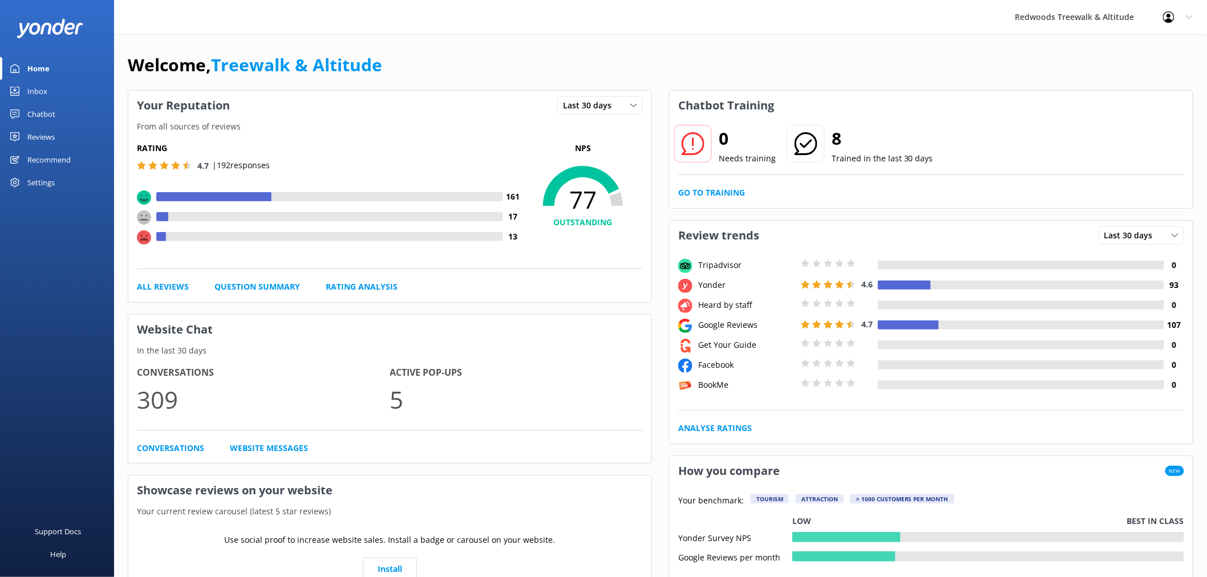
click at [53, 134] on div "Reviews" at bounding box center [40, 137] width 27 height 23
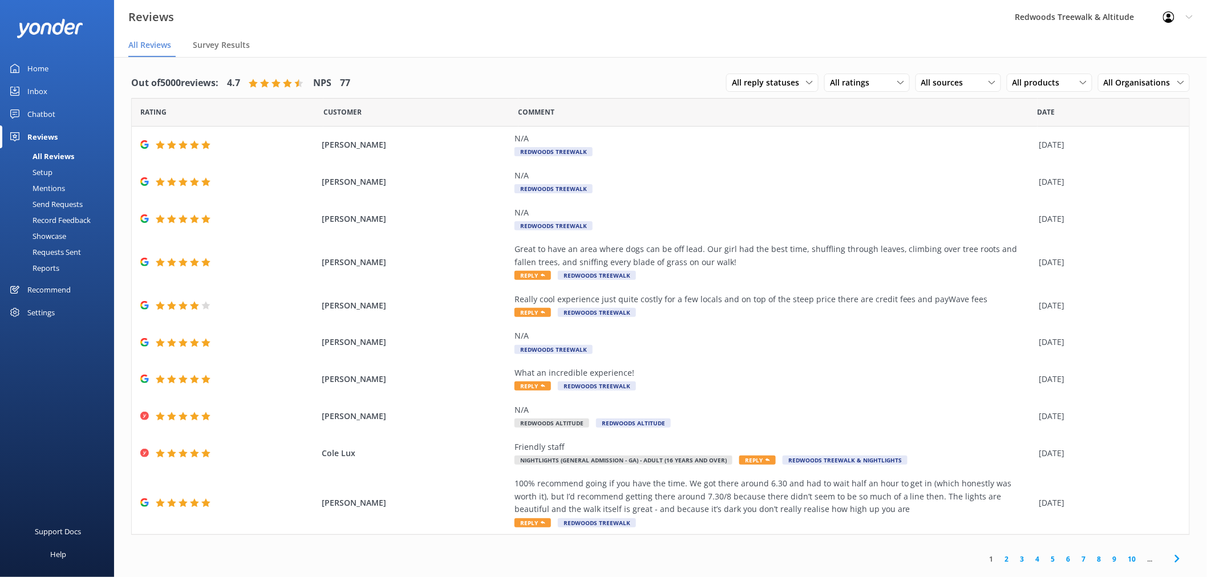
click at [57, 69] on link "Home" at bounding box center [57, 68] width 114 height 23
